Goal: Task Accomplishment & Management: Use online tool/utility

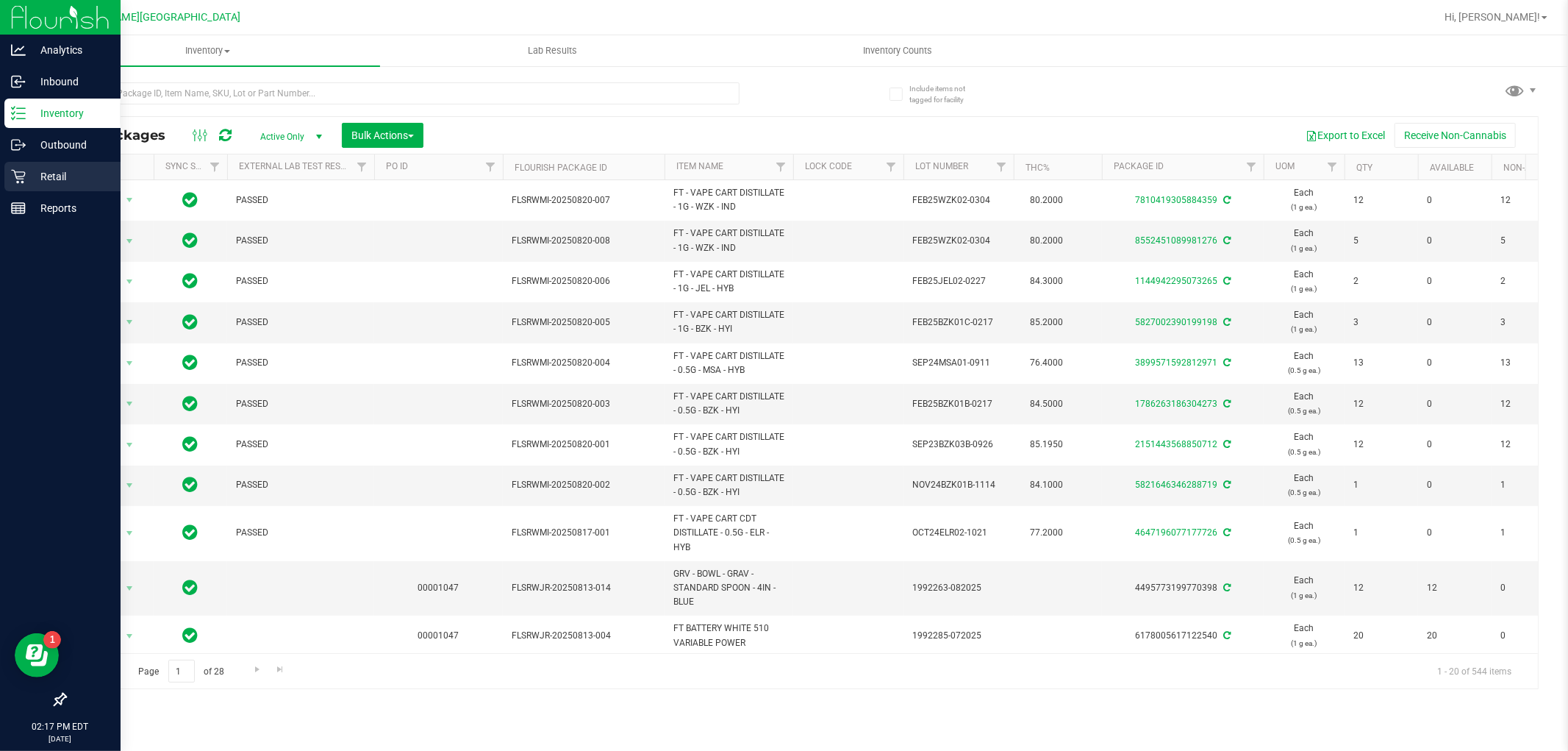
click at [28, 172] on p "Retail" at bounding box center [69, 177] width 88 height 18
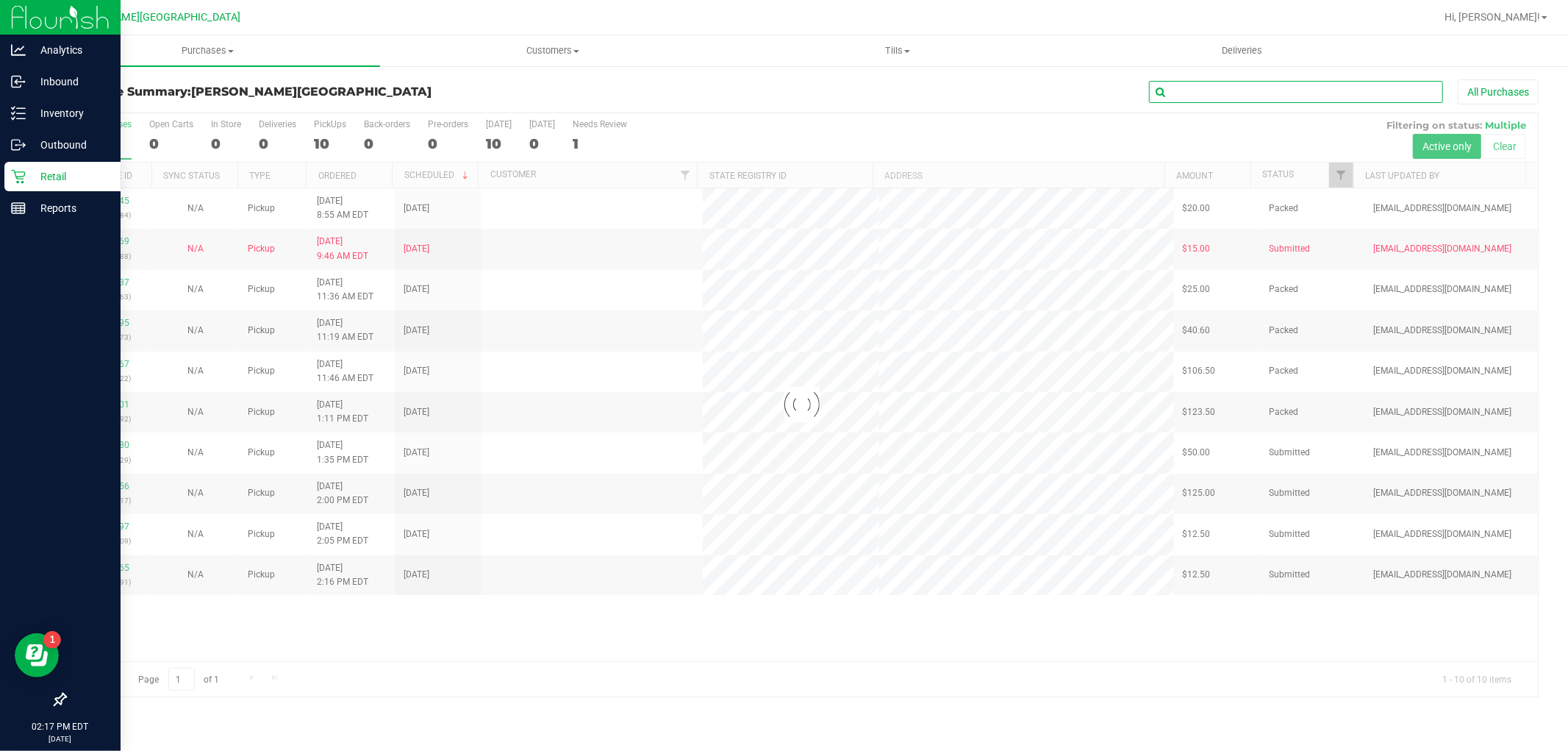
click at [1253, 92] on input "text" at bounding box center [1297, 92] width 294 height 22
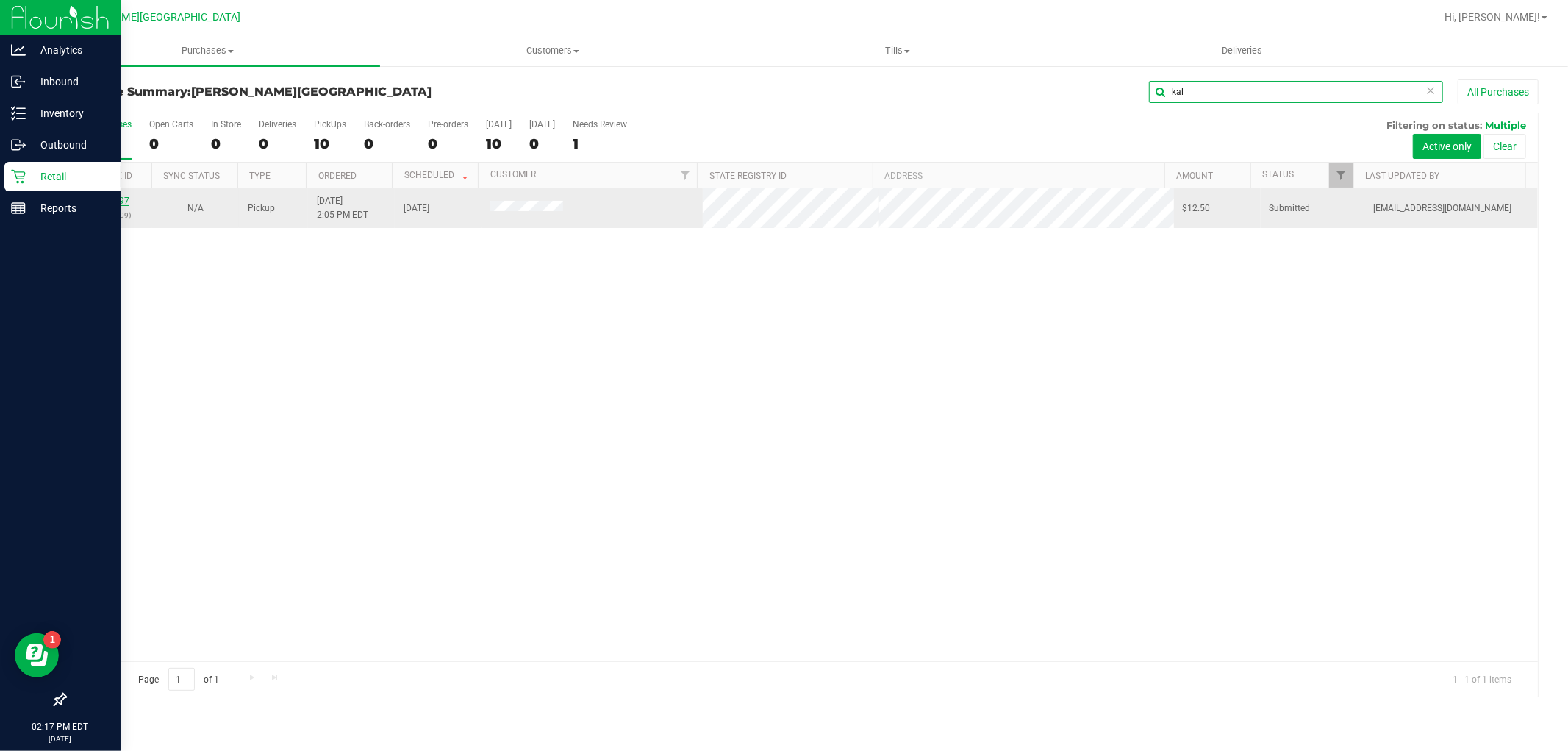
type input "kal"
click at [104, 203] on link "11823497" at bounding box center [109, 200] width 41 height 11
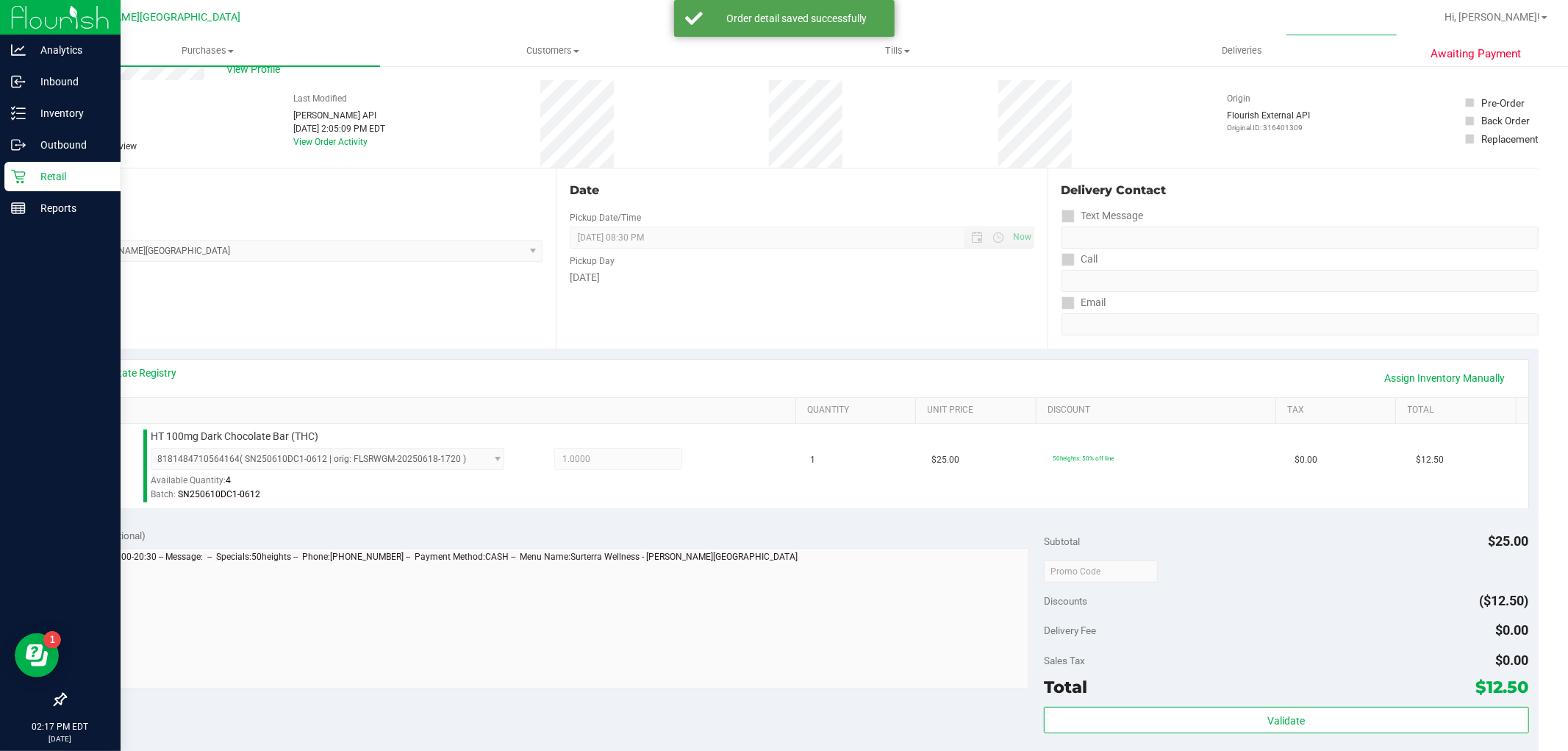
scroll to position [245, 0]
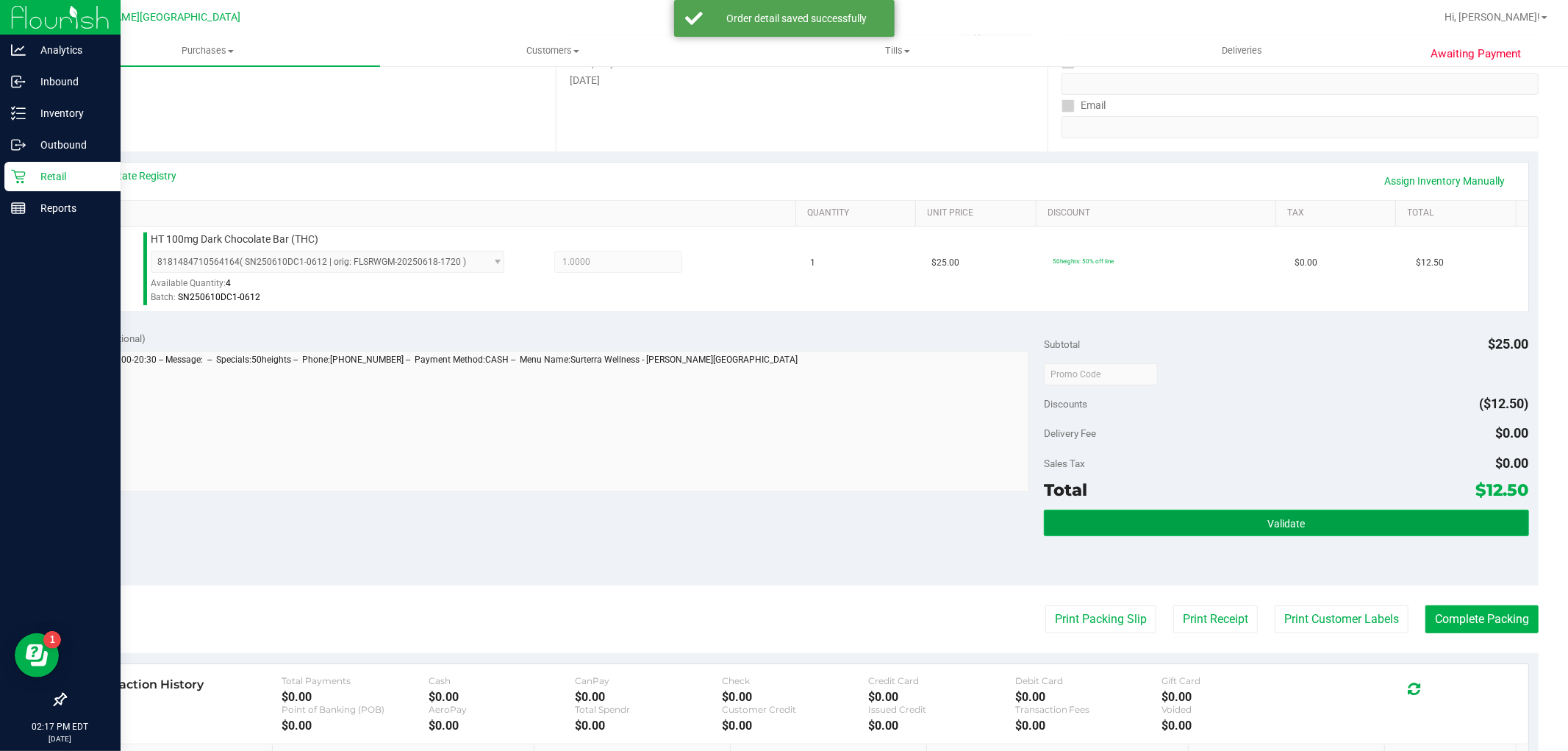
click at [1261, 512] on button "Validate" at bounding box center [1286, 523] width 485 height 26
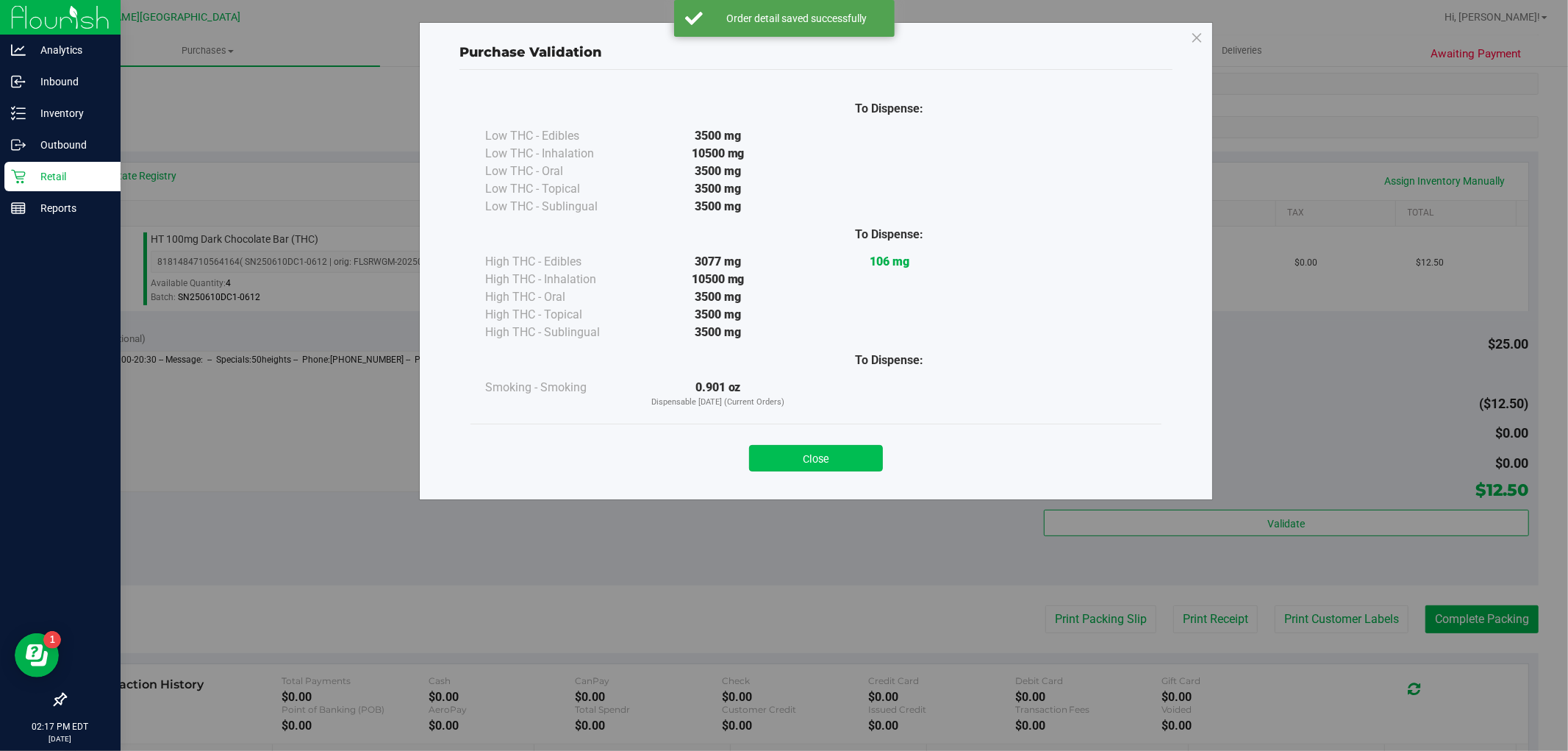
click at [811, 453] on button "Close" at bounding box center [816, 458] width 134 height 26
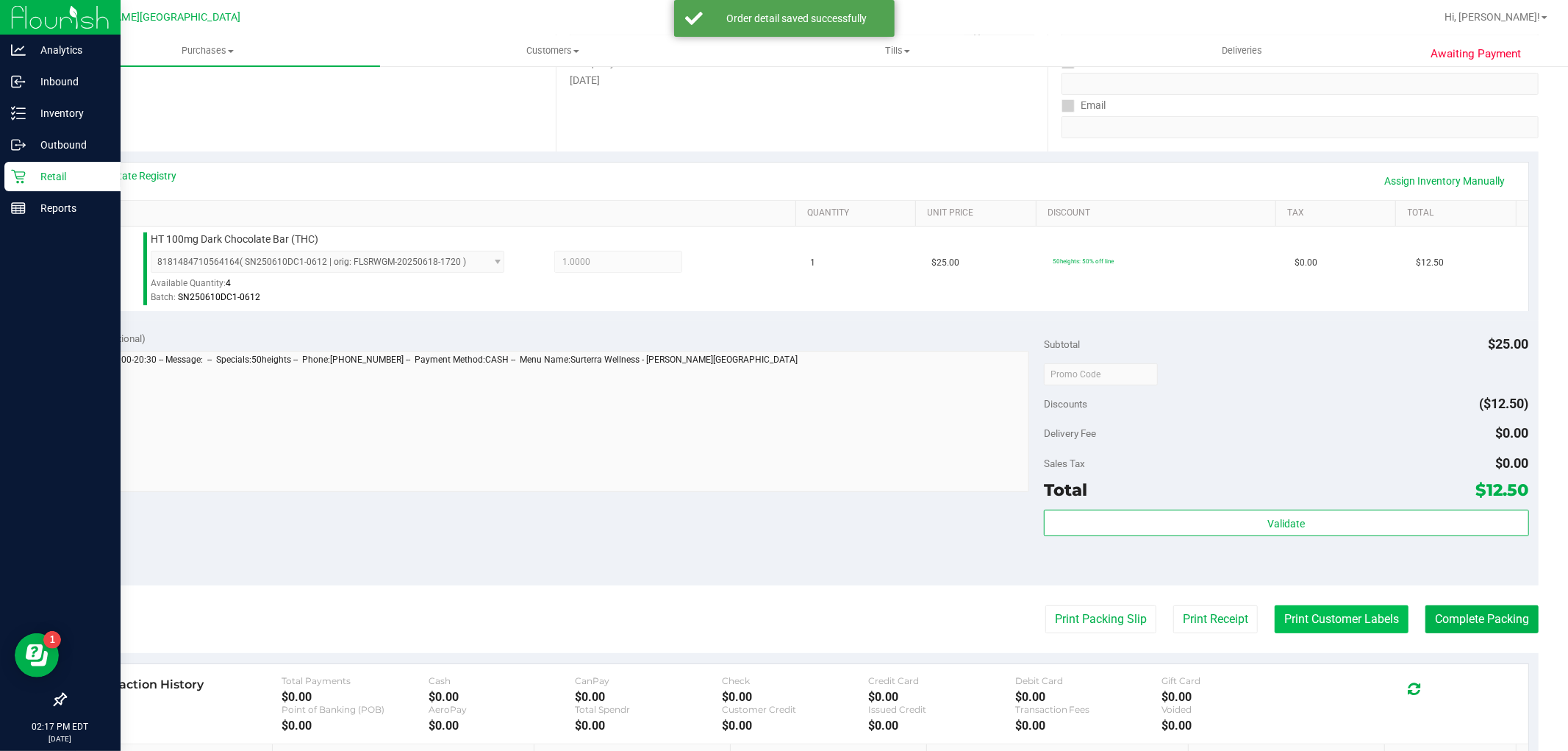
click at [1303, 628] on button "Print Customer Labels" at bounding box center [1342, 619] width 134 height 28
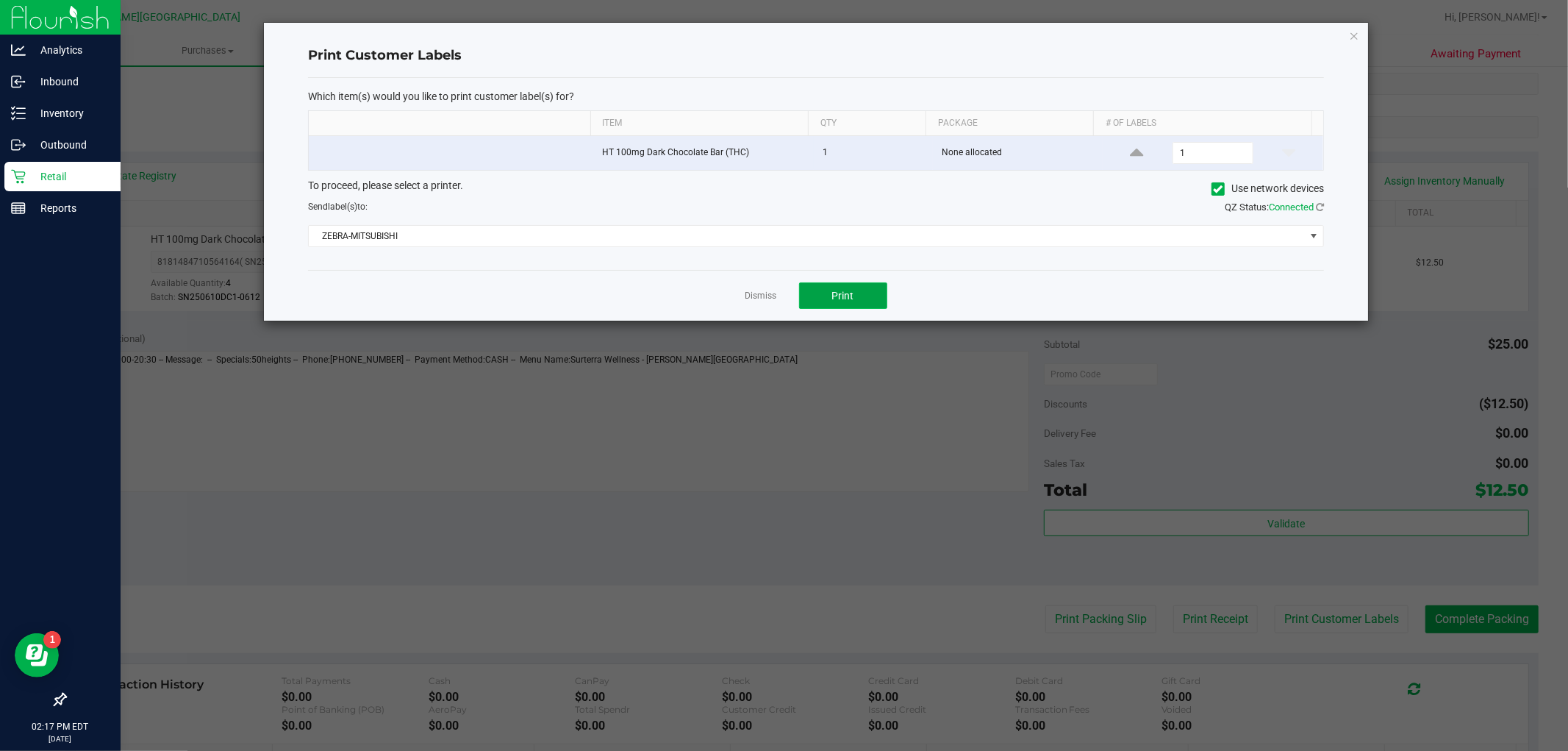
click at [860, 297] on button "Print" at bounding box center [843, 296] width 88 height 26
click at [776, 297] on div "Dismiss Print" at bounding box center [816, 295] width 1016 height 51
click at [759, 300] on link "Dismiss" at bounding box center [761, 296] width 32 height 12
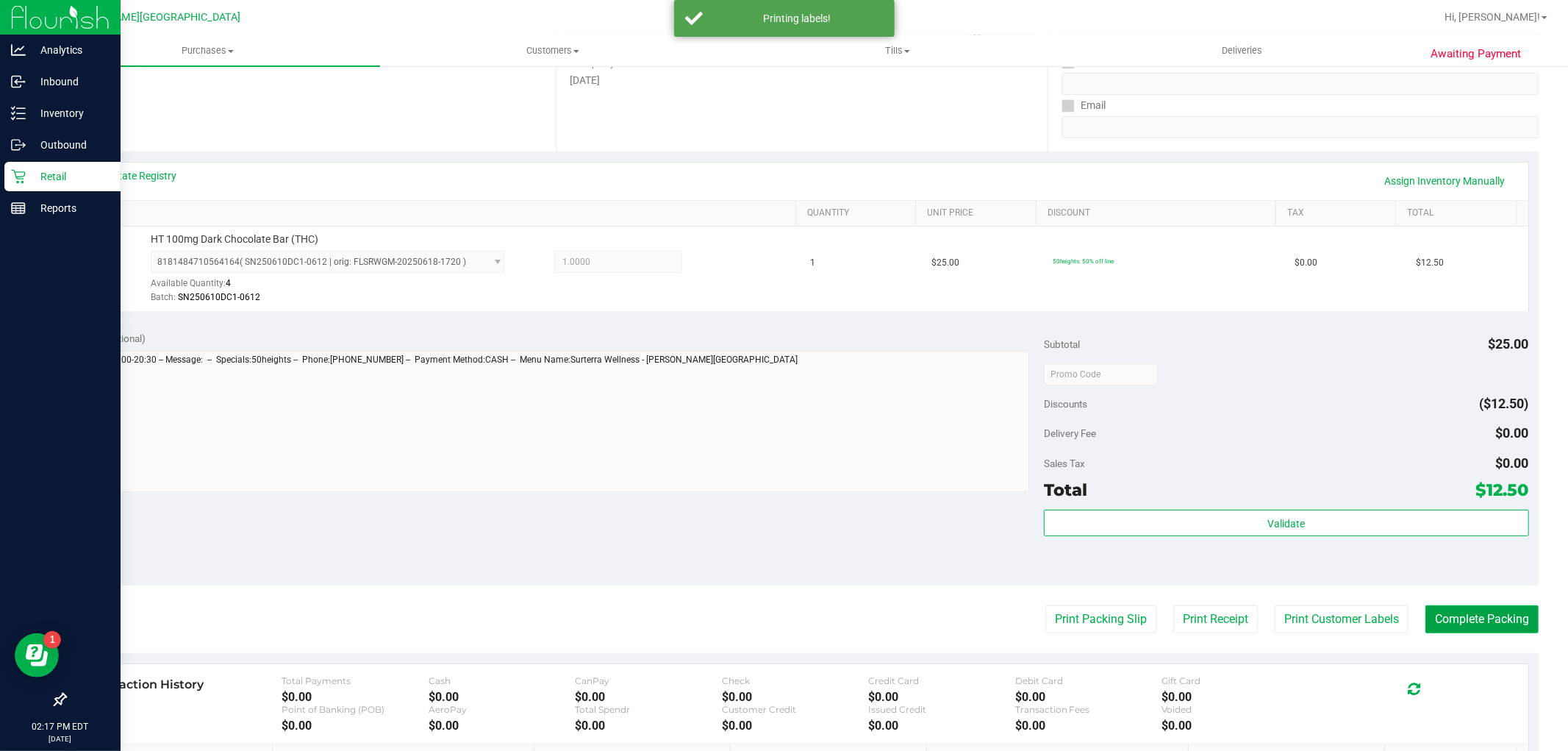
click at [1437, 614] on button "Complete Packing" at bounding box center [1482, 619] width 114 height 28
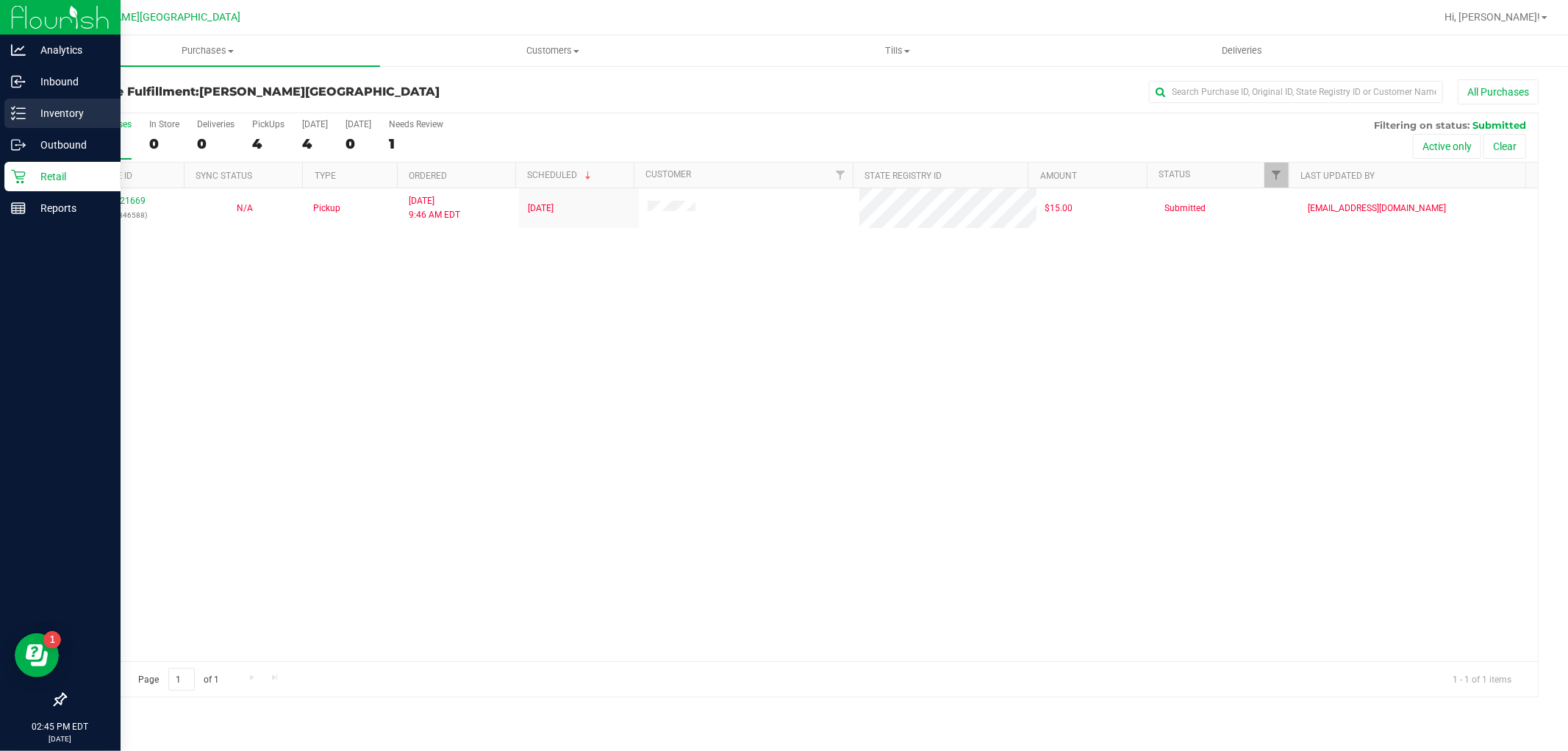
click at [69, 119] on p "Inventory" at bounding box center [69, 114] width 88 height 18
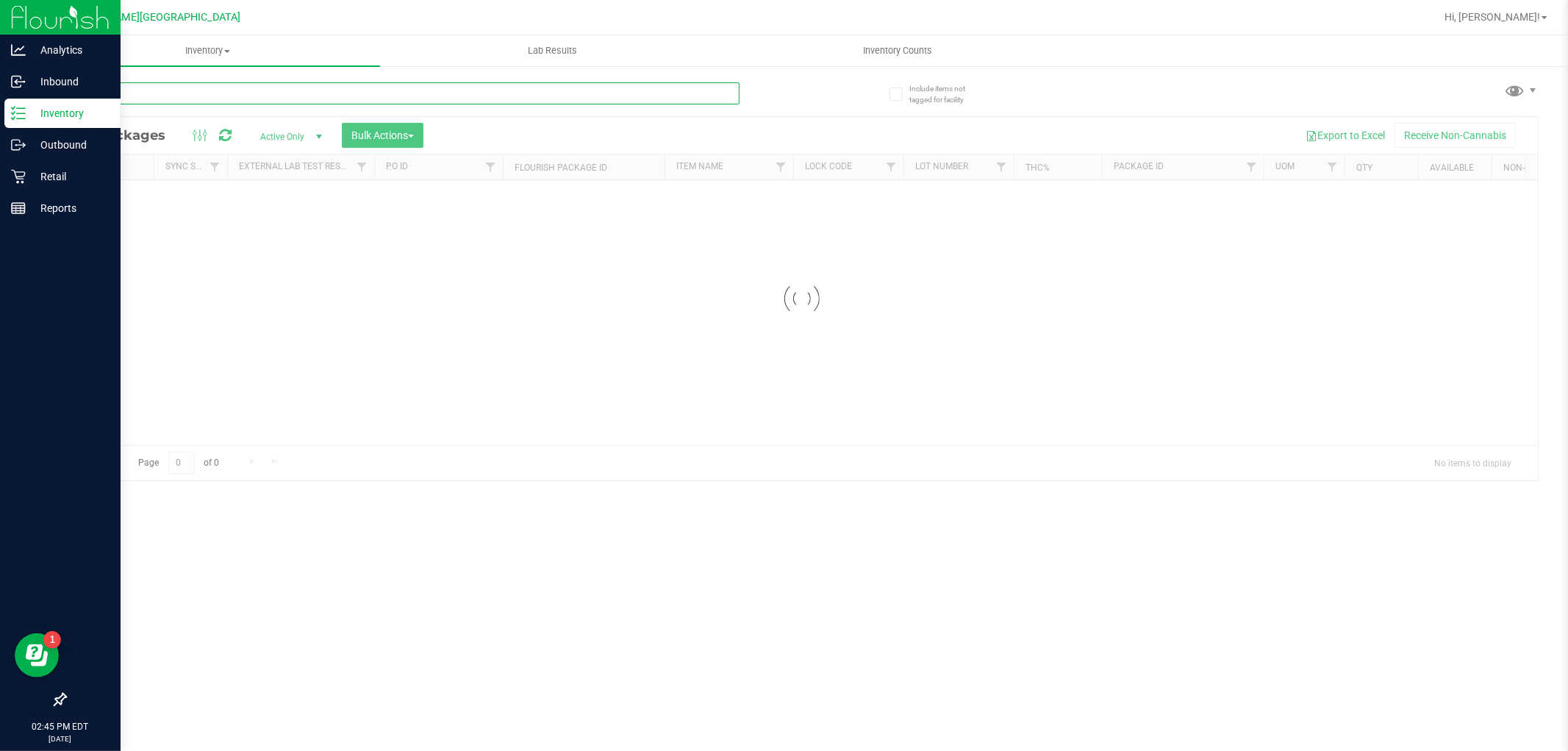
click at [329, 87] on input "text" at bounding box center [402, 93] width 675 height 22
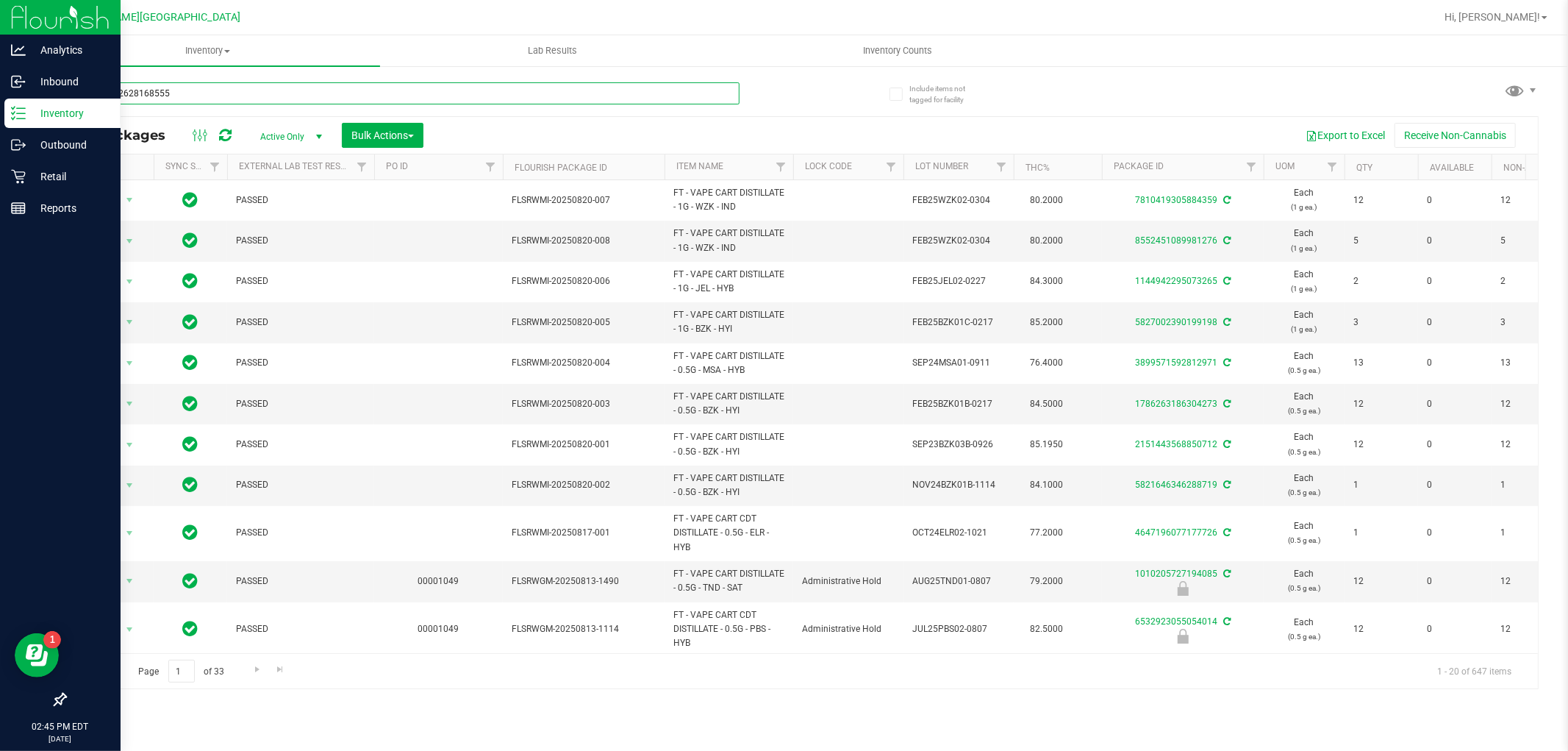
type input "9992752628168555"
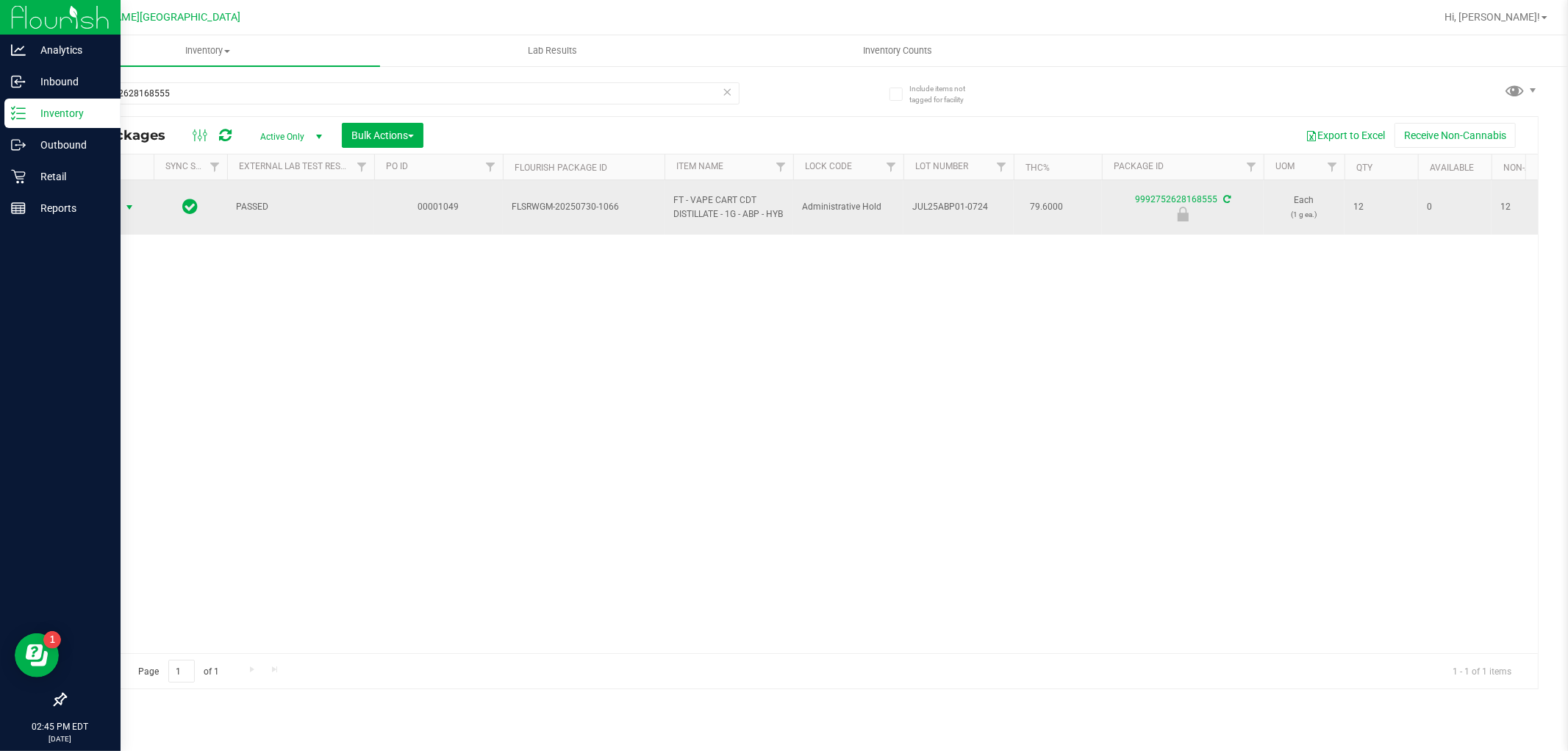
click at [126, 206] on span "select" at bounding box center [129, 208] width 11 height 11
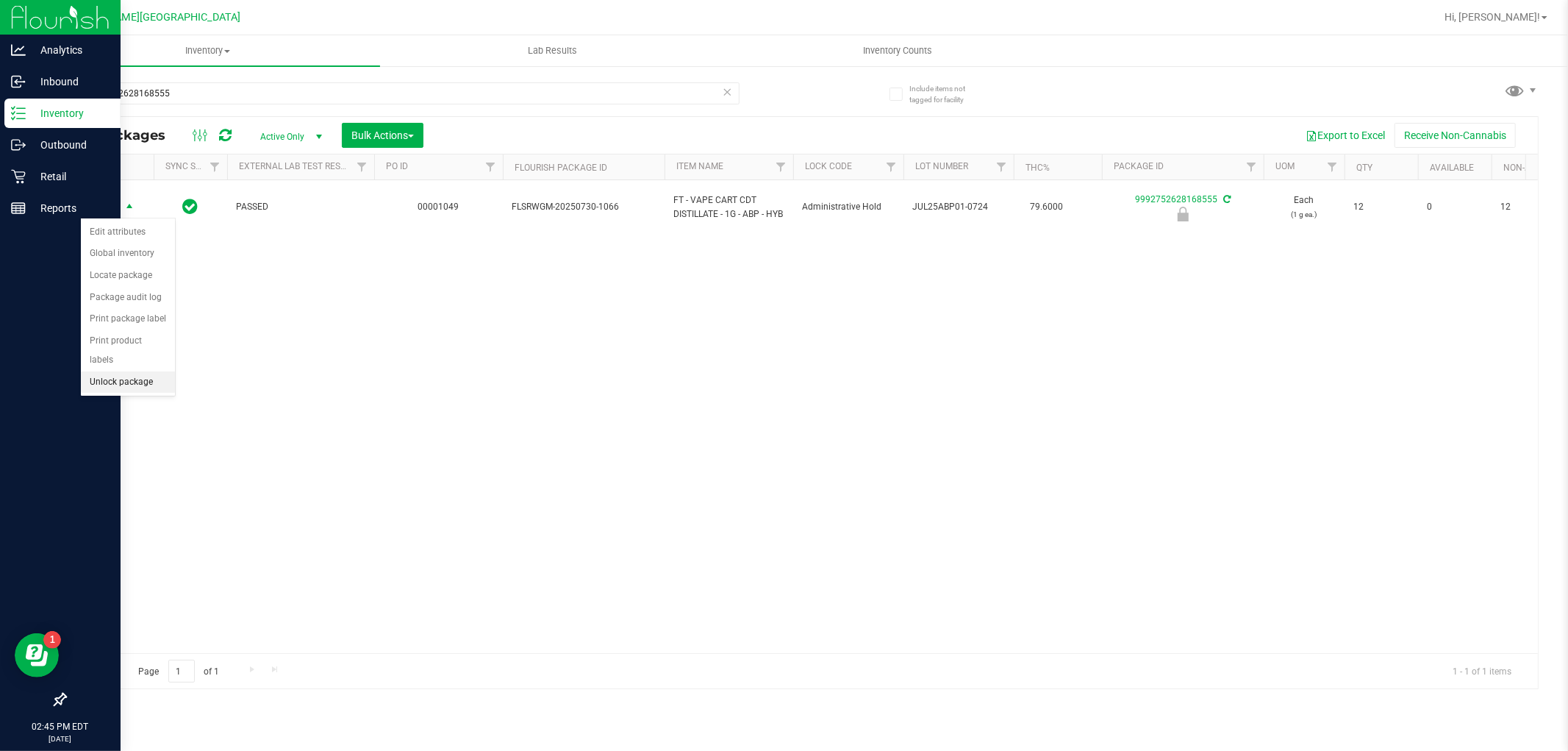
click at [147, 376] on li "Unlock package" at bounding box center [127, 382] width 94 height 22
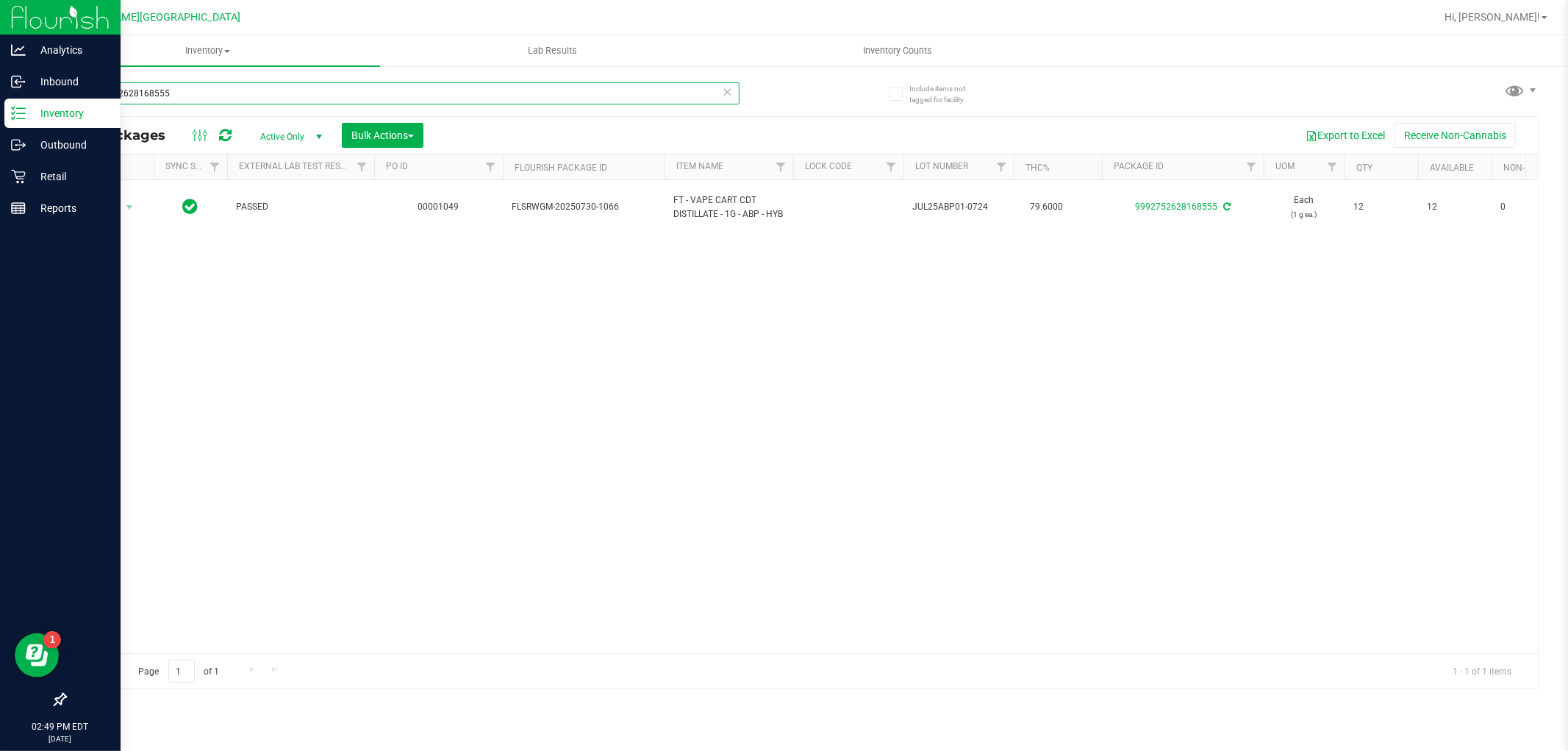
drag, startPoint x: 262, startPoint y: 87, endPoint x: 0, endPoint y: 128, distance: 265.2
click at [0, 128] on div "Analytics Inbound Inventory Outbound Retail Reports 02:49 PM EDT [DATE] 08/21 […" at bounding box center [784, 375] width 1568 height 751
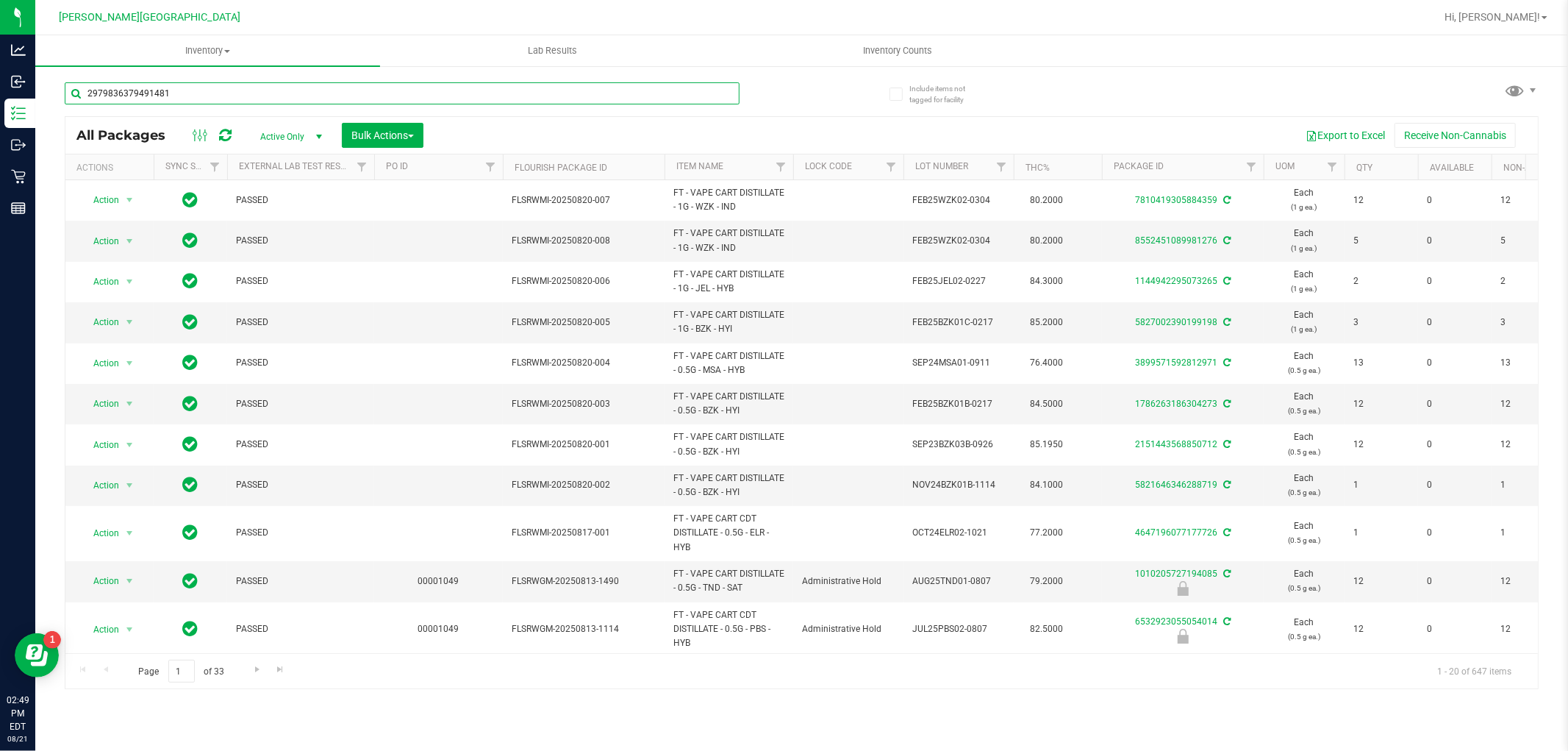
type input "2979836379491481"
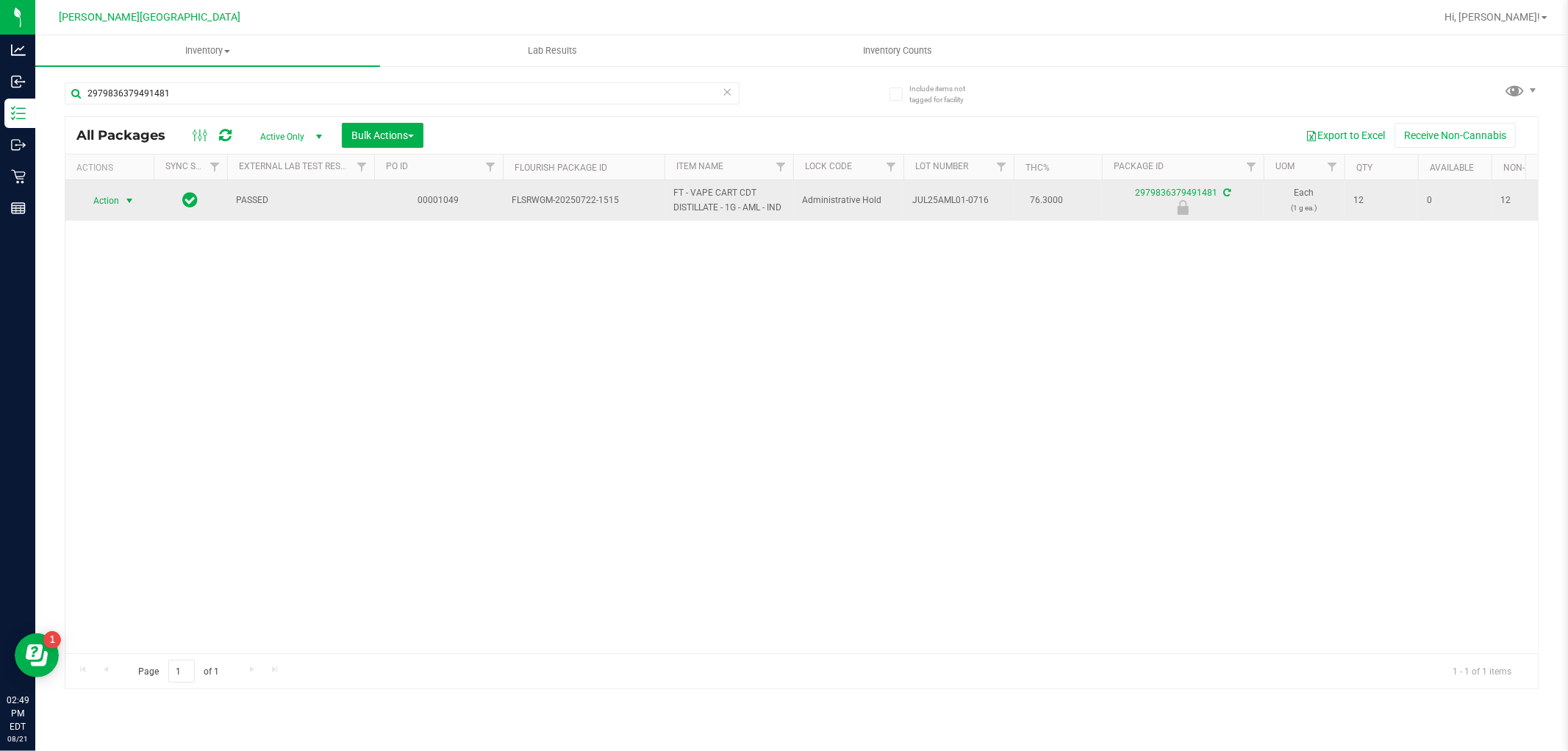
click at [122, 193] on span "select" at bounding box center [130, 200] width 18 height 20
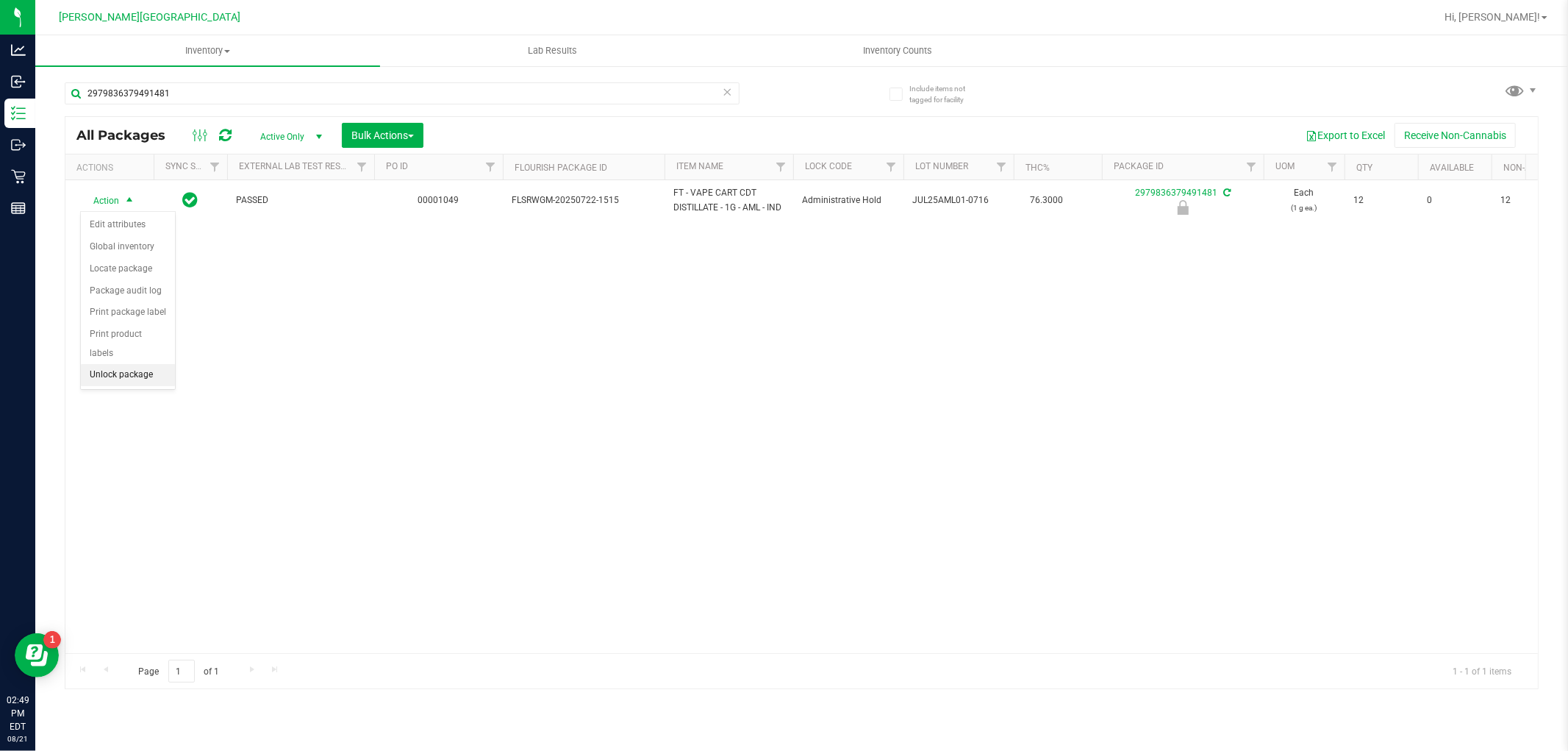
click at [140, 371] on li "Unlock package" at bounding box center [127, 374] width 94 height 22
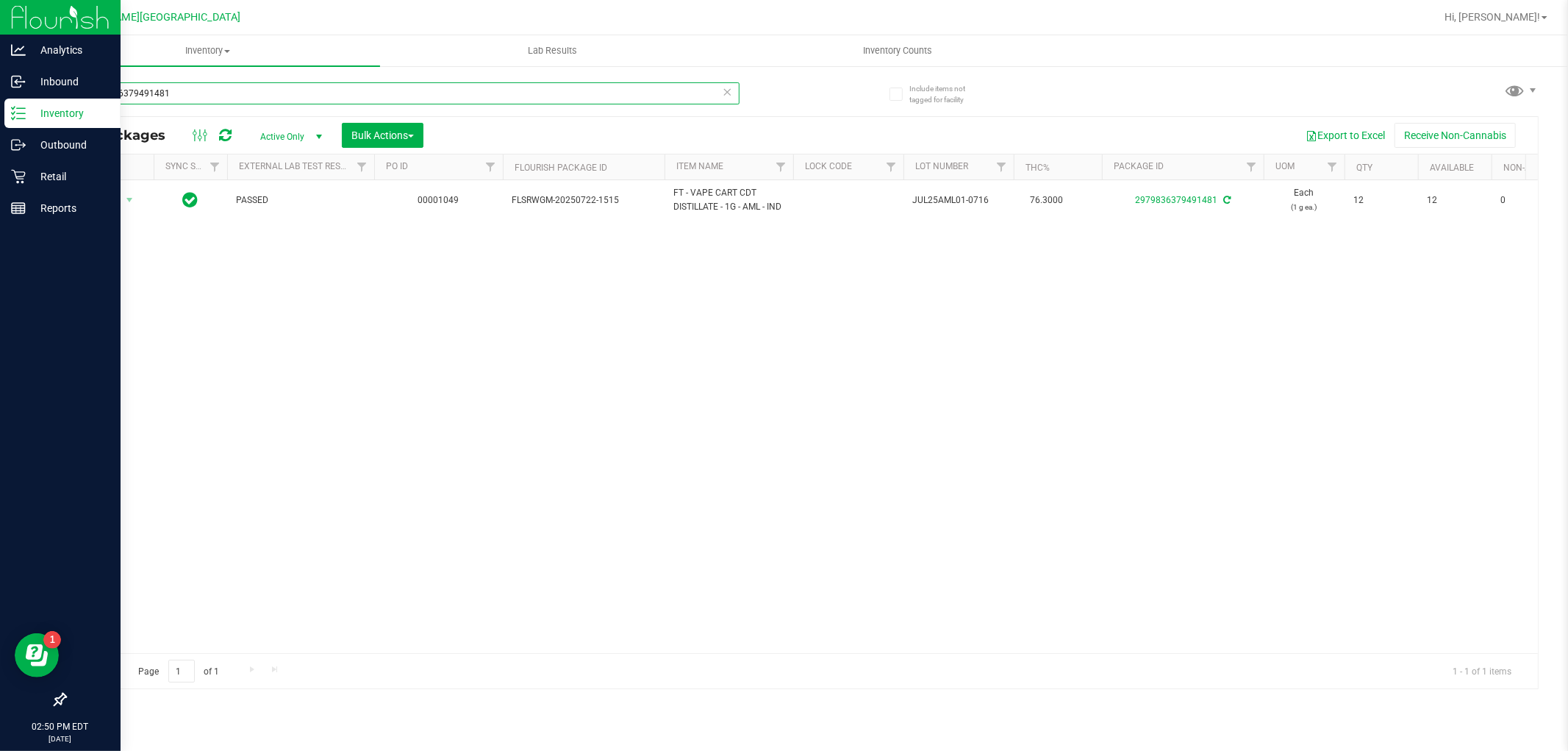
drag, startPoint x: 333, startPoint y: 92, endPoint x: 16, endPoint y: 107, distance: 317.4
click at [16, 107] on div "Analytics Inbound Inventory Outbound Retail Reports 02:50 PM EDT [DATE] 08/21 […" at bounding box center [784, 375] width 1568 height 751
type input "2428462051261931"
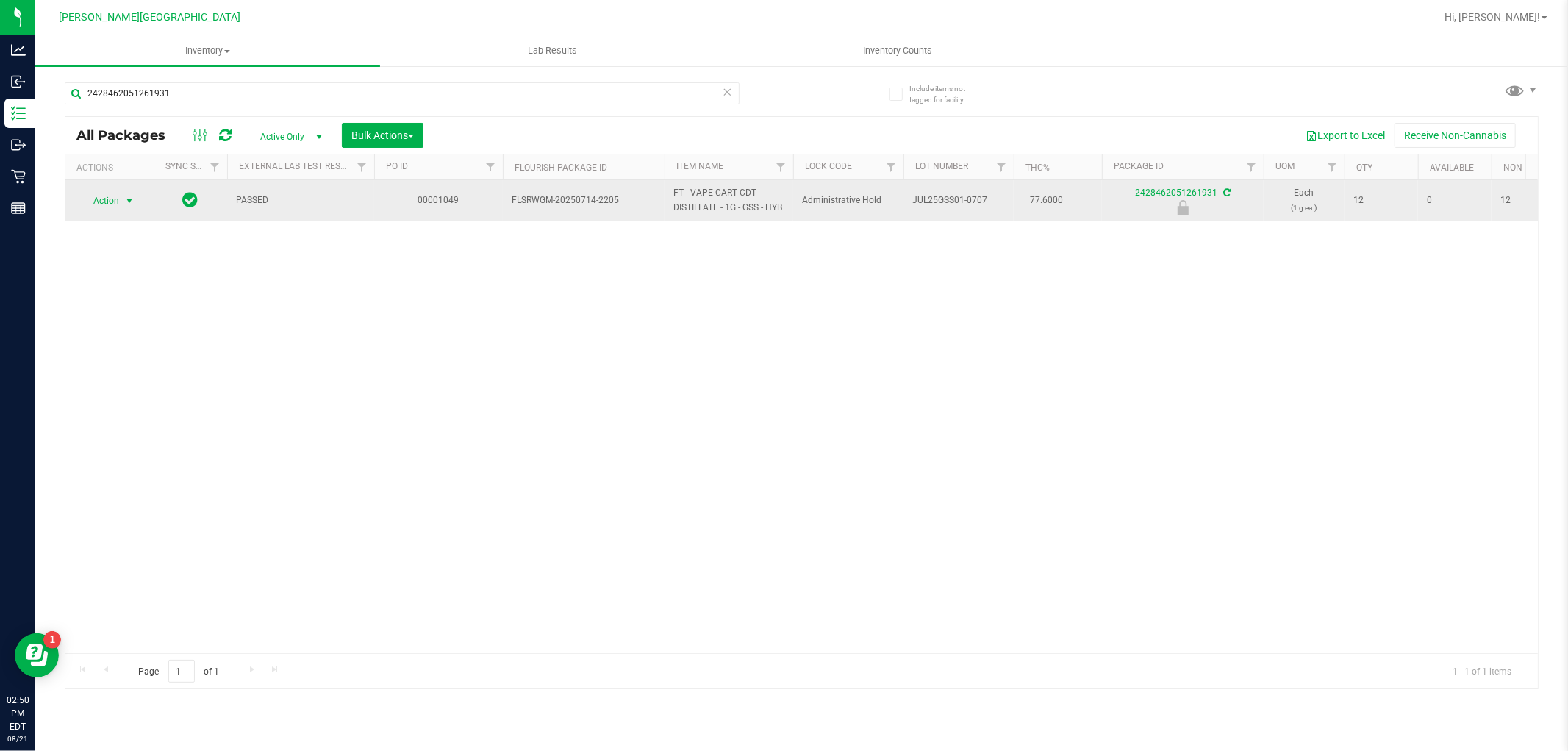
click at [129, 202] on span "select" at bounding box center [129, 200] width 11 height 11
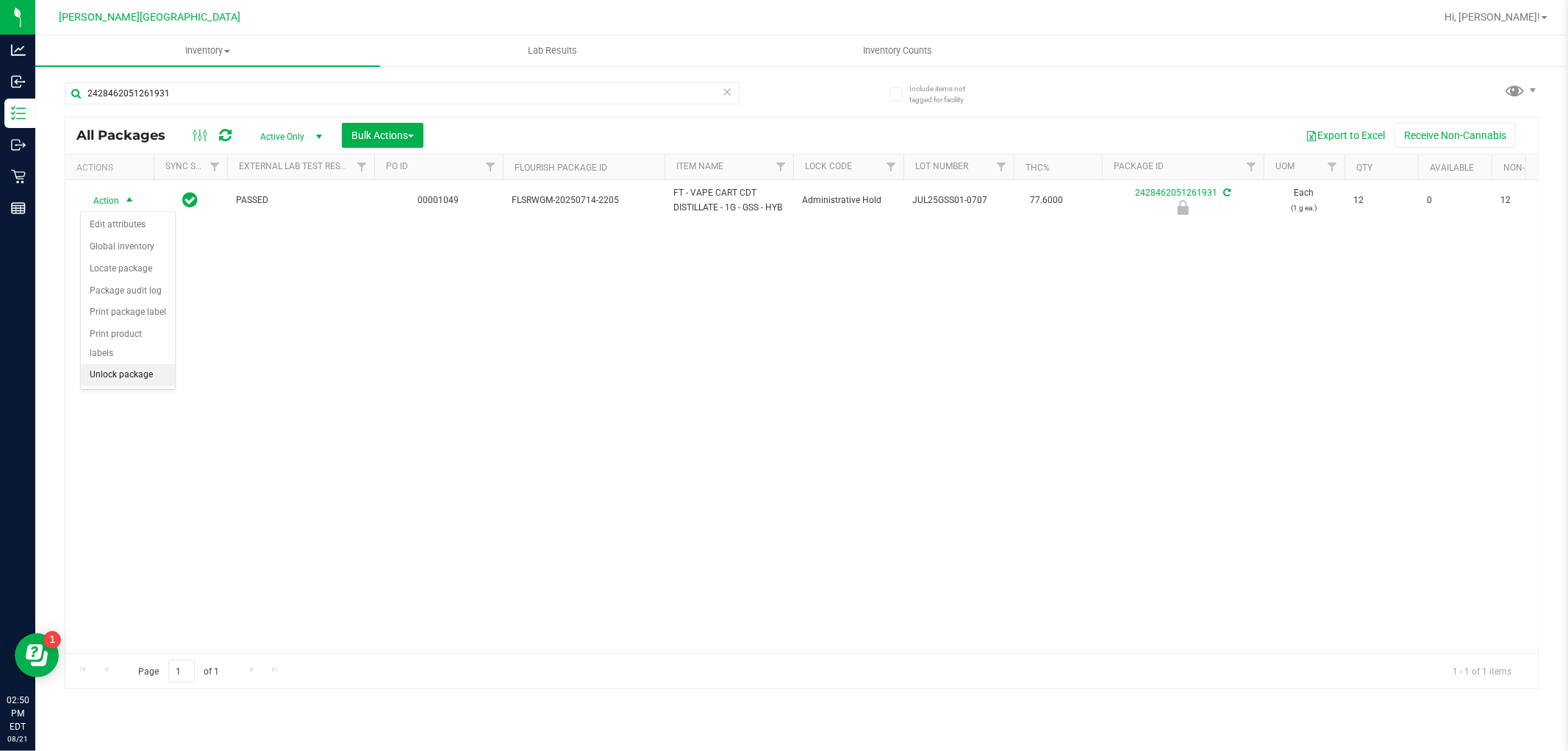
click at [132, 377] on li "Unlock package" at bounding box center [127, 374] width 94 height 22
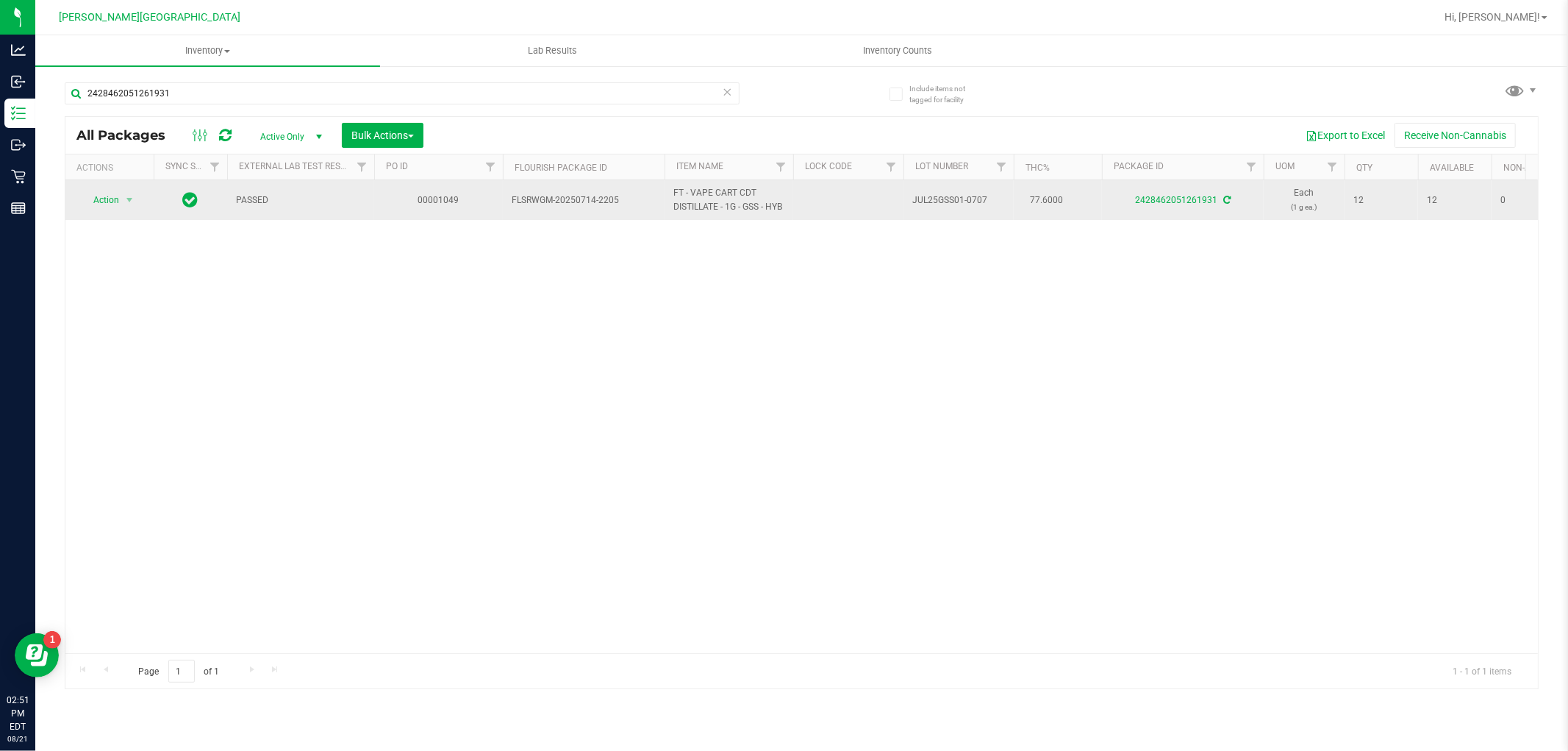
click at [140, 200] on div "Action Action Adjust qty Create package Edit attributes Global inventory Locate…" at bounding box center [109, 199] width 70 height 20
click at [125, 199] on span "select" at bounding box center [129, 200] width 11 height 11
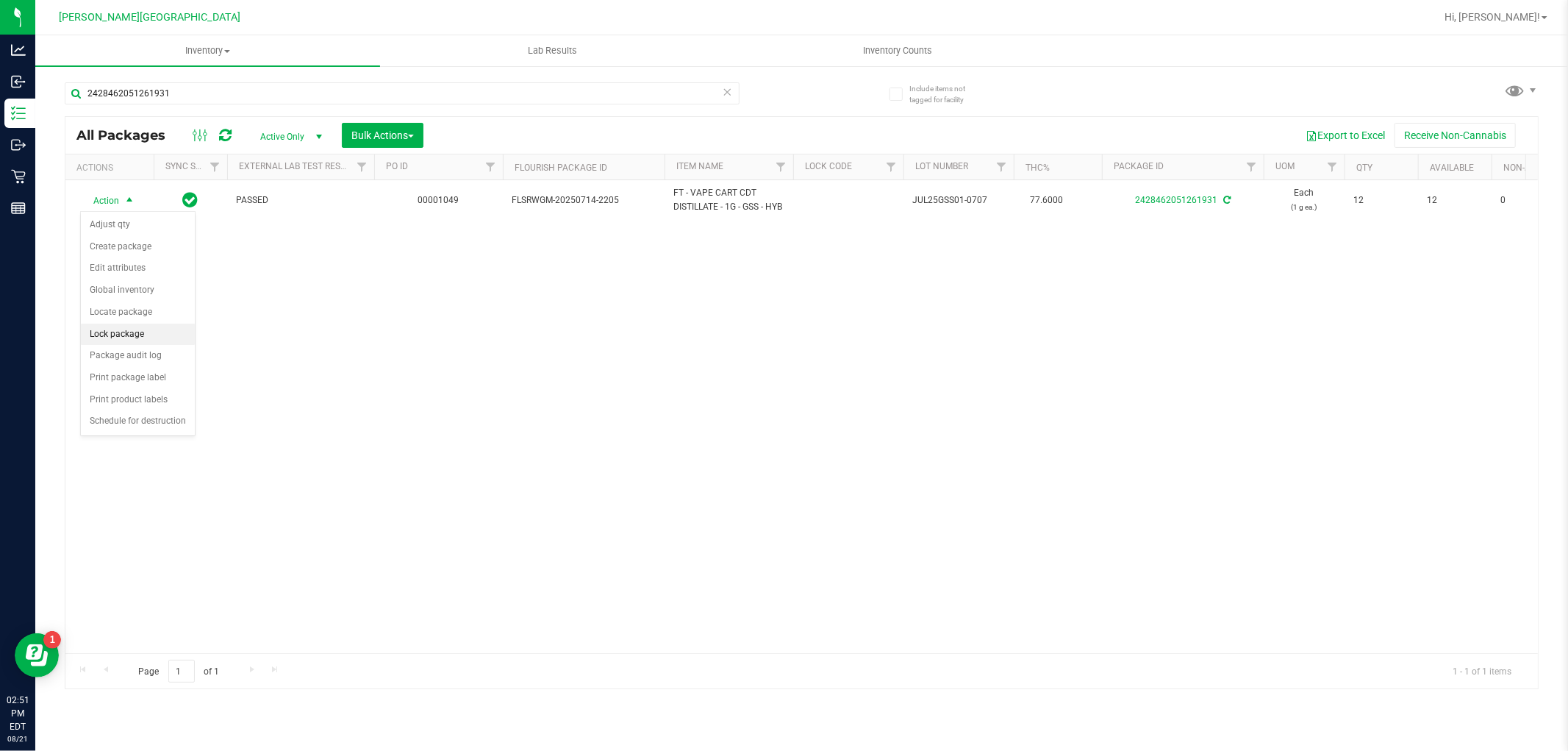
click at [159, 334] on li "Lock package" at bounding box center [137, 334] width 114 height 22
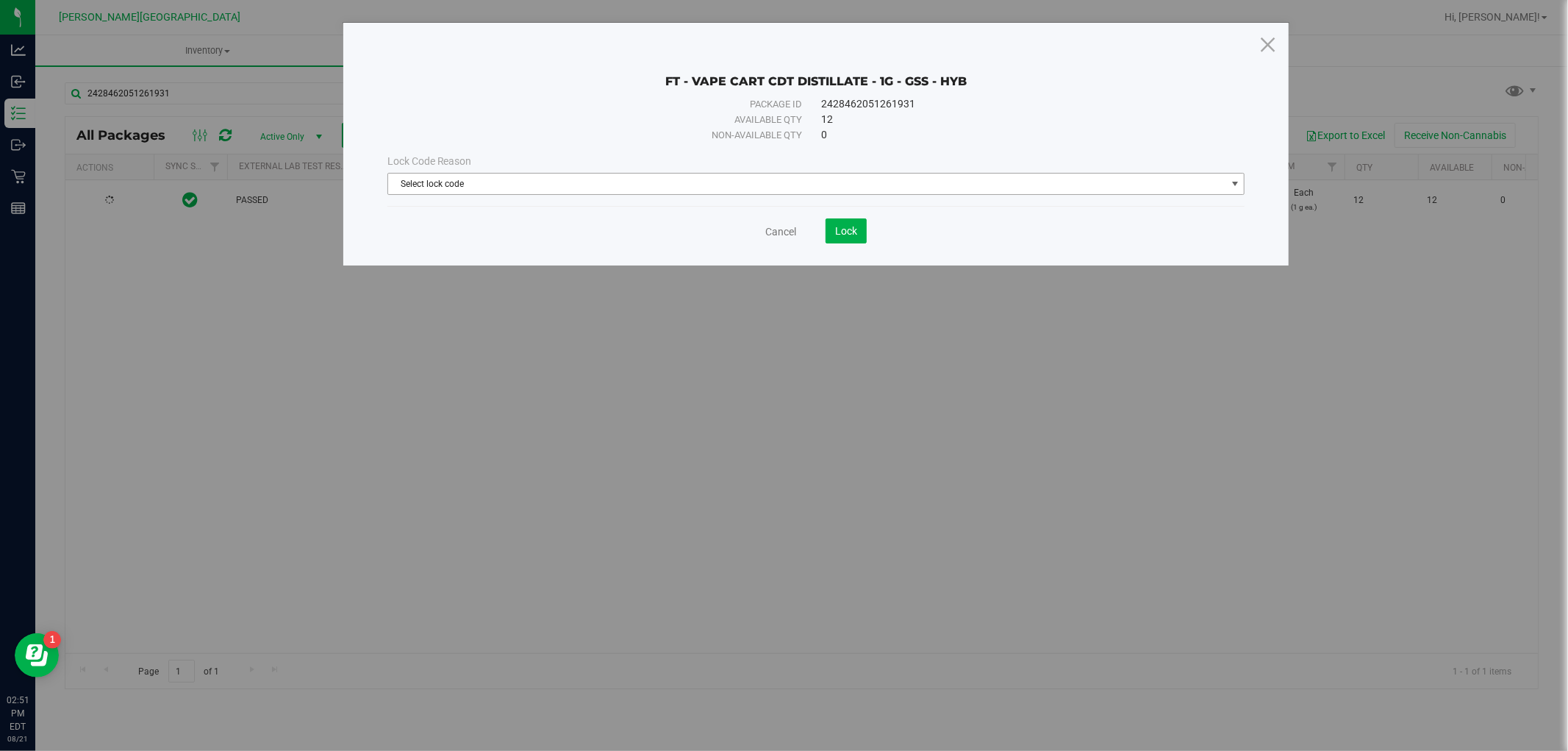
click at [847, 192] on span "Select lock code" at bounding box center [807, 183] width 838 height 20
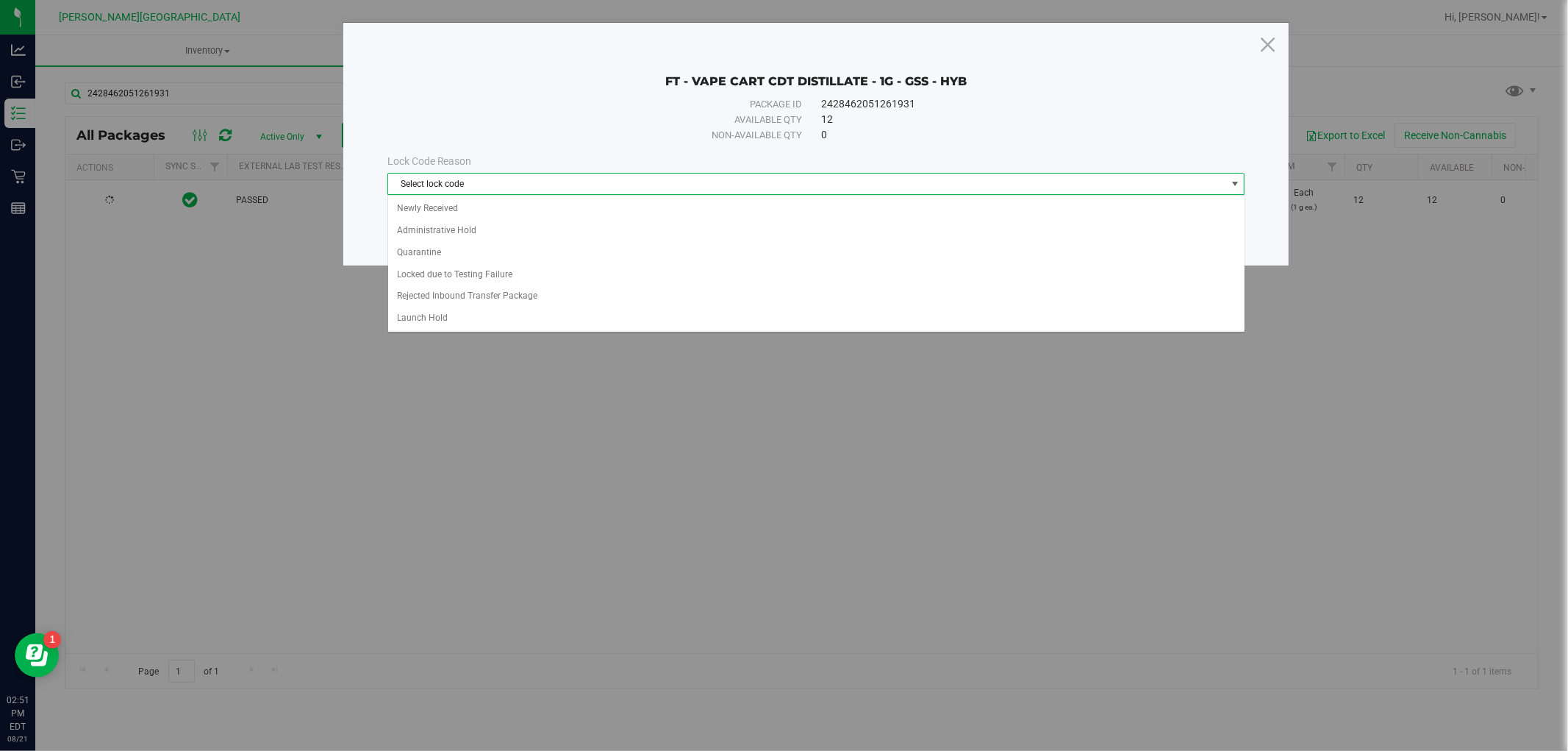
click at [847, 178] on span "Select lock code" at bounding box center [807, 183] width 838 height 20
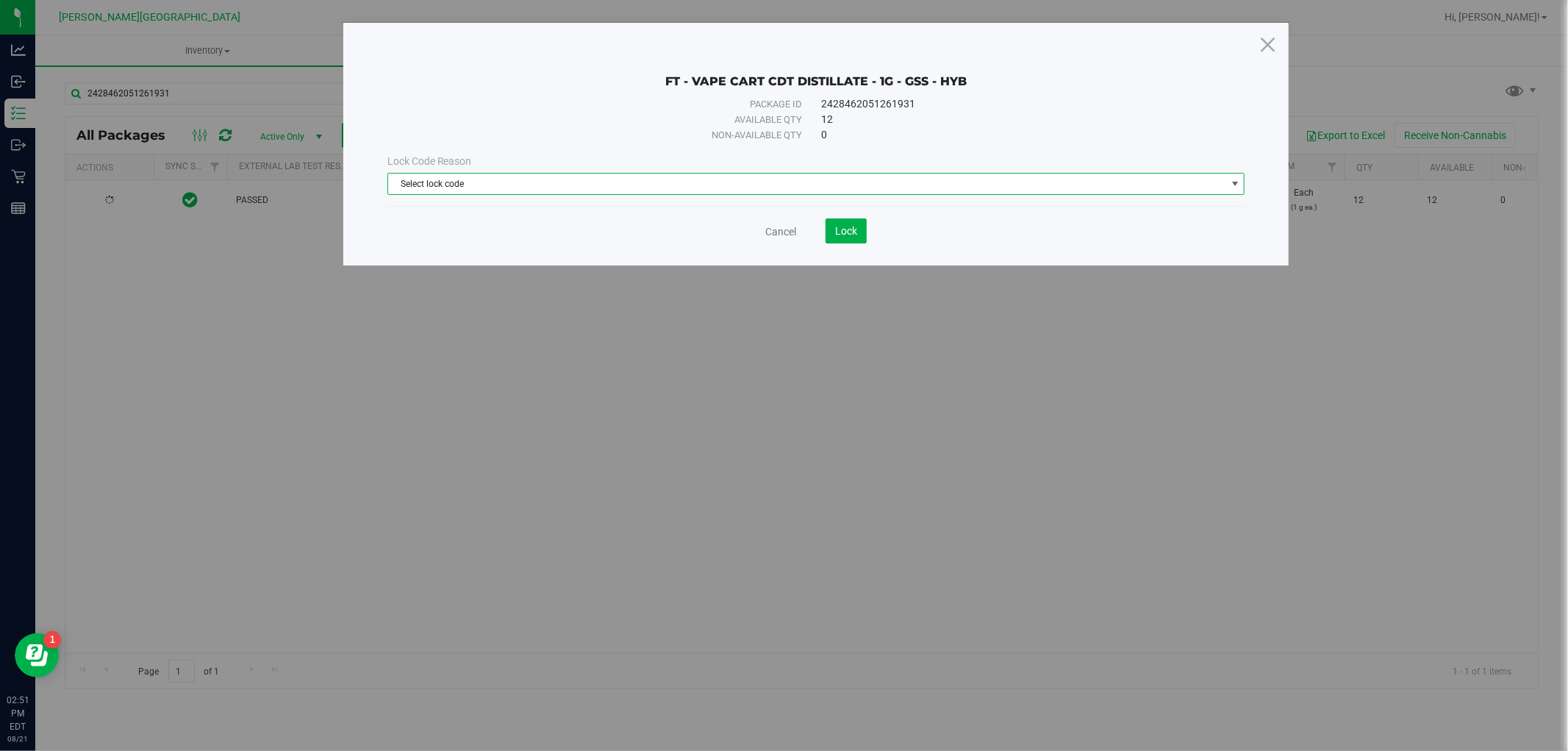
click at [847, 178] on span "Select lock code" at bounding box center [807, 183] width 838 height 20
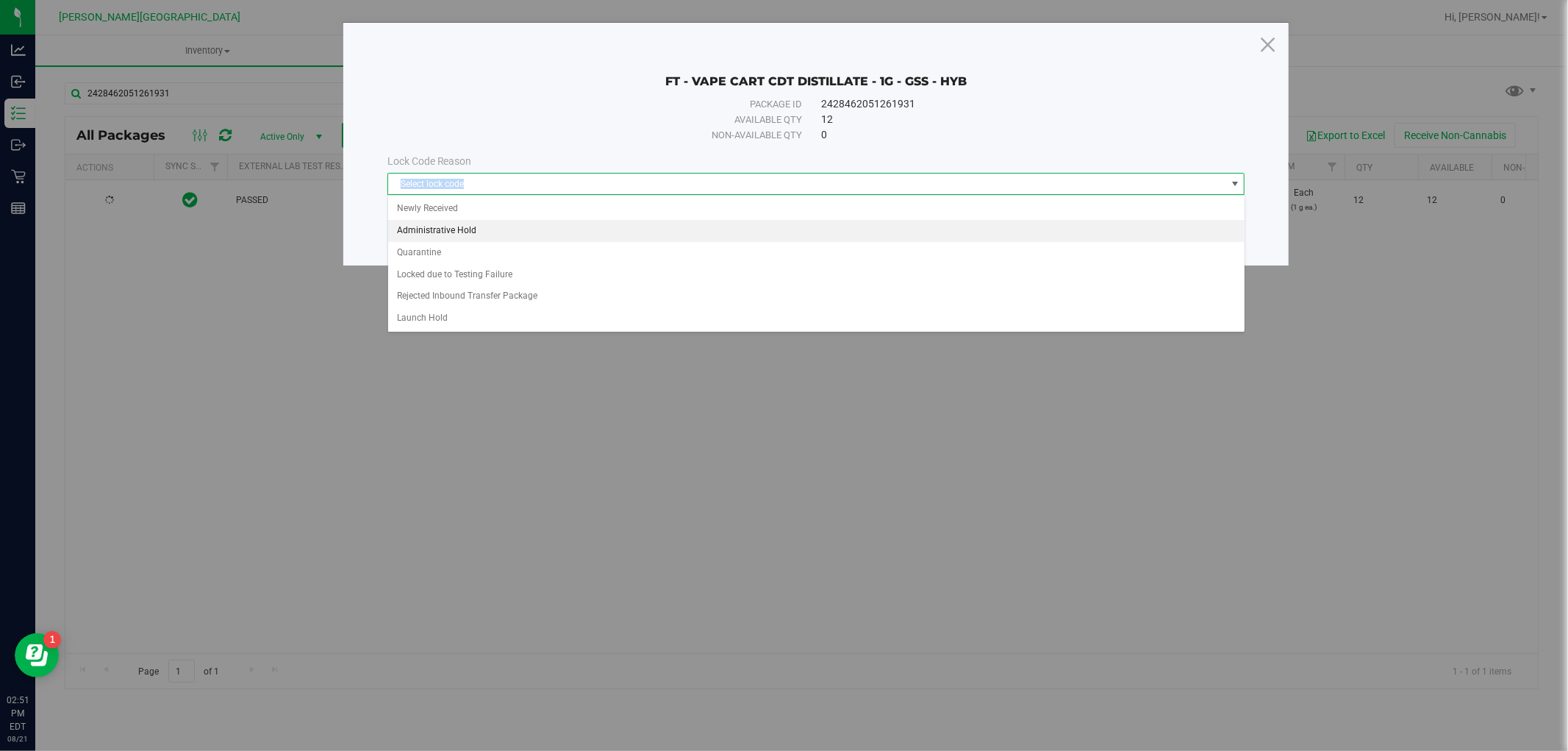
drag, startPoint x: 471, startPoint y: 238, endPoint x: 569, endPoint y: 224, distance: 99.0
click at [471, 238] on li "Administrative Hold" at bounding box center [816, 230] width 856 height 22
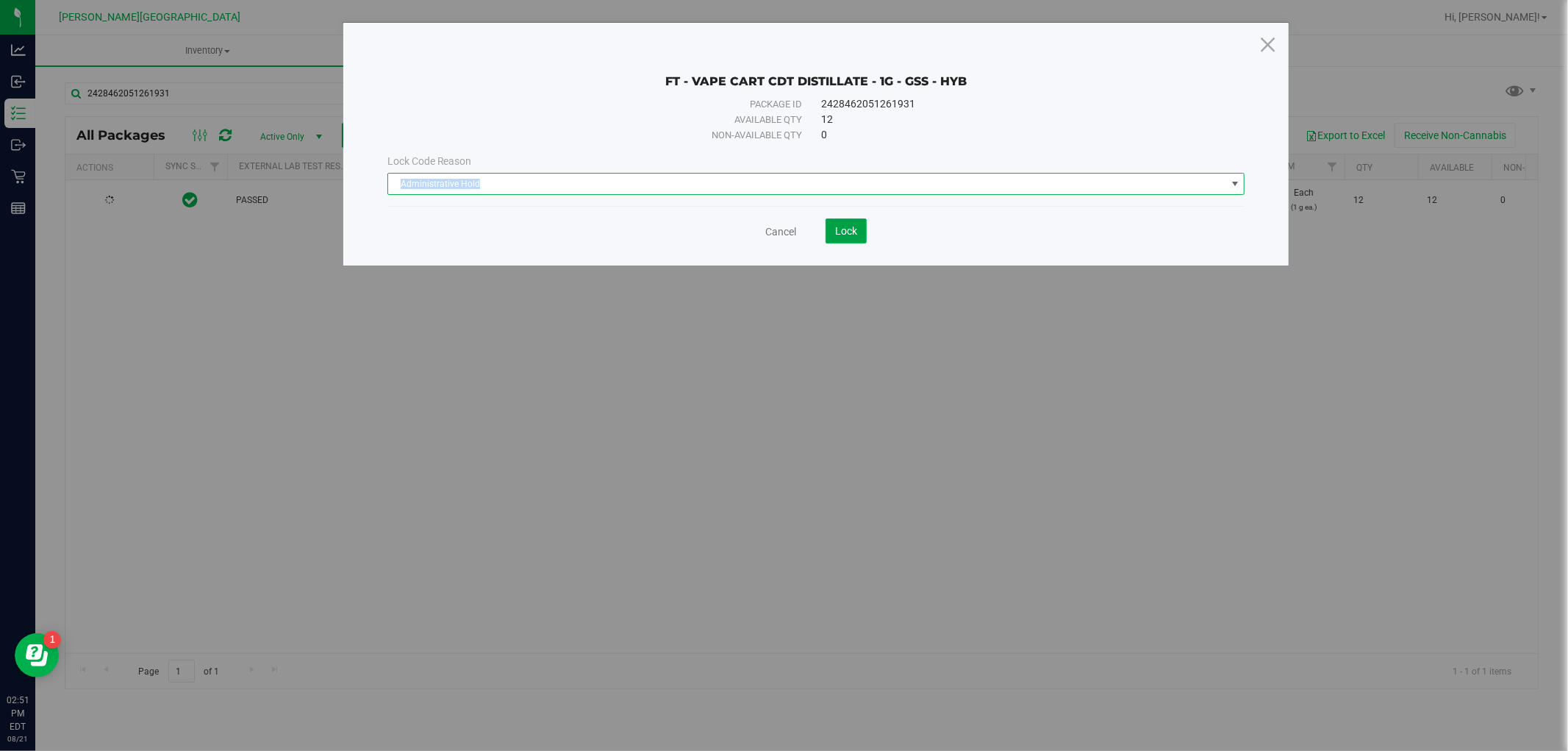
click at [833, 226] on button "Lock" at bounding box center [847, 230] width 41 height 25
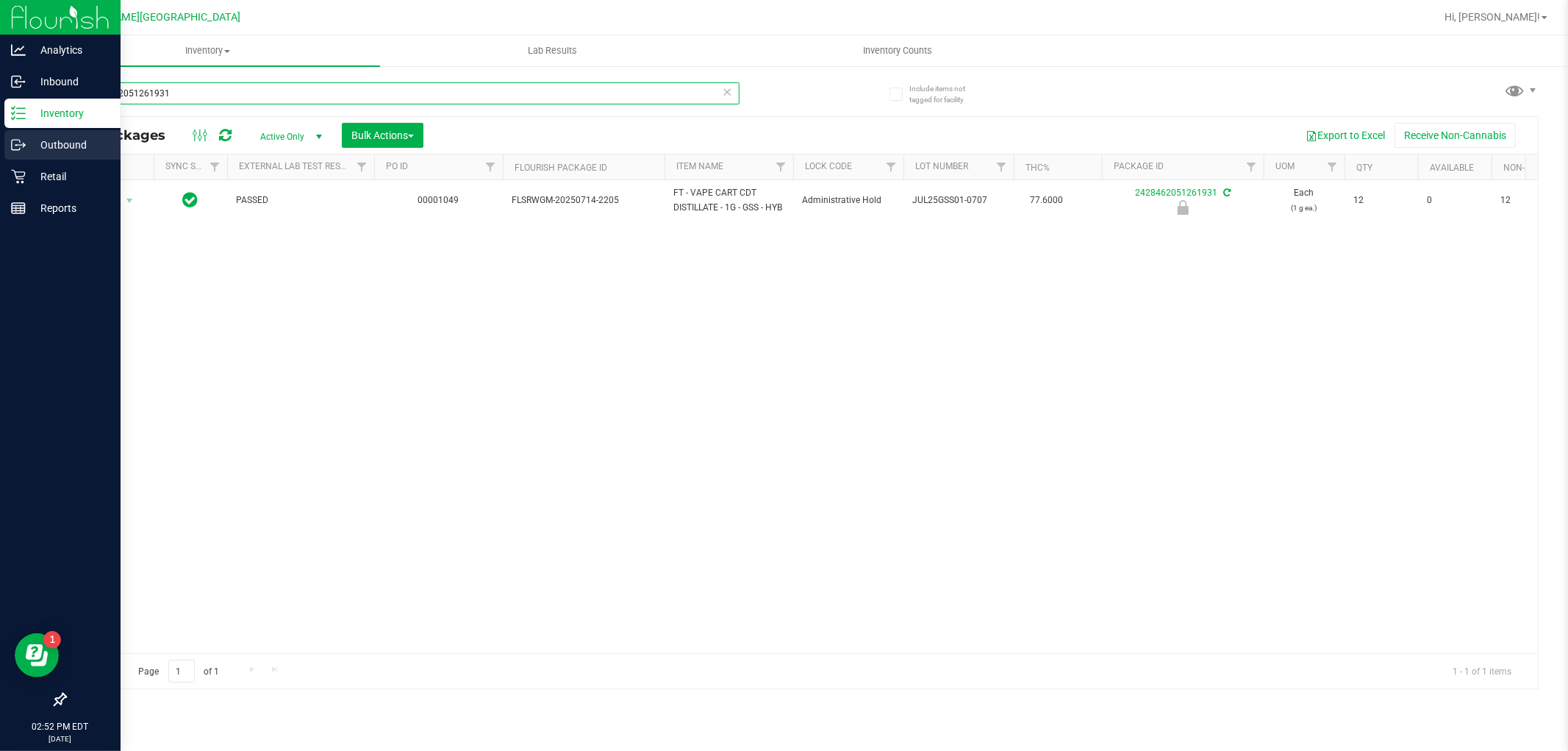
drag, startPoint x: 263, startPoint y: 96, endPoint x: 0, endPoint y: 130, distance: 265.2
click at [0, 130] on div "Analytics Inbound Inventory Outbound Retail Reports 02:52 PM EDT [DATE] 08/21 […" at bounding box center [784, 375] width 1568 height 751
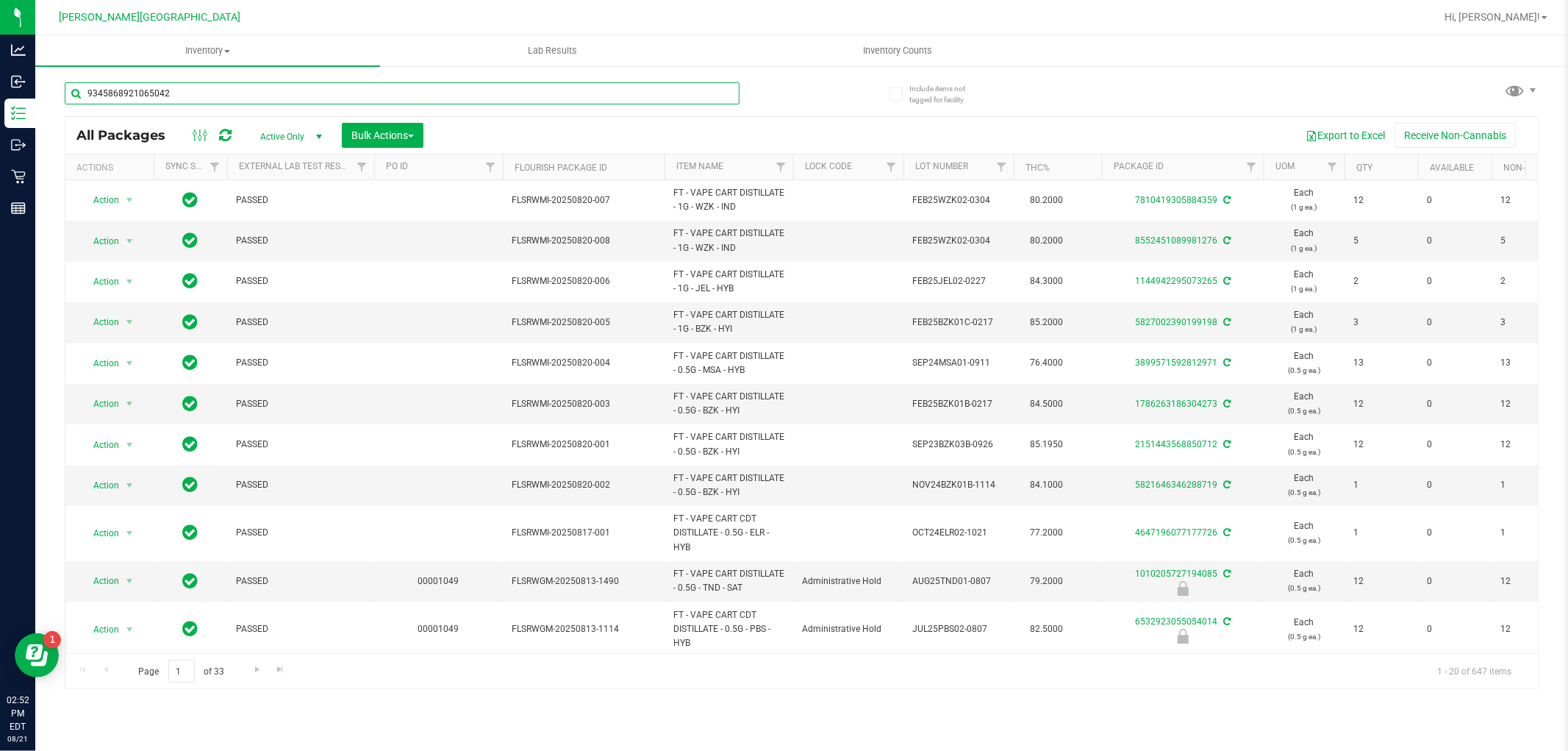
type input "9345868921065042"
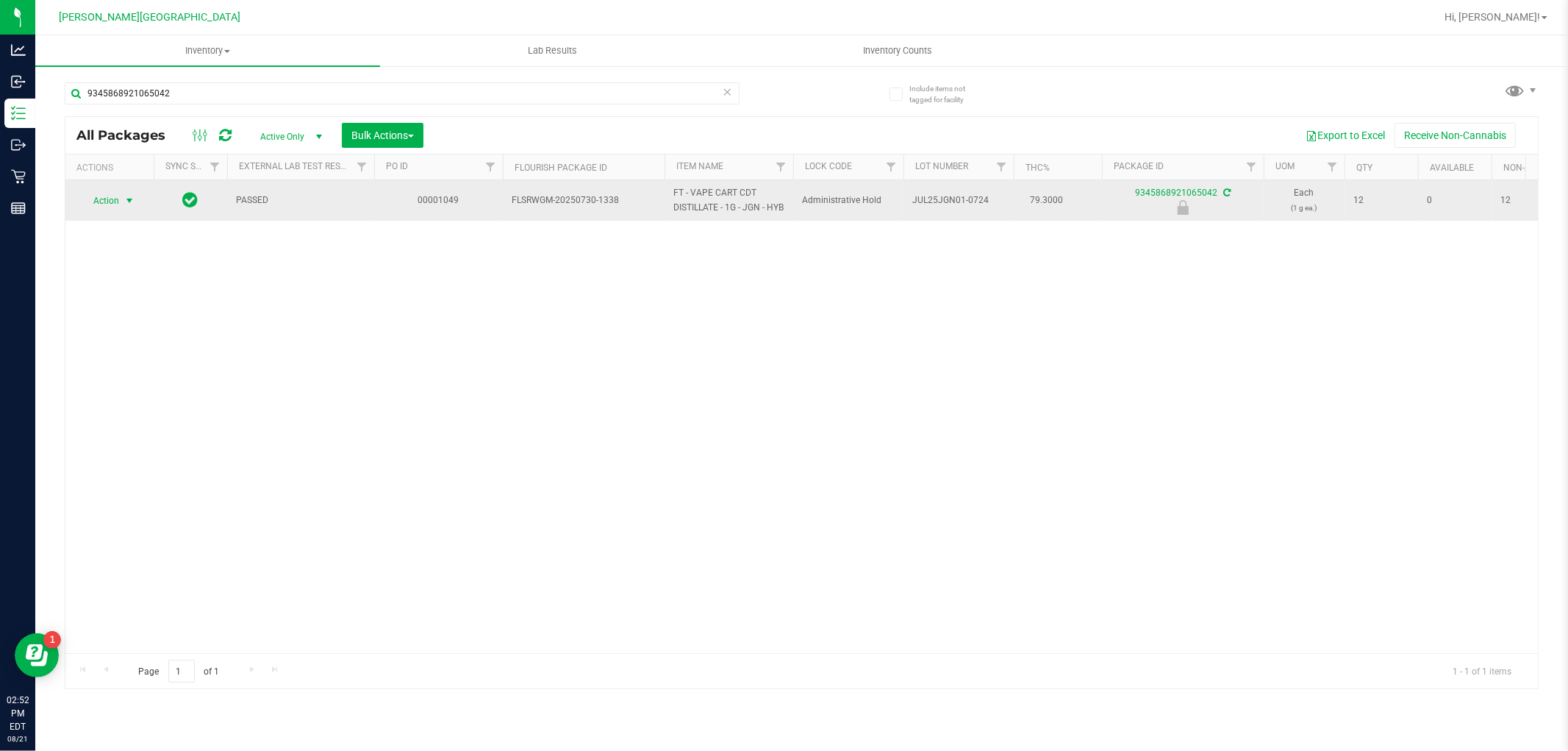
click at [101, 211] on span "Action" at bounding box center [100, 200] width 40 height 20
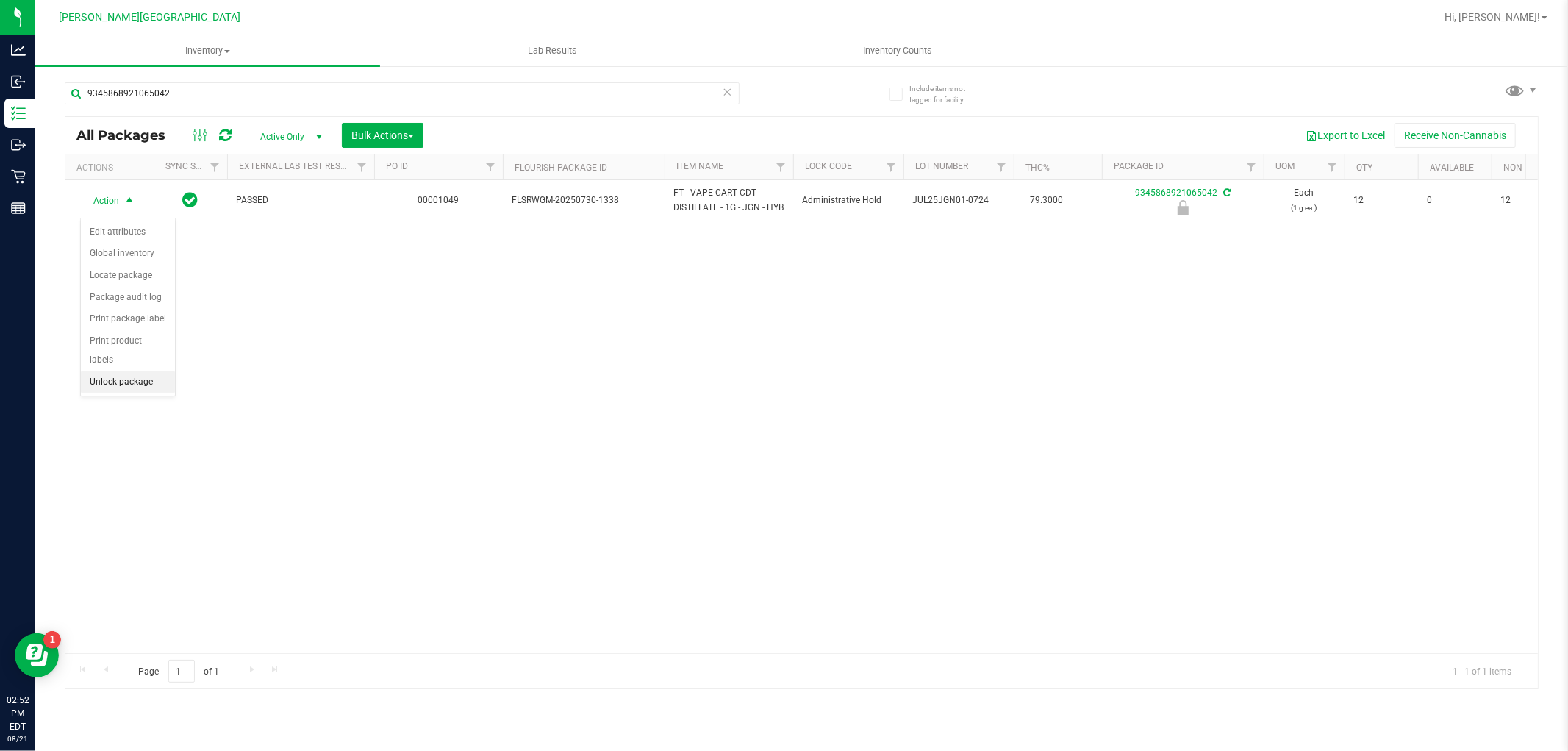
click at [154, 388] on li "Unlock package" at bounding box center [127, 382] width 94 height 22
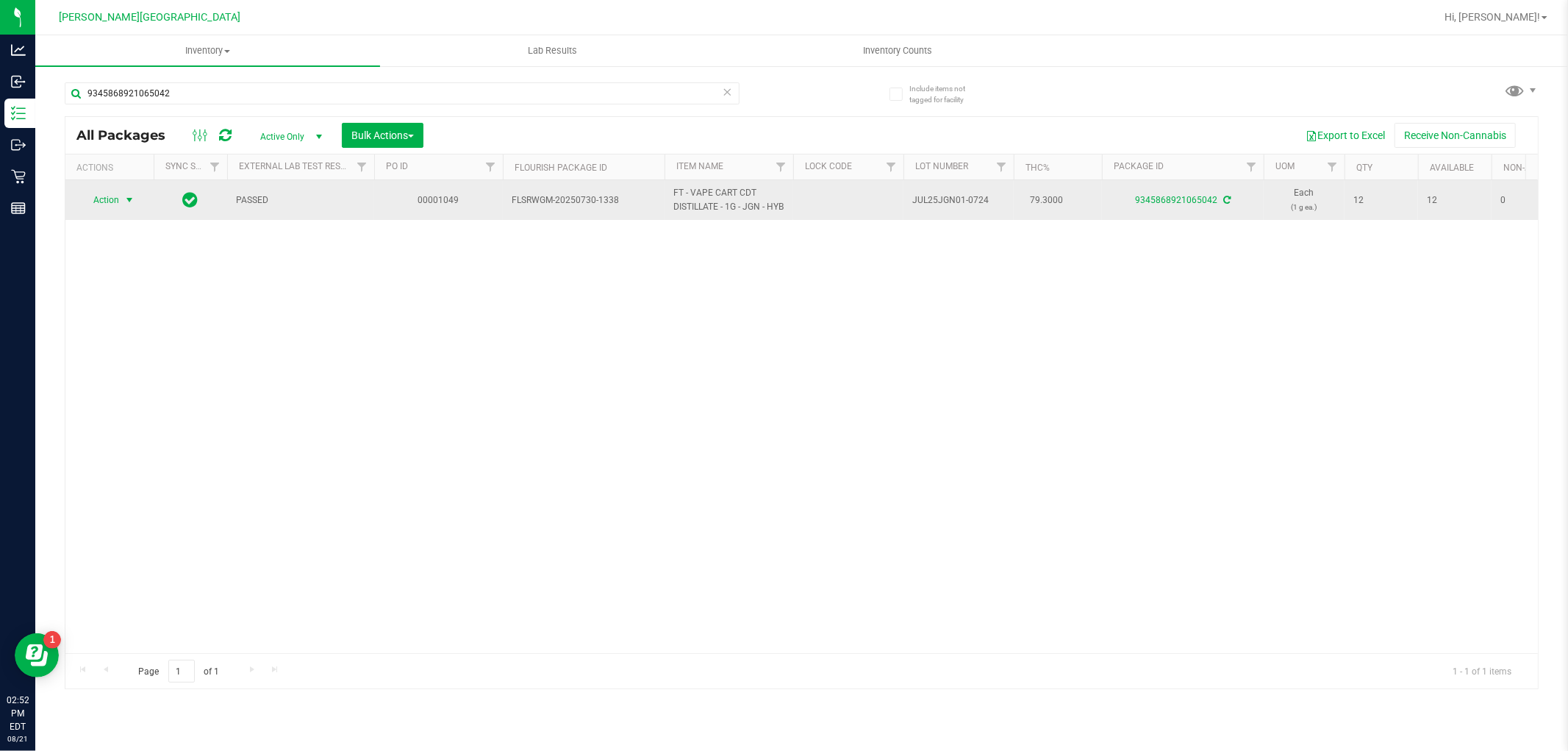
click at [127, 206] on span "select" at bounding box center [129, 200] width 11 height 11
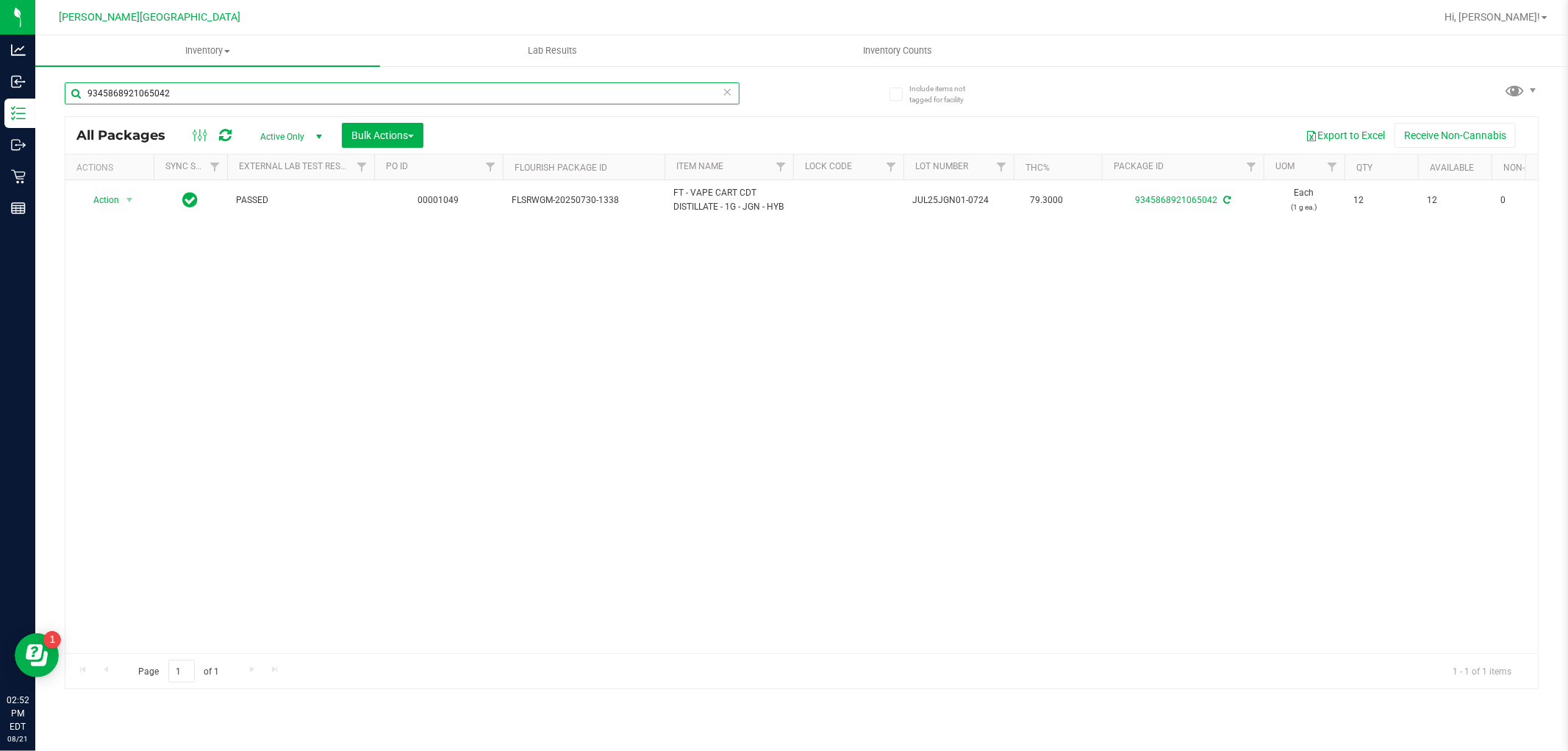
drag, startPoint x: 228, startPoint y: 98, endPoint x: 87, endPoint y: 100, distance: 141.0
click at [87, 100] on input "9345868921065042" at bounding box center [402, 93] width 675 height 22
type input "1240906930960398"
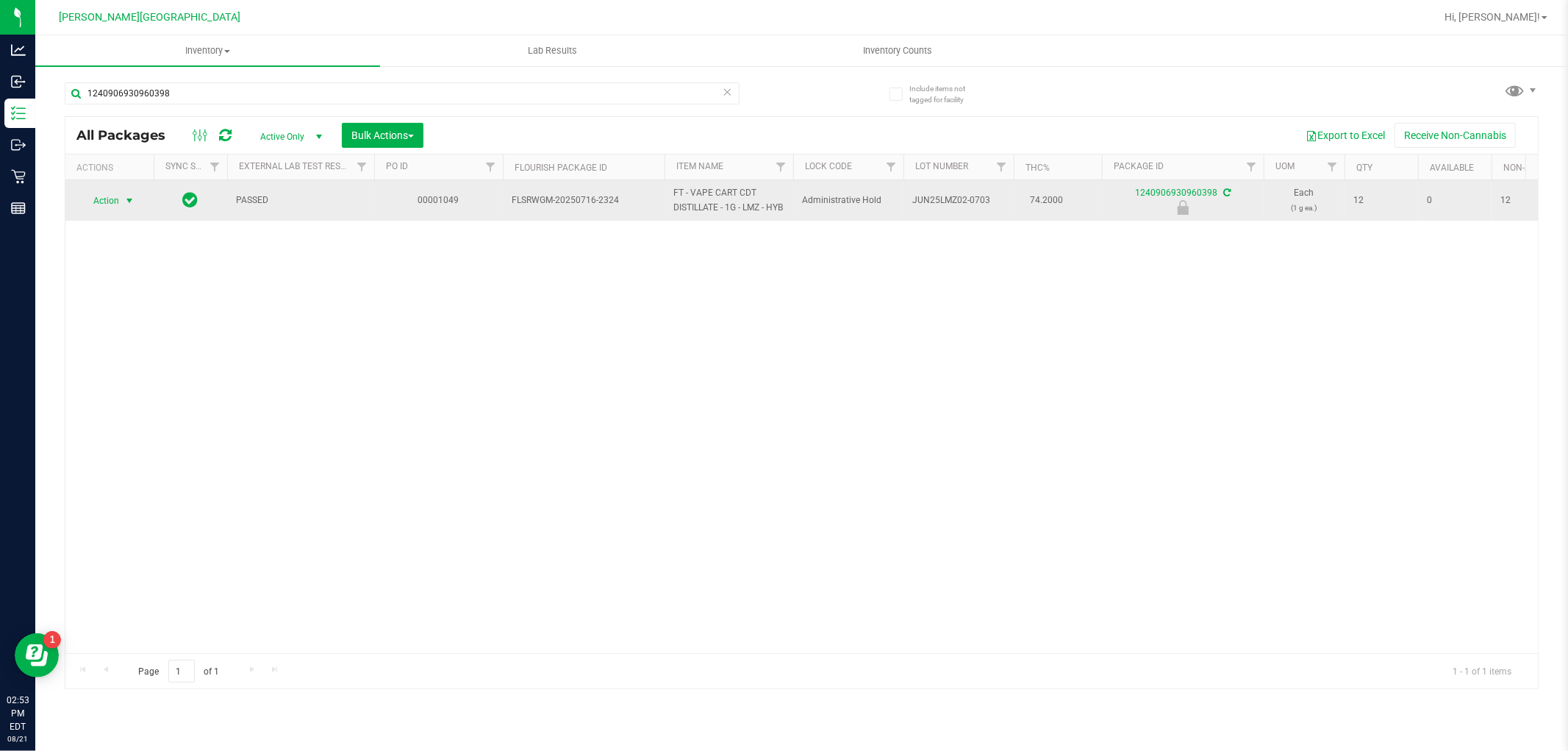
click at [121, 211] on span "select" at bounding box center [130, 200] width 18 height 20
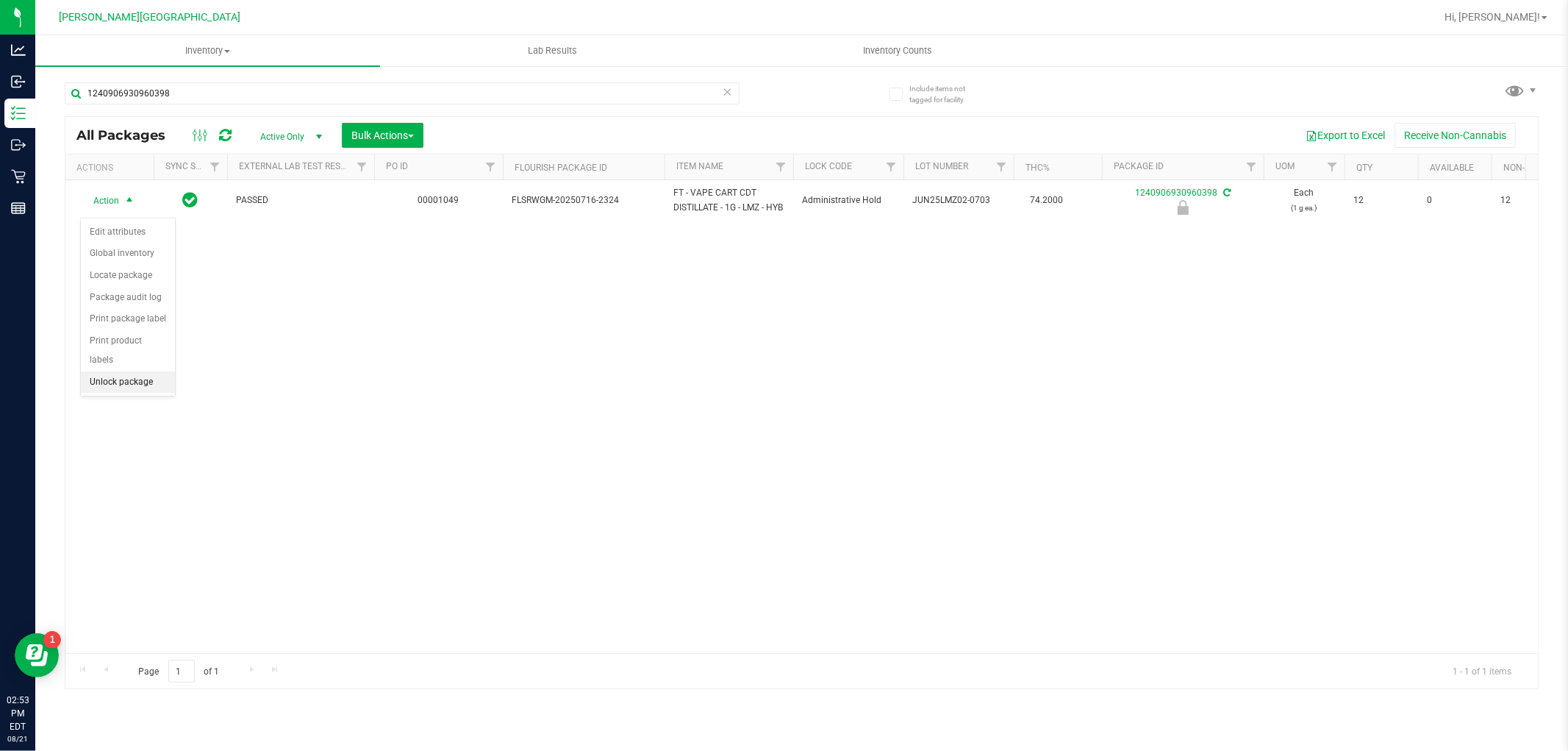
click at [144, 390] on li "Unlock package" at bounding box center [127, 382] width 94 height 22
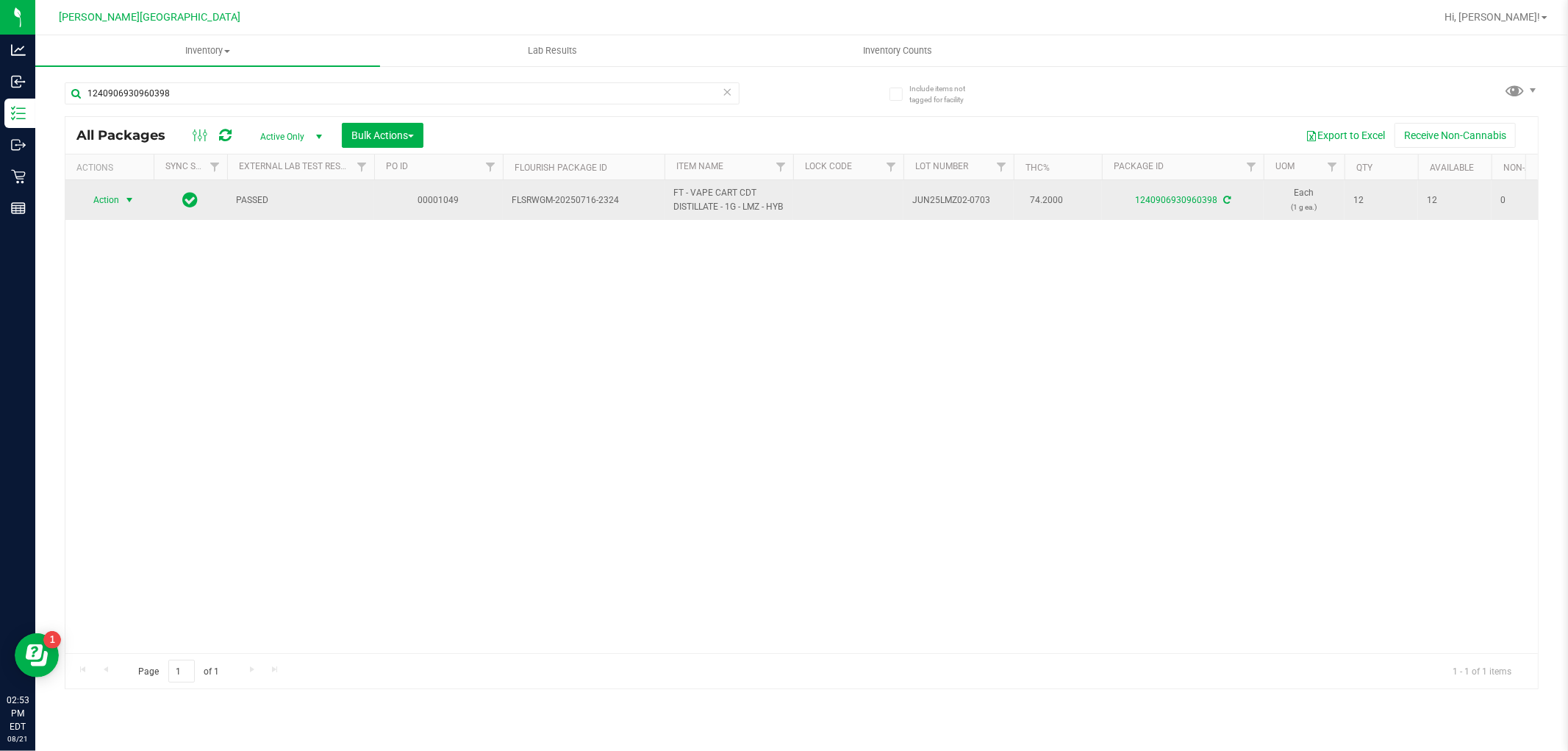
click at [132, 206] on span "select" at bounding box center [129, 200] width 11 height 11
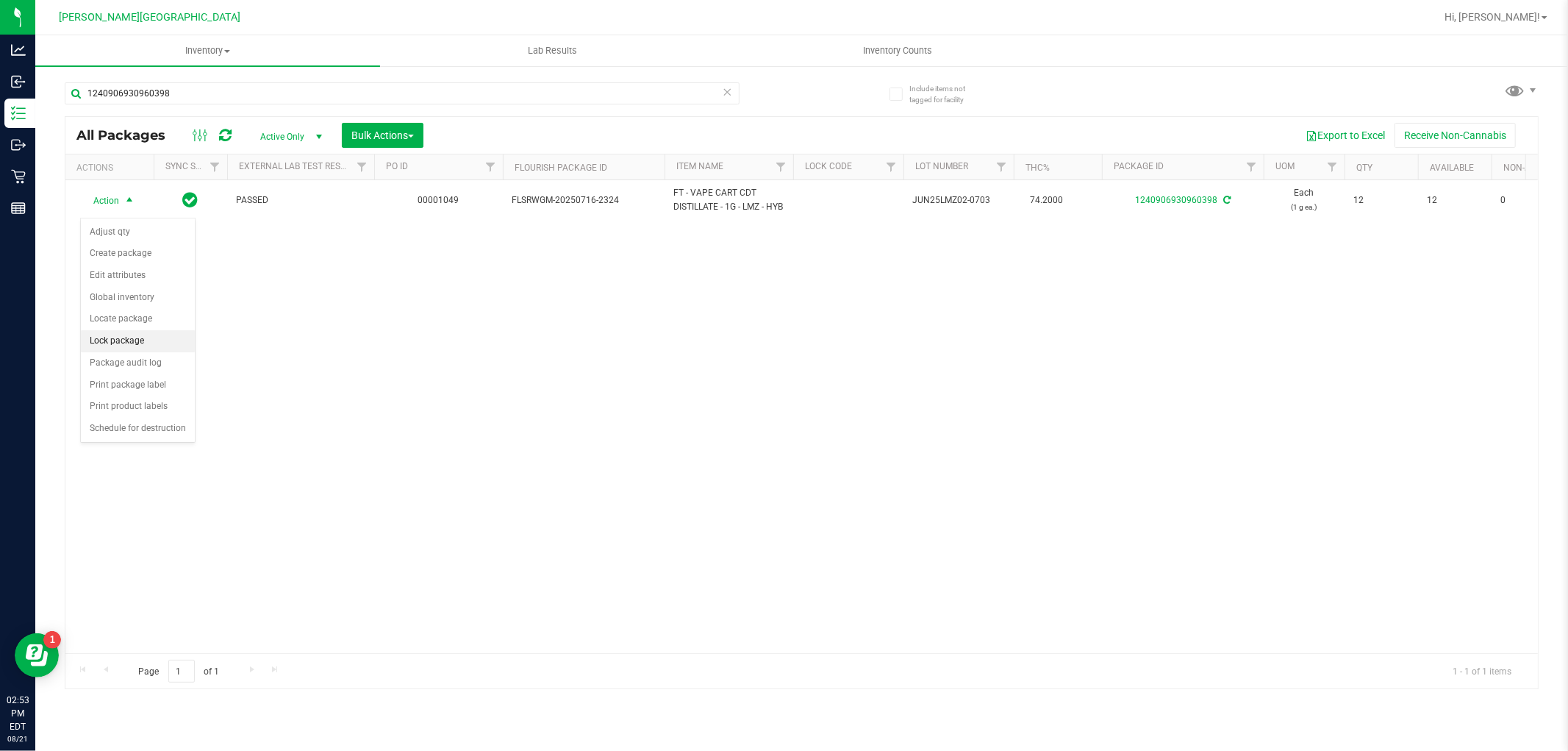
click at [144, 346] on li "Lock package" at bounding box center [137, 341] width 114 height 22
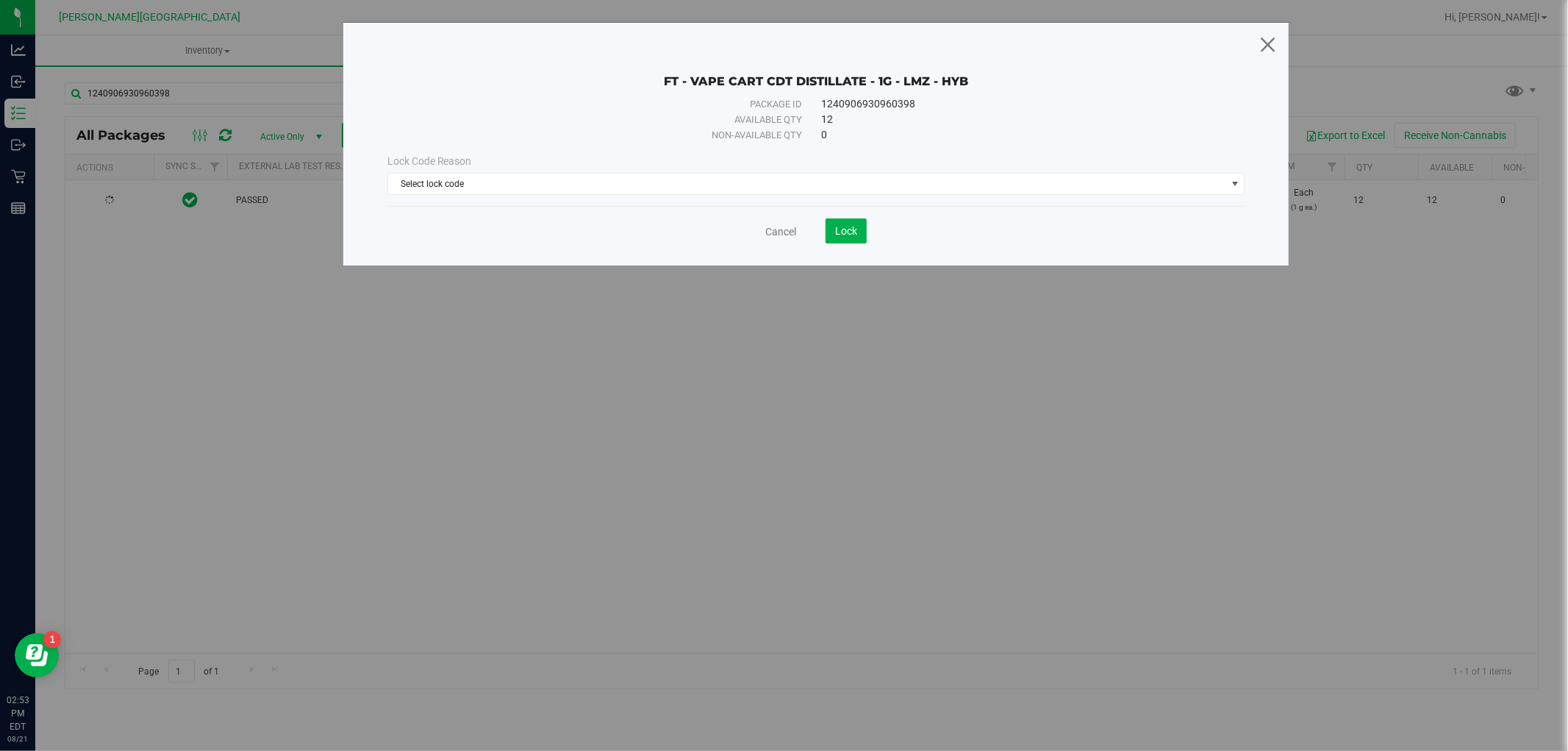
click at [1267, 42] on icon at bounding box center [1268, 43] width 20 height 35
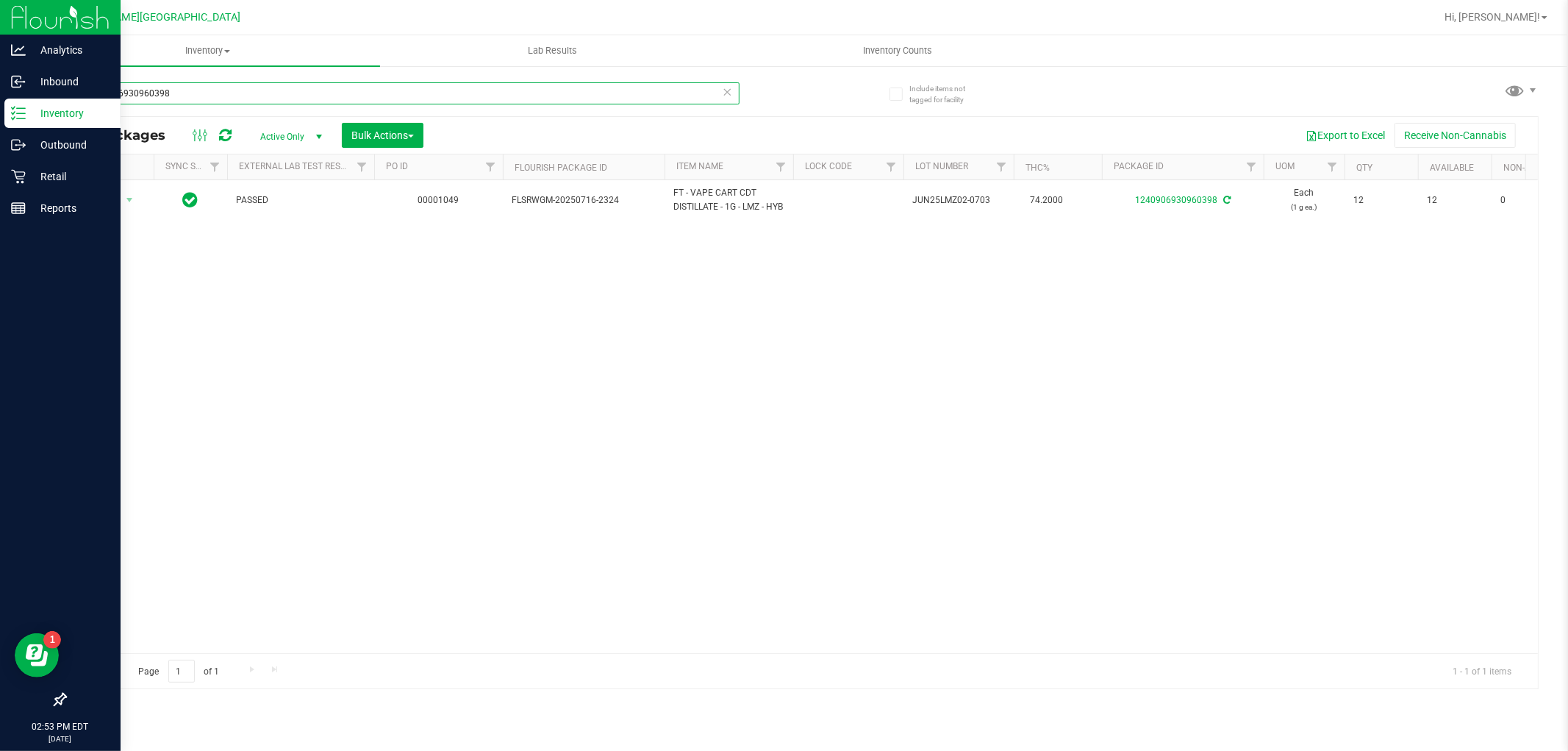
drag, startPoint x: 327, startPoint y: 92, endPoint x: 12, endPoint y: 121, distance: 316.3
click at [12, 121] on div "Analytics Inbound Inventory Outbound Retail Reports 02:53 PM EDT [DATE] 08/21 […" at bounding box center [784, 375] width 1568 height 751
type input "8967105882902329"
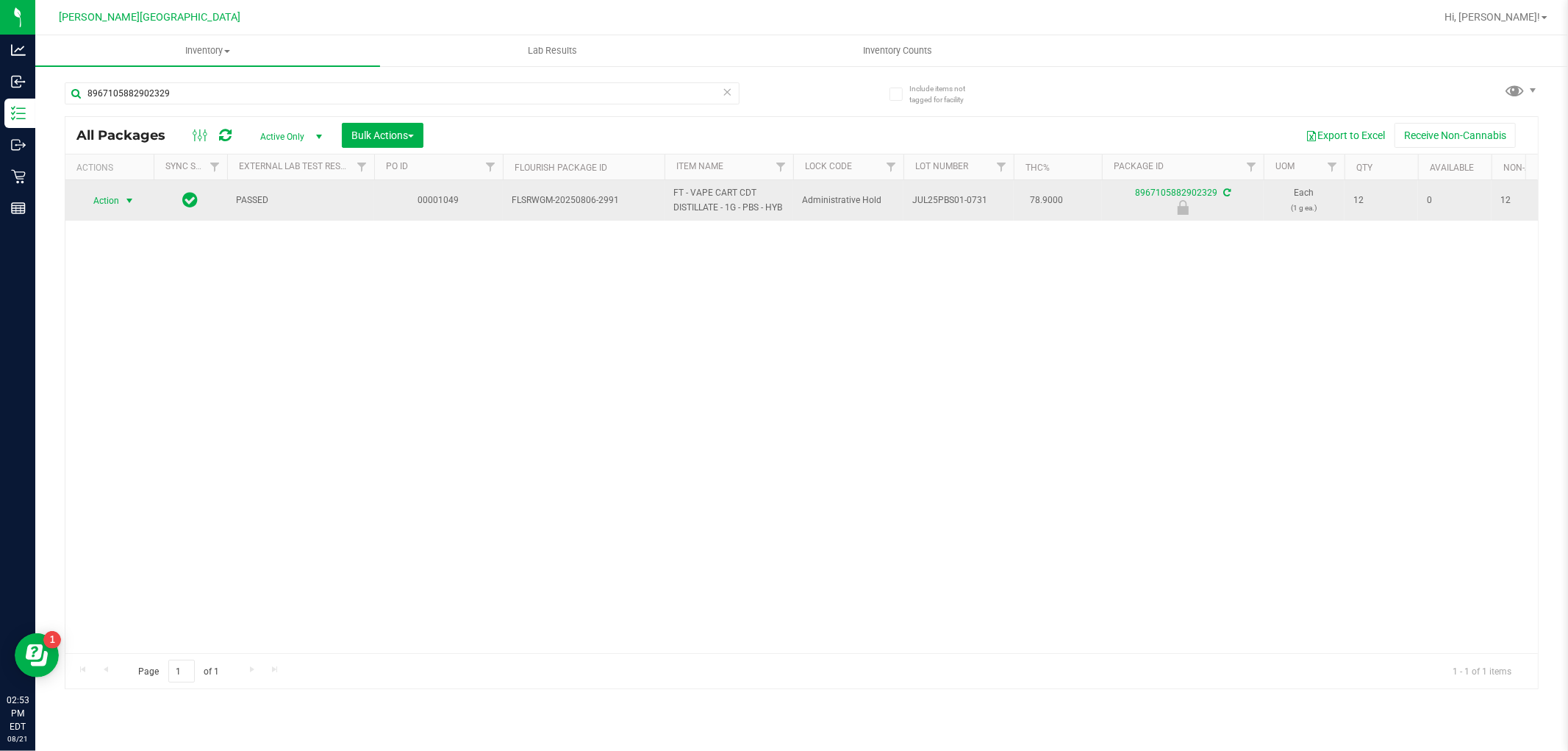
click at [123, 196] on span "select" at bounding box center [129, 200] width 11 height 11
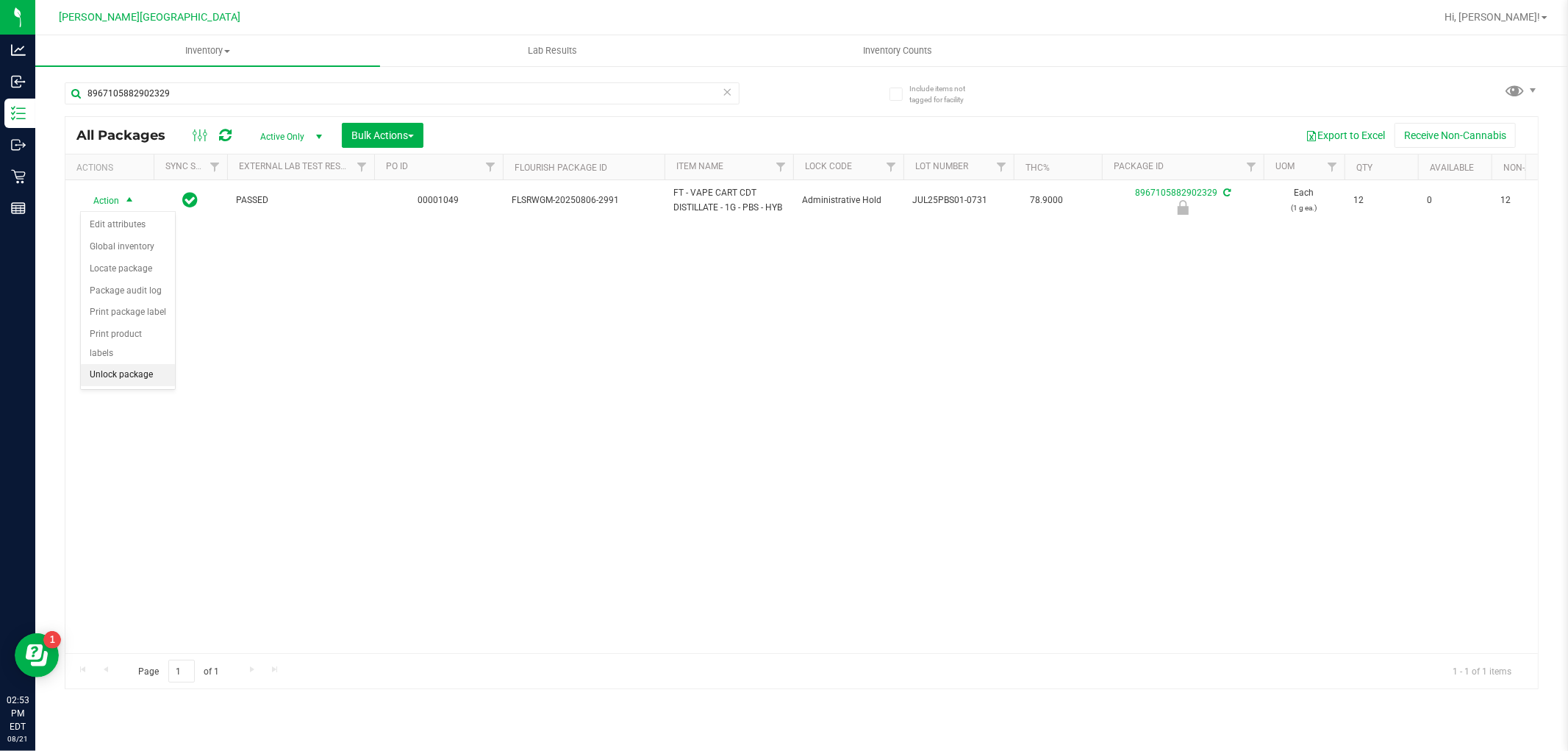
click at [116, 379] on li "Unlock package" at bounding box center [127, 374] width 94 height 22
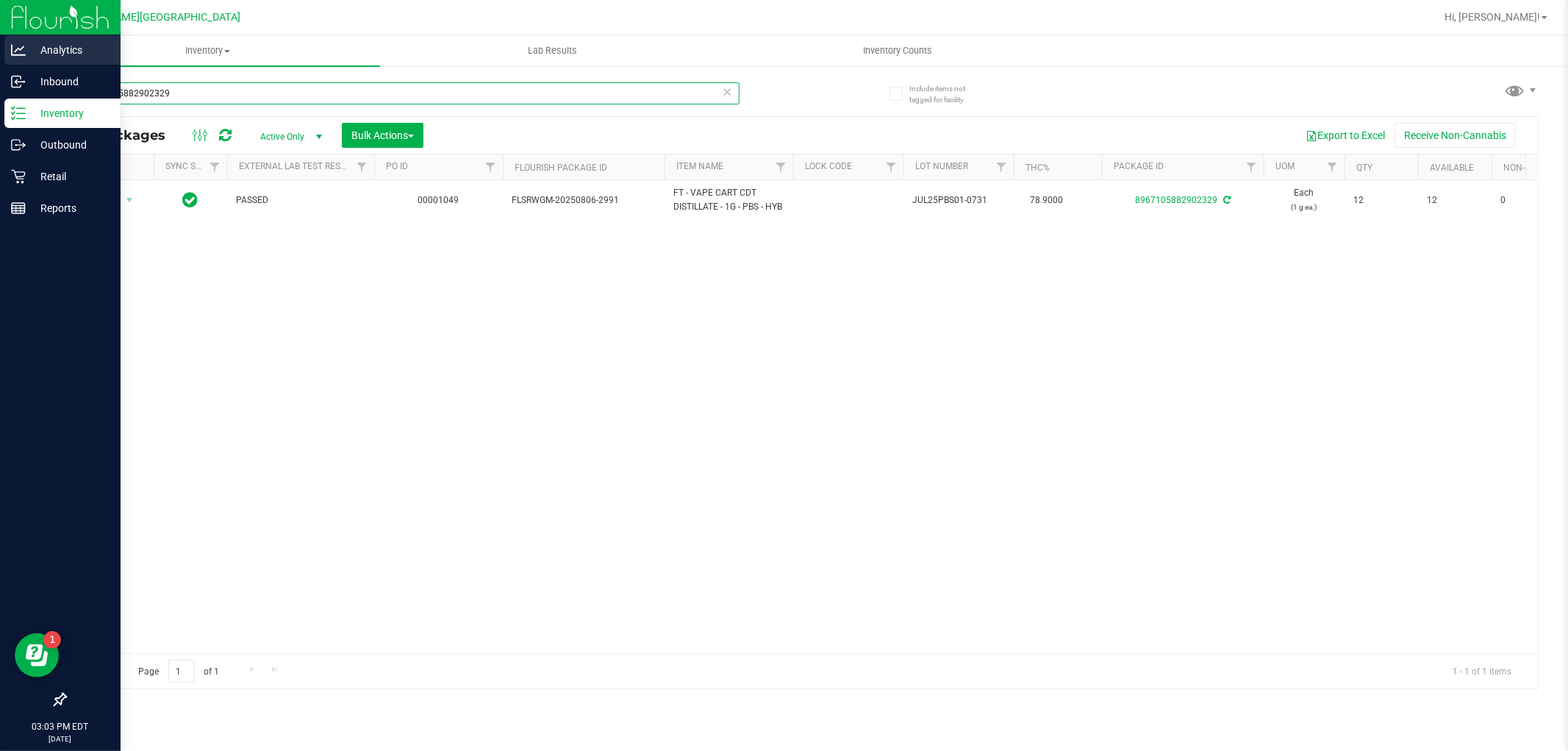
drag, startPoint x: 398, startPoint y: 84, endPoint x: 42, endPoint y: 47, distance: 357.9
click at [0, 40] on div "Analytics Inbound Inventory Outbound Retail Reports 03:03 PM EDT [DATE] 08/21 […" at bounding box center [784, 375] width 1568 height 751
type input "[CREDIT_CARD_NUMBER]"
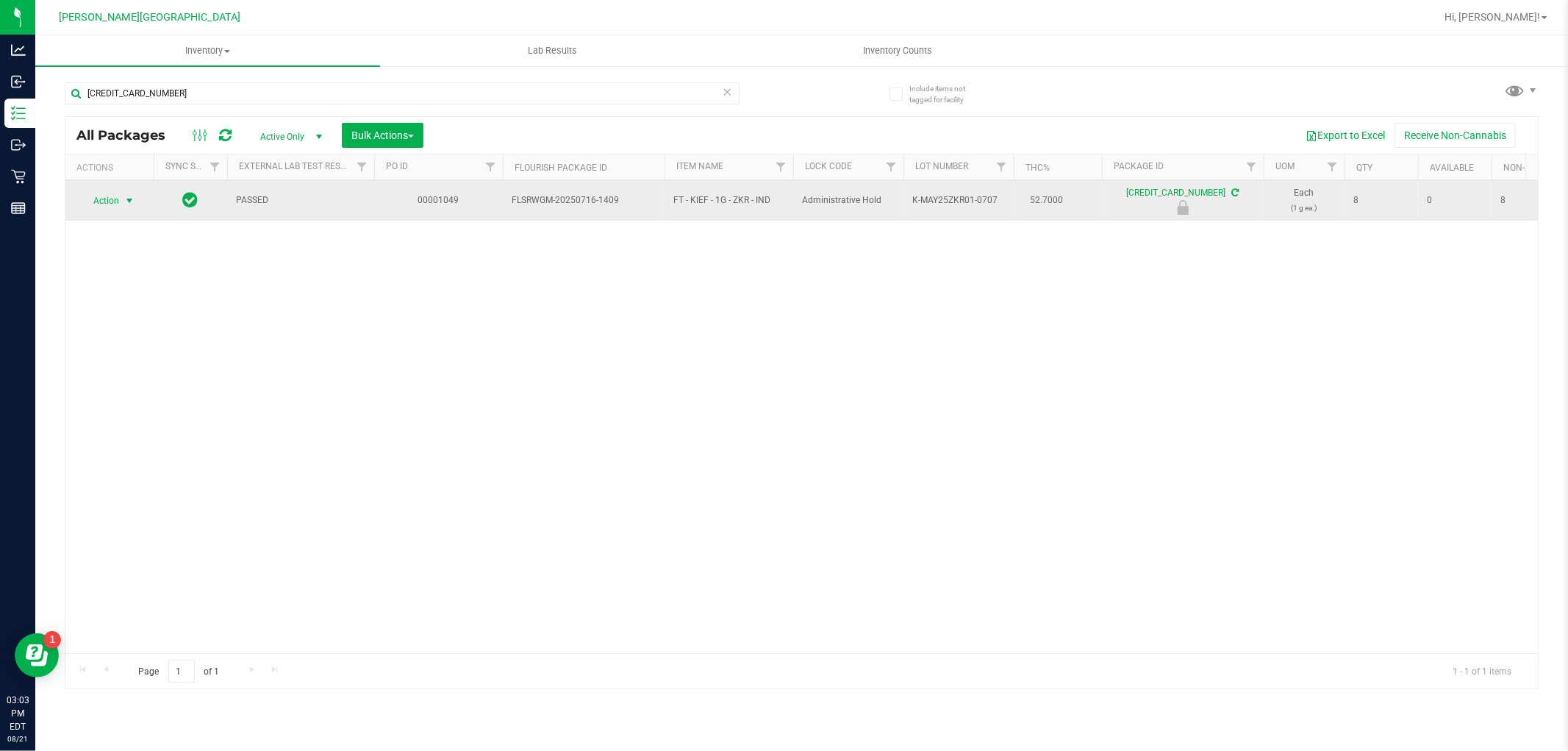
click at [127, 209] on span "select" at bounding box center [130, 200] width 18 height 20
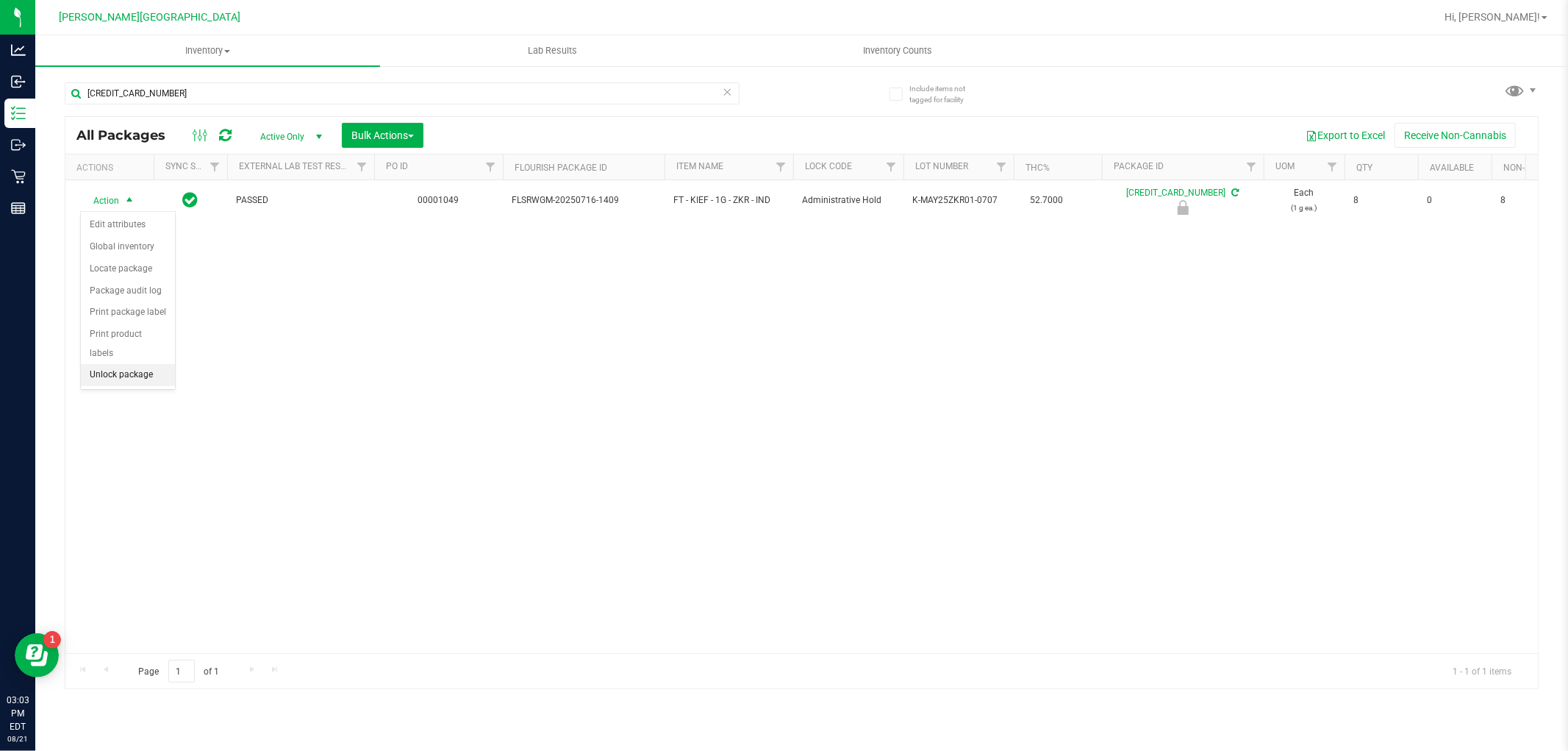
click at [125, 383] on li "Unlock package" at bounding box center [127, 374] width 94 height 22
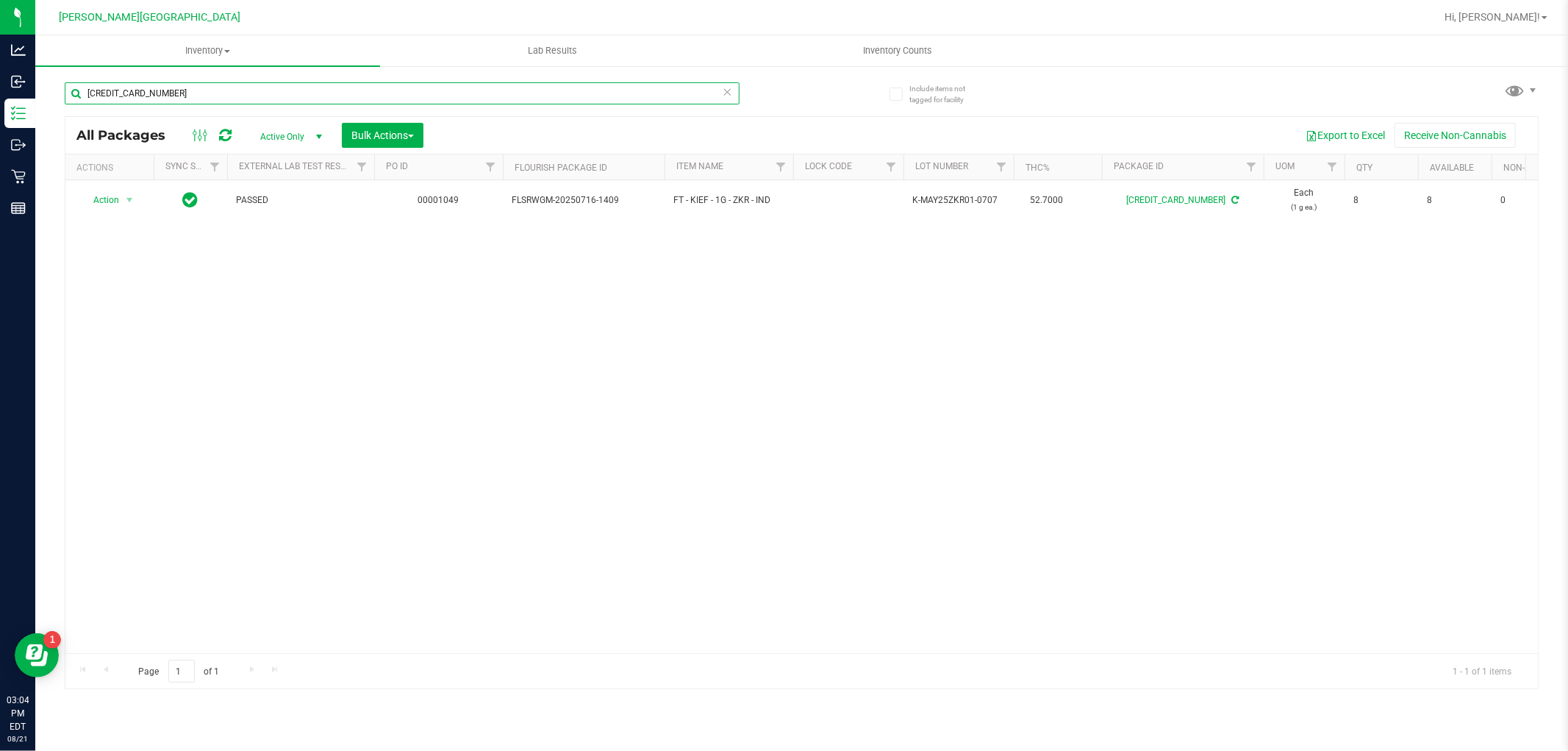
drag, startPoint x: 235, startPoint y: 101, endPoint x: 79, endPoint y: 104, distance: 156.0
click at [79, 104] on input "[CREDIT_CARD_NUMBER]" at bounding box center [402, 93] width 675 height 22
type input "0518099283995941"
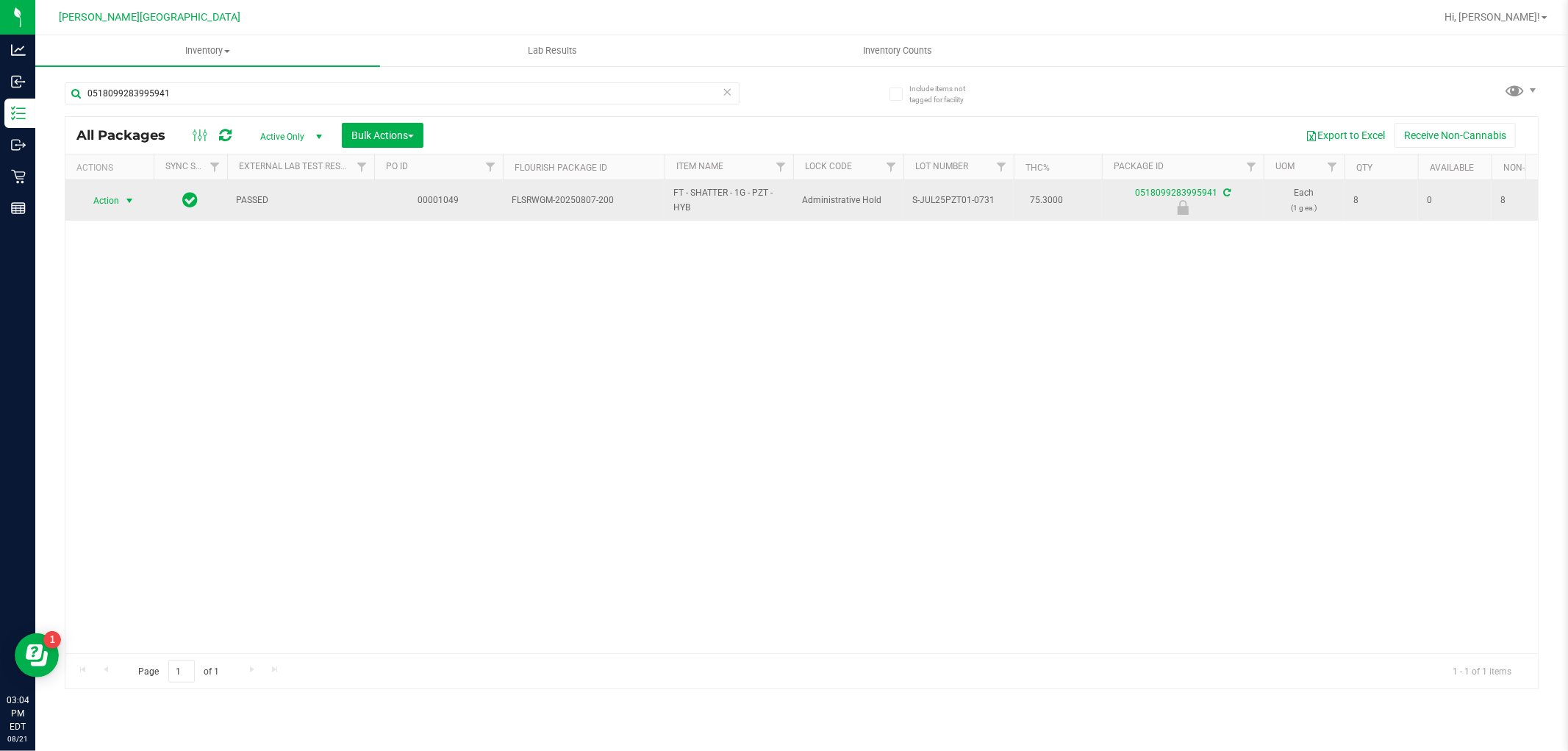
drag, startPoint x: 150, startPoint y: 209, endPoint x: 108, endPoint y: 199, distance: 43.2
click at [105, 199] on span "Action" at bounding box center [100, 200] width 40 height 20
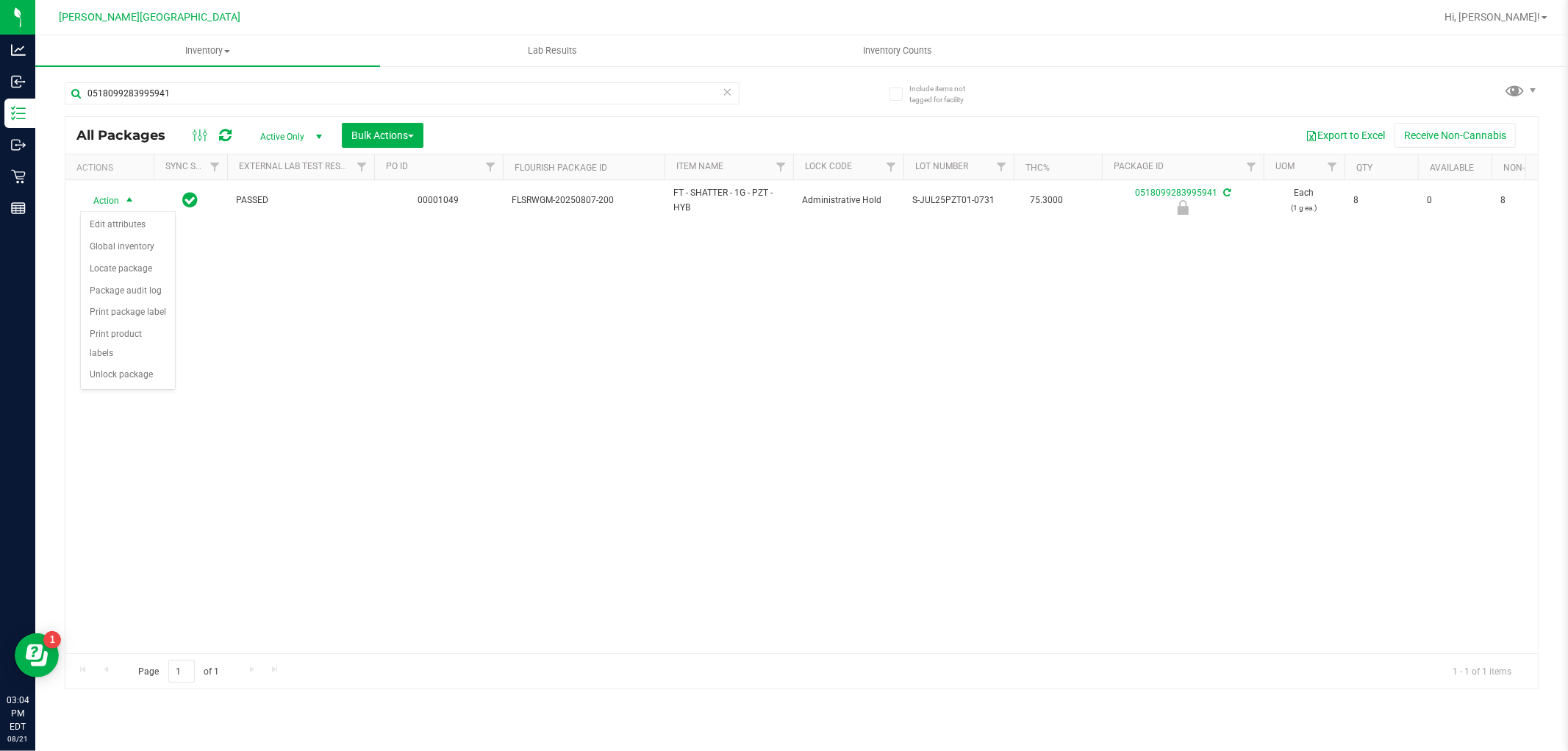
click at [145, 387] on div "Action Edit attributes Global inventory Locate package Package audit log Print …" at bounding box center [127, 300] width 96 height 179
click at [145, 380] on li "Unlock package" at bounding box center [127, 374] width 94 height 22
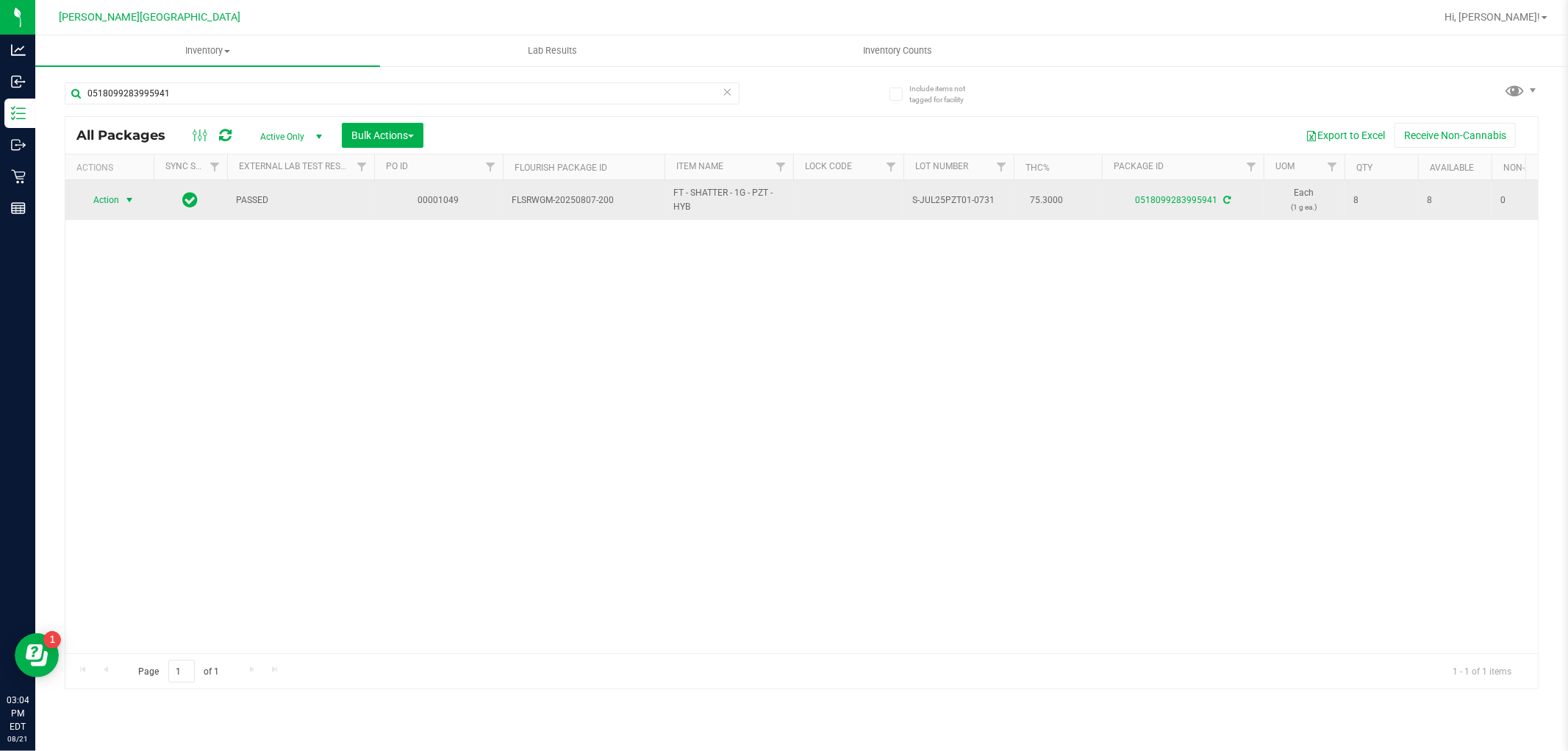
click at [121, 203] on span "select" at bounding box center [130, 199] width 18 height 20
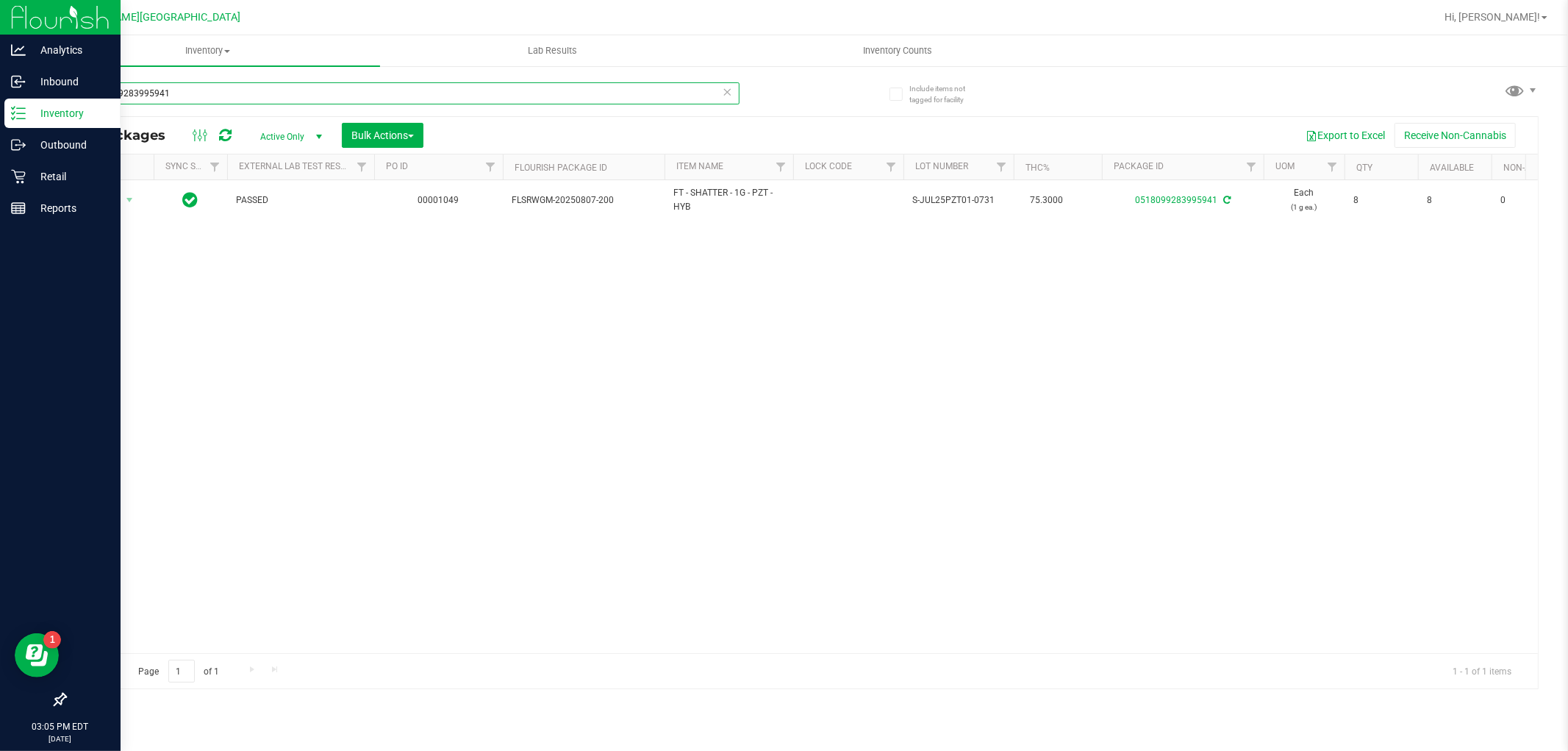
drag, startPoint x: 273, startPoint y: 87, endPoint x: 0, endPoint y: 99, distance: 273.3
click at [0, 99] on div "Analytics Inbound Inventory Outbound Retail Reports 03:05 PM EDT [DATE] 08/21 […" at bounding box center [784, 375] width 1568 height 751
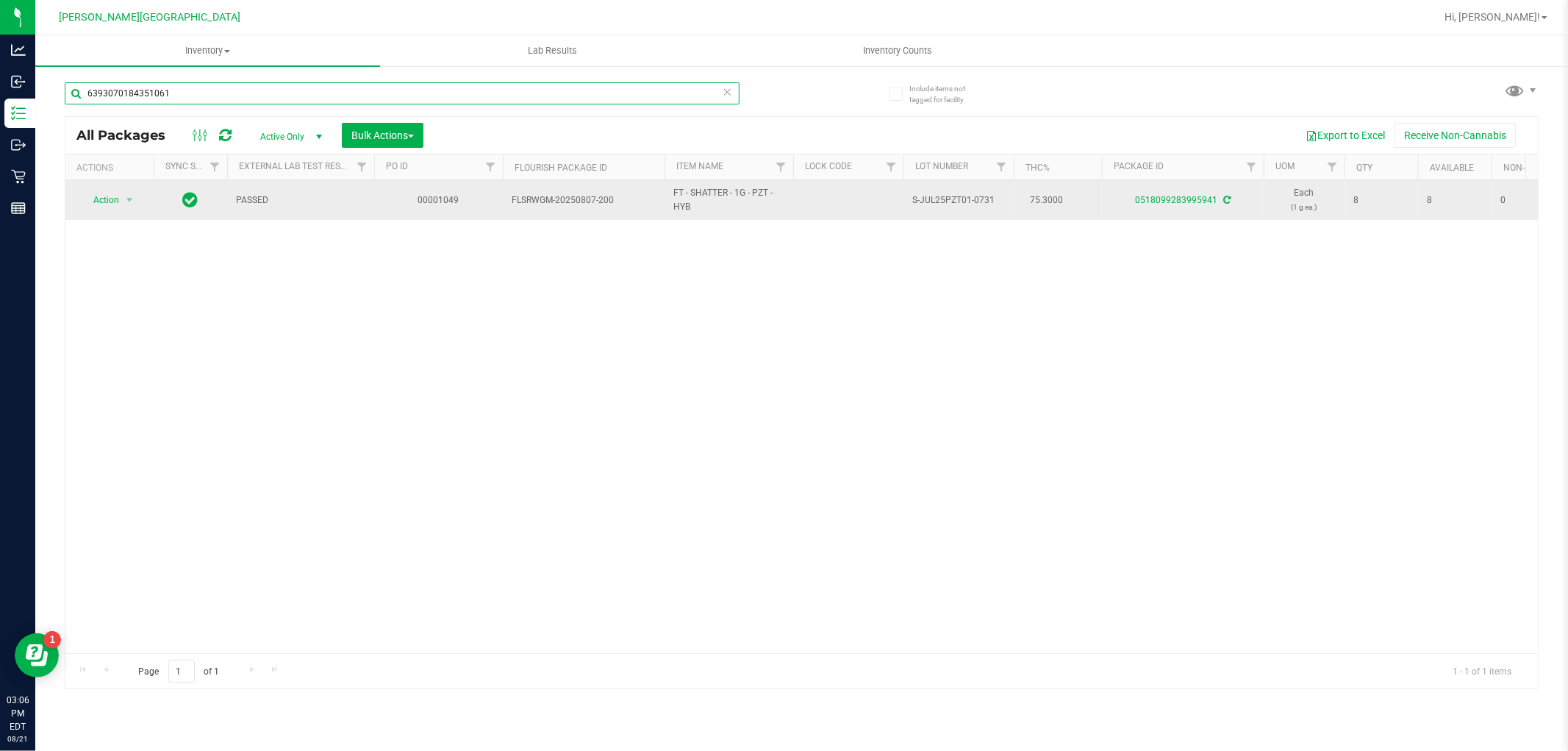
type input "6393070184351061"
click at [132, 196] on span "select" at bounding box center [129, 200] width 11 height 11
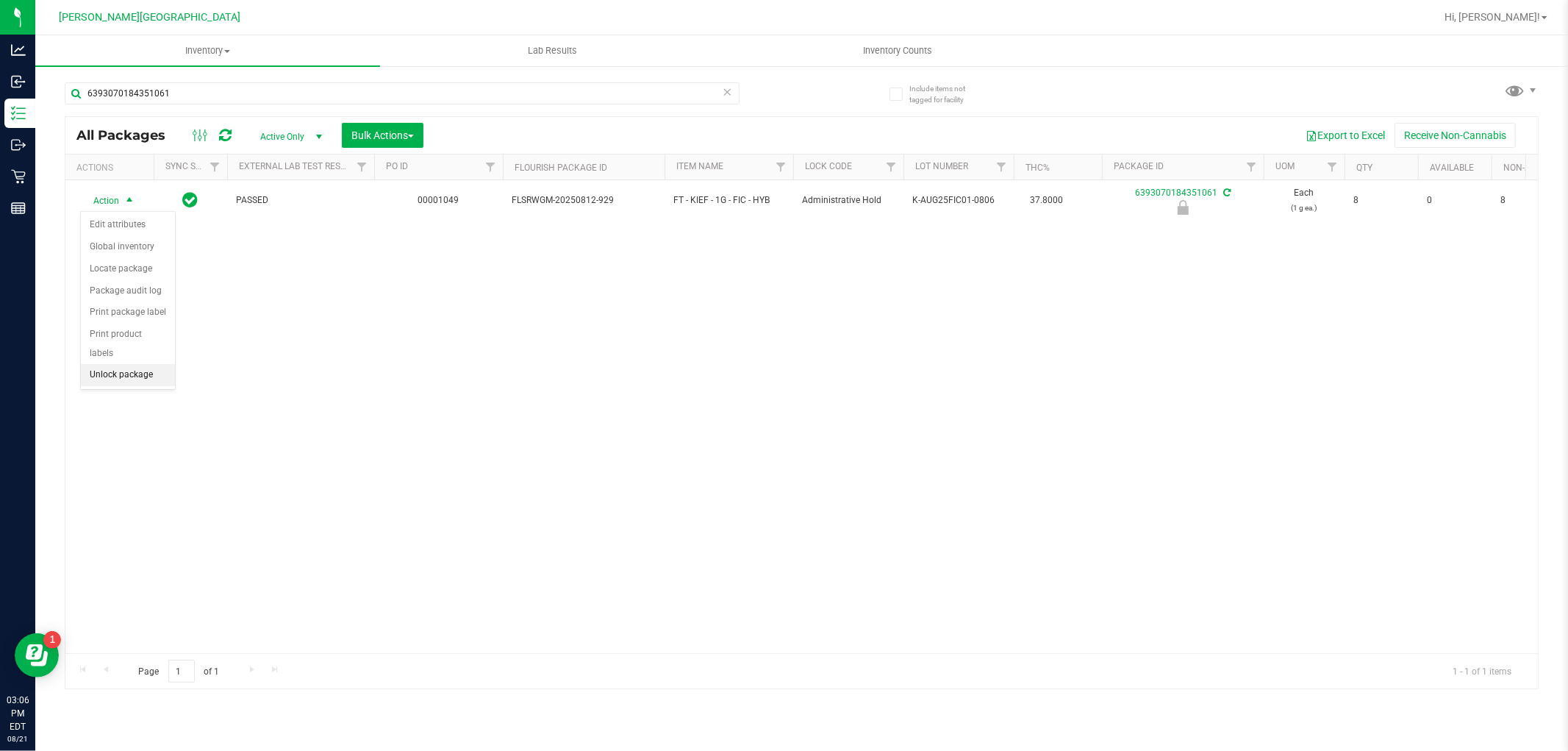
click at [118, 376] on li "Unlock package" at bounding box center [127, 374] width 94 height 22
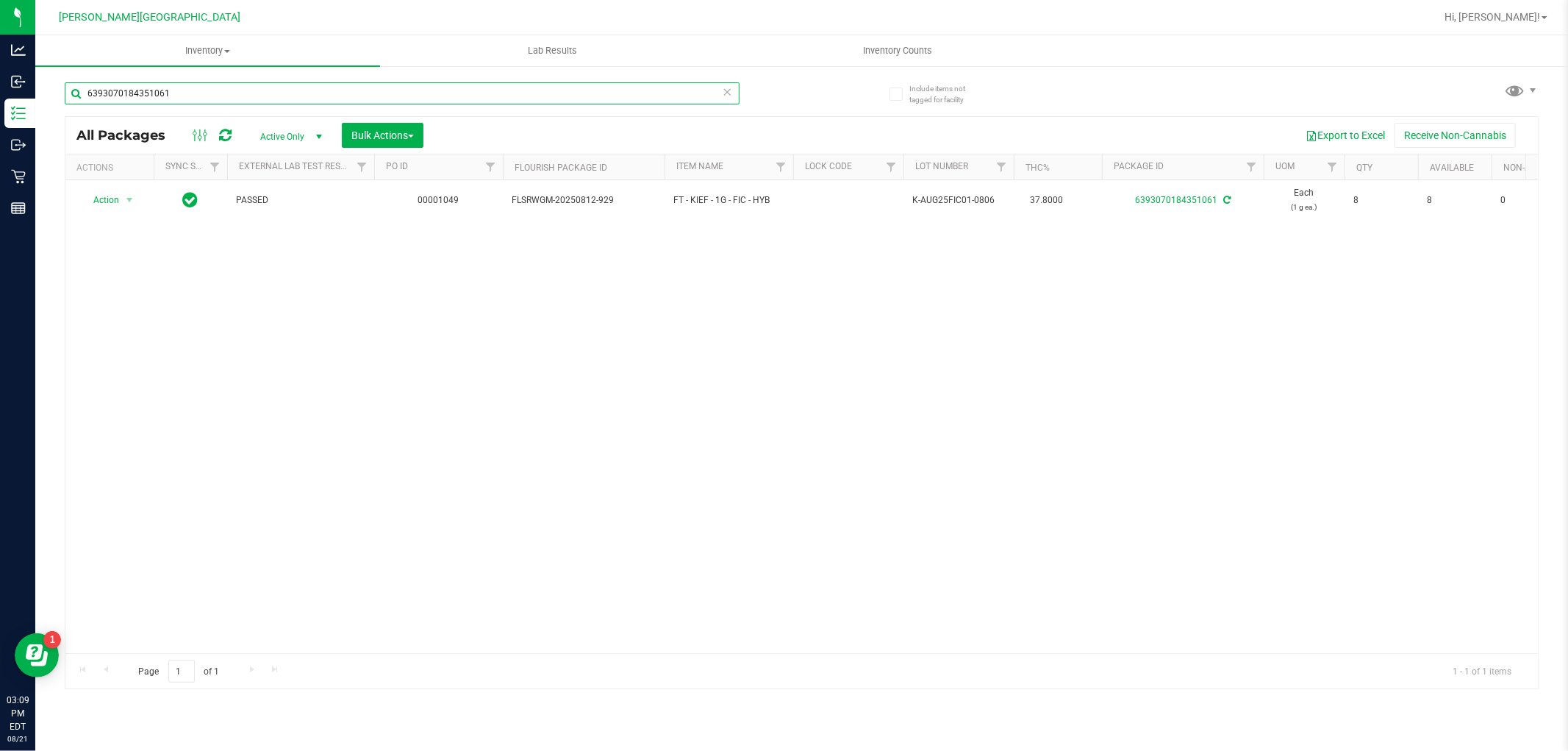
drag, startPoint x: 254, startPoint y: 103, endPoint x: 63, endPoint y: 133, distance: 193.3
click at [65, 133] on div "6393070184351061 All Packages Active Only Active Only Lab Samples Locked All Ex…" at bounding box center [802, 379] width 1474 height 621
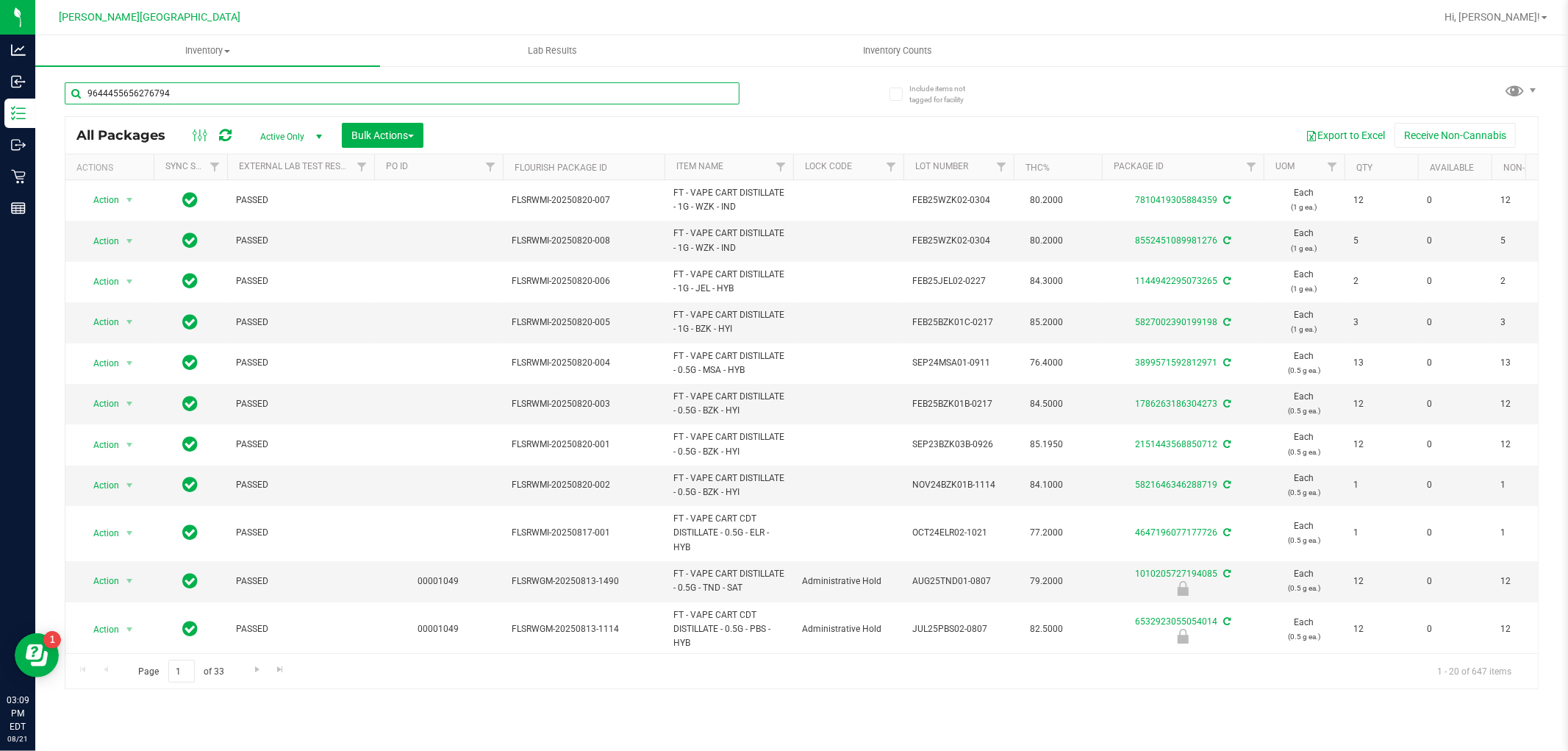
type input "9644455656276794"
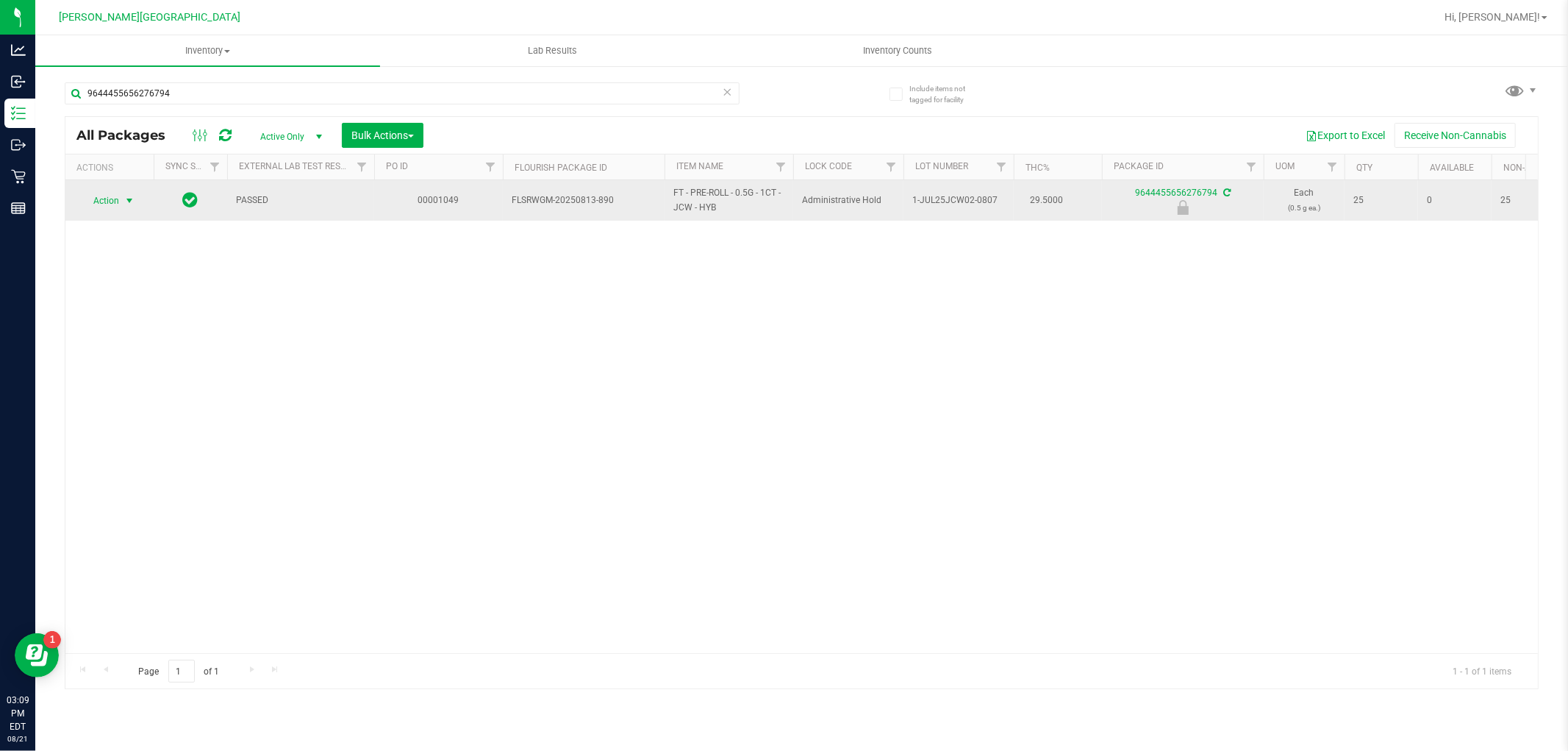
click at [123, 201] on span "select" at bounding box center [129, 200] width 11 height 11
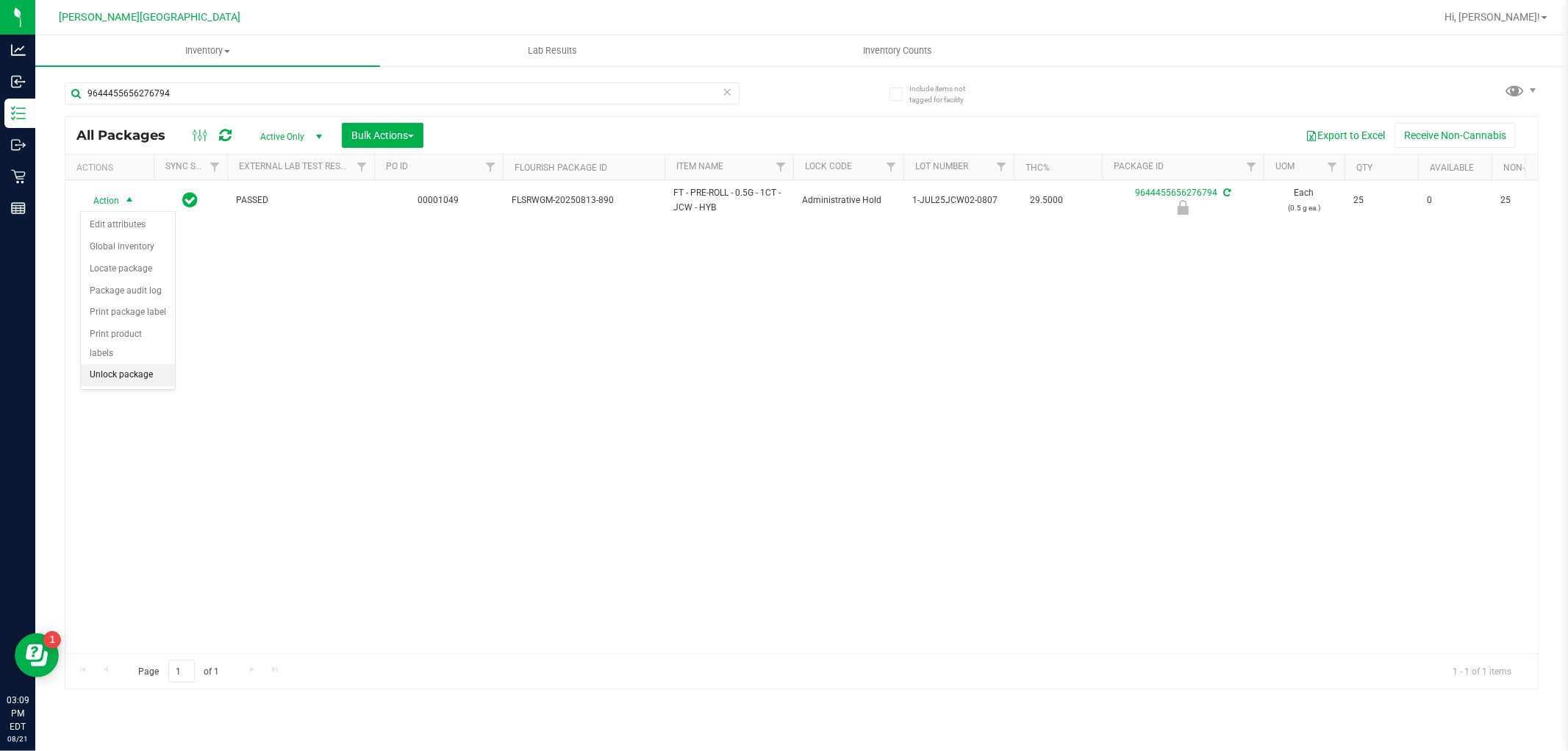
click at [145, 369] on li "Unlock package" at bounding box center [127, 374] width 94 height 22
click at [315, 76] on div "9644455656276794" at bounding box center [433, 93] width 738 height 47
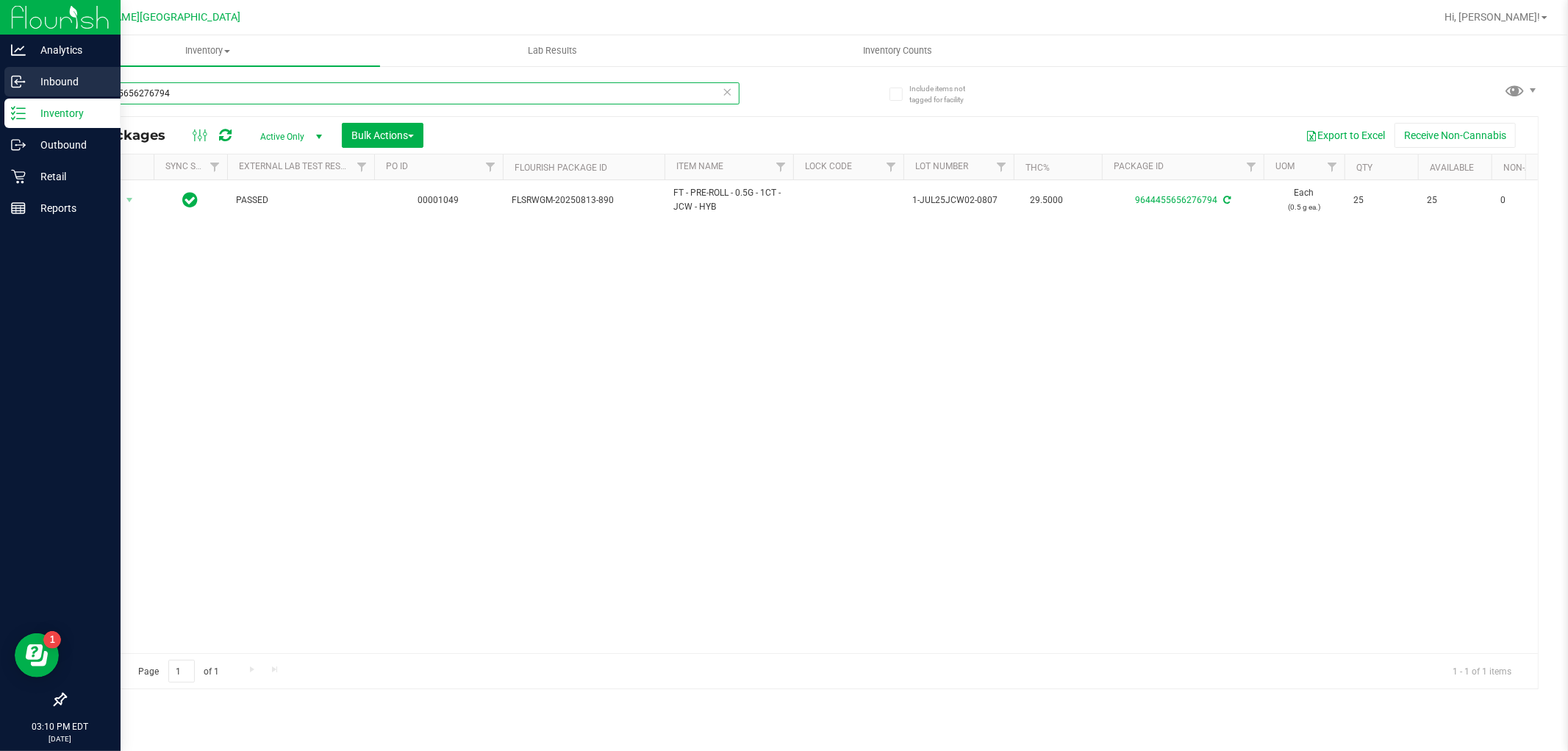
drag, startPoint x: 281, startPoint y: 92, endPoint x: 65, endPoint y: 68, distance: 217.3
click at [1, 96] on div "Analytics Inbound Inventory Outbound Retail Reports 03:10 PM EDT [DATE] 08/21 […" at bounding box center [784, 375] width 1568 height 751
type input "7"
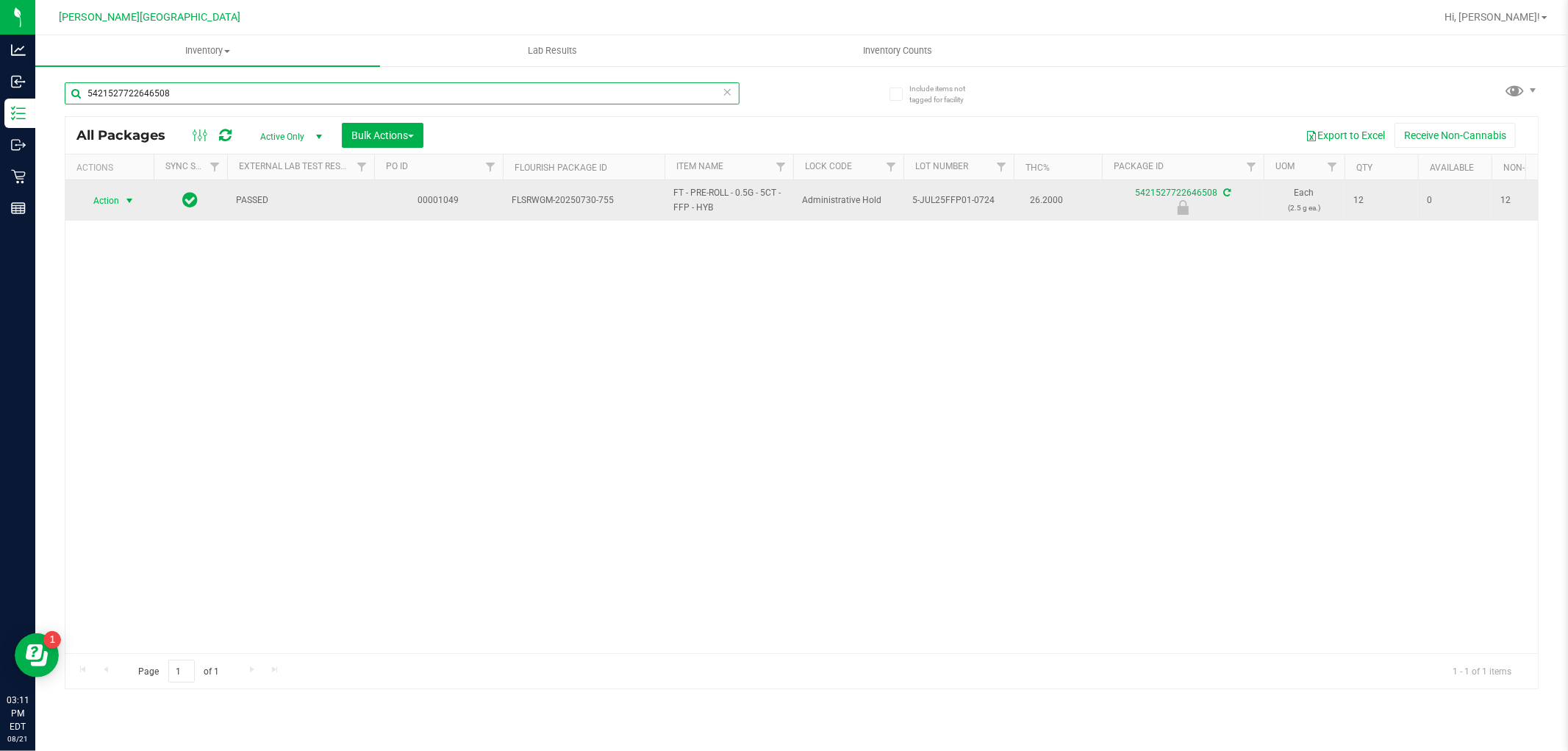
type input "5421527722646508"
click at [119, 203] on span "Action" at bounding box center [100, 200] width 40 height 20
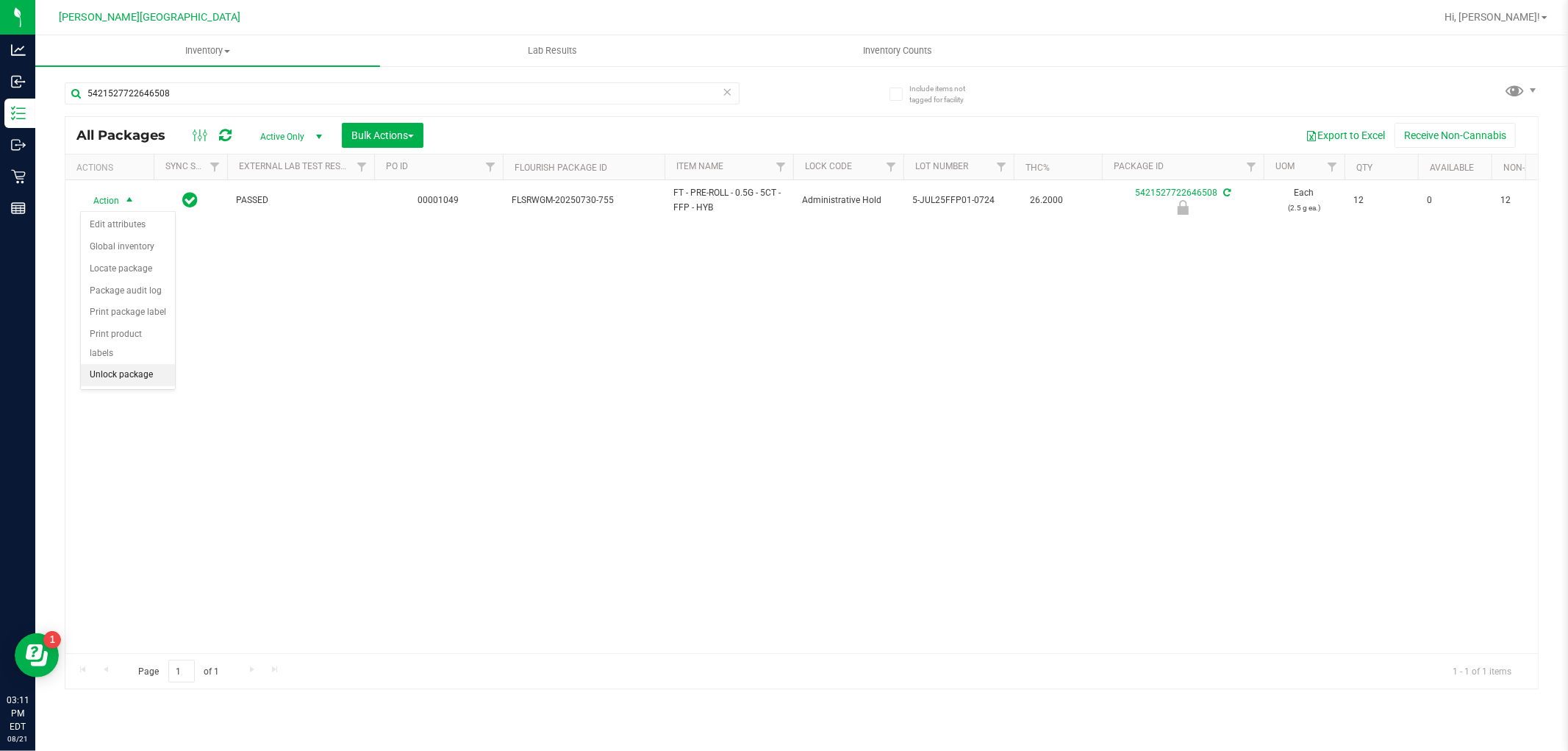
click at [115, 380] on li "Unlock package" at bounding box center [127, 374] width 94 height 22
click at [1525, 11] on span "Hi, [PERSON_NAME]!" at bounding box center [1492, 16] width 96 height 11
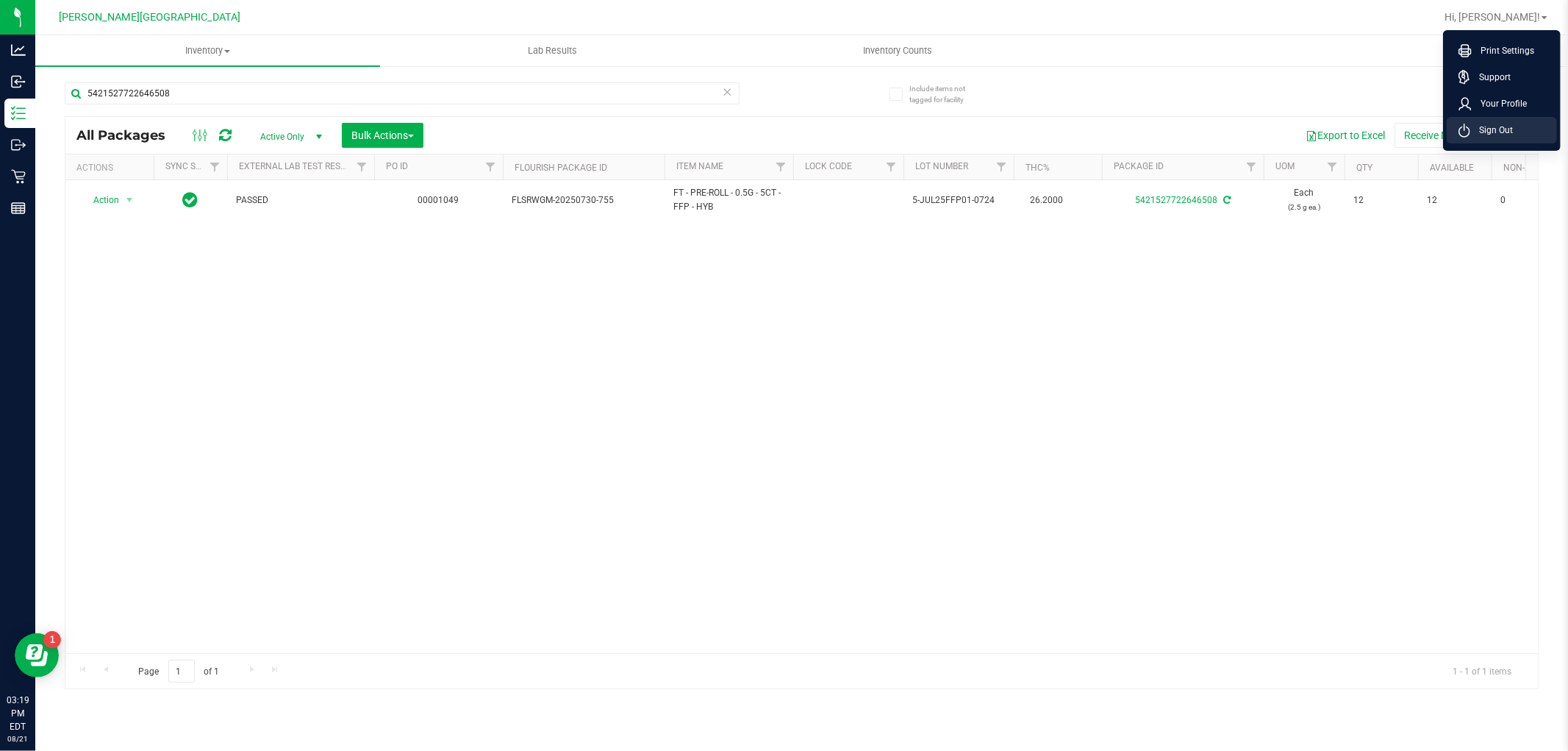
click at [1469, 127] on icon at bounding box center [1464, 130] width 11 height 14
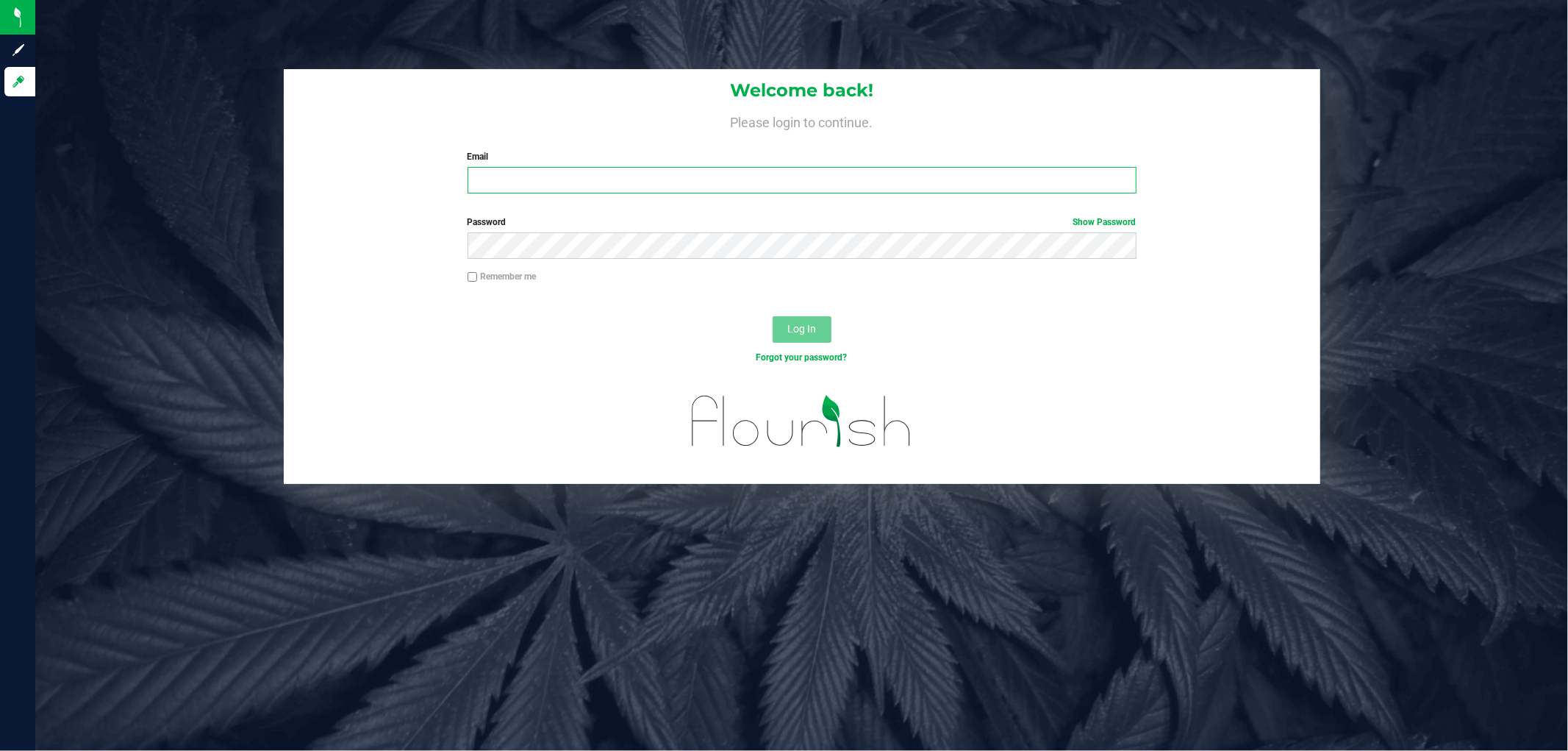
click at [494, 185] on input "Email" at bounding box center [802, 180] width 669 height 26
type input "[EMAIL_ADDRESS][DOMAIN_NAME]"
click at [773, 316] on button "Log In" at bounding box center [802, 329] width 59 height 26
